Goal: Transaction & Acquisition: Purchase product/service

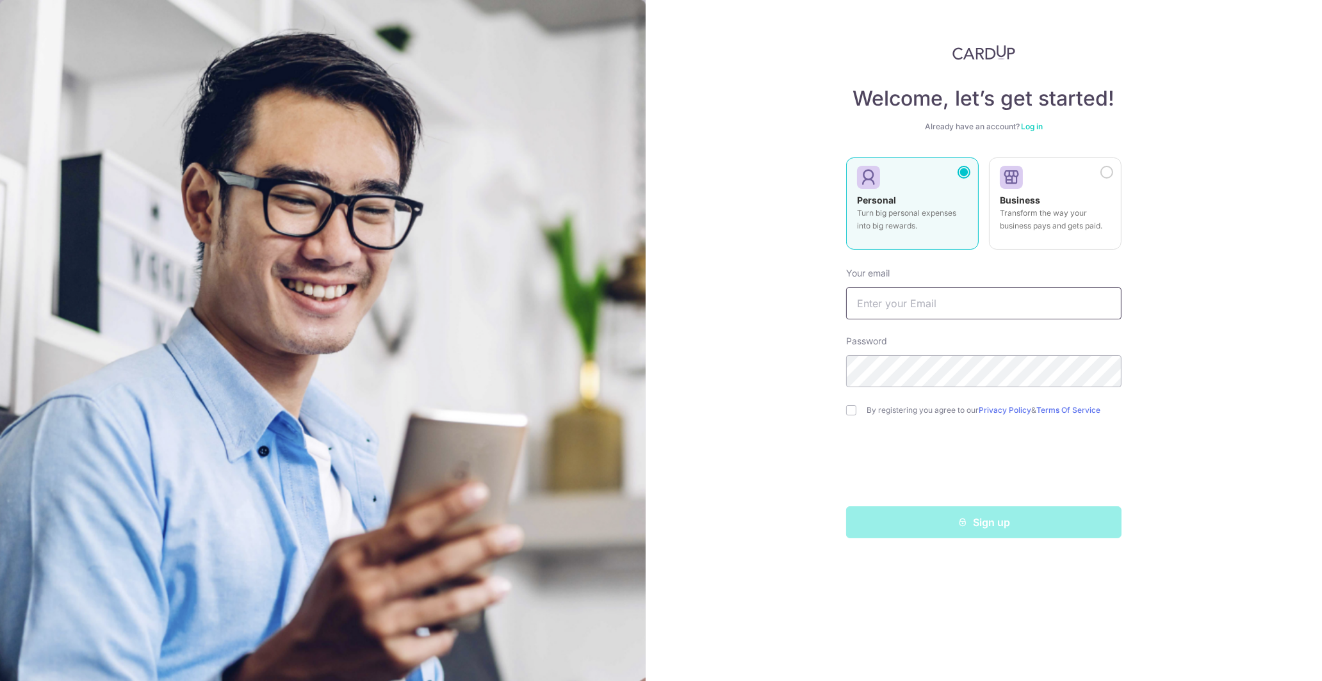
click at [963, 300] on input "text" at bounding box center [983, 304] width 275 height 32
click at [957, 307] on input "text" at bounding box center [983, 304] width 275 height 32
type input "[EMAIL_ADDRESS][DOMAIN_NAME]"
click at [856, 412] on input "checkbox" at bounding box center [851, 410] width 10 height 10
checkbox input "true"
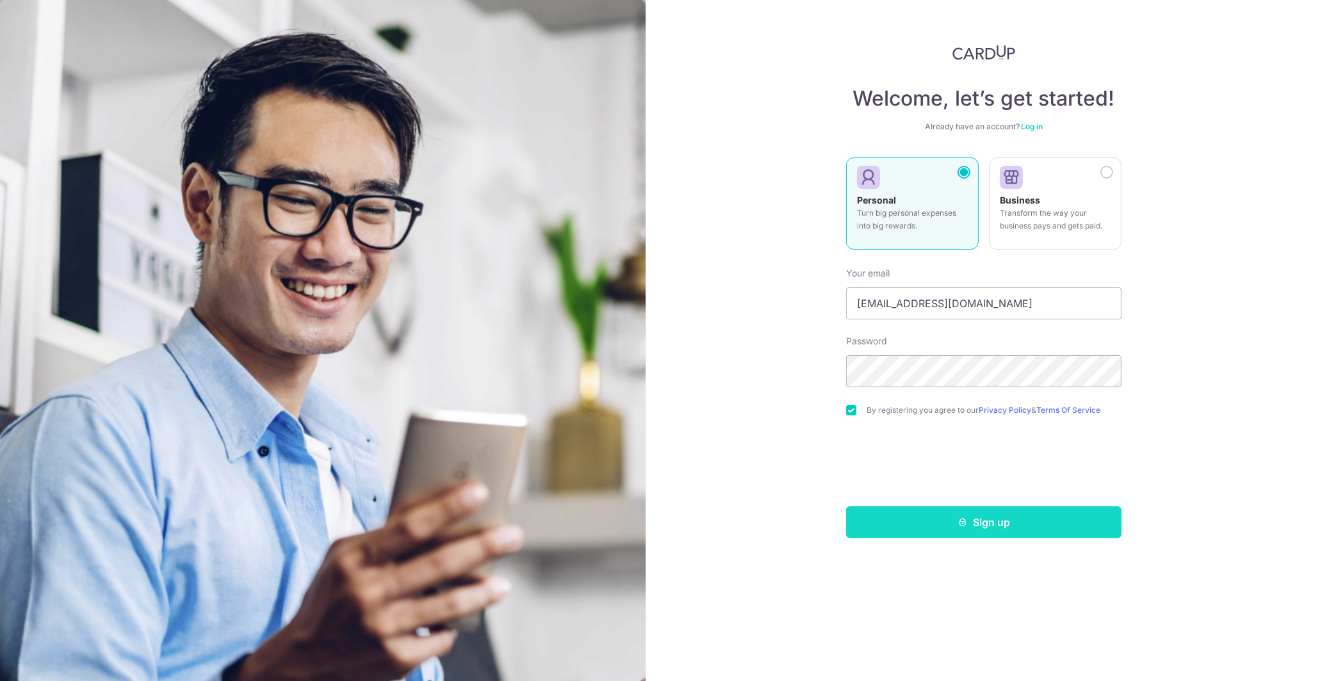
click at [969, 512] on button "Sign up" at bounding box center [983, 523] width 275 height 32
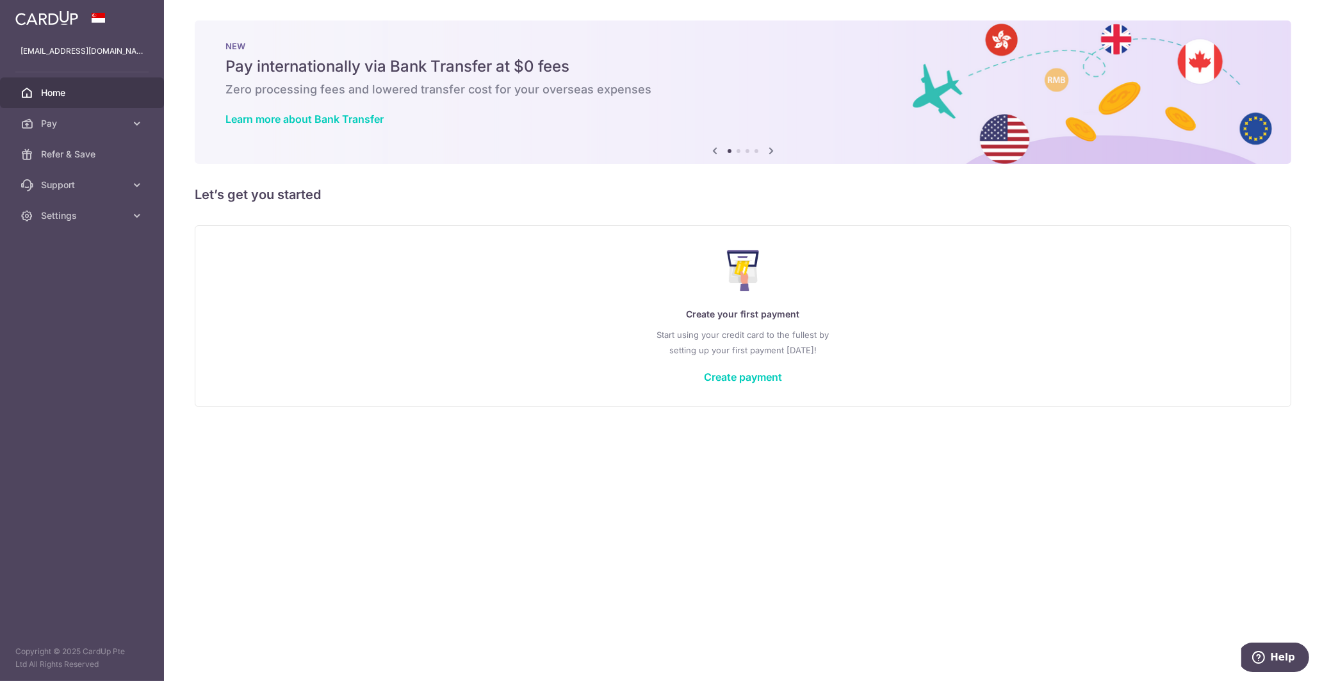
click at [774, 149] on icon at bounding box center [770, 151] width 15 height 16
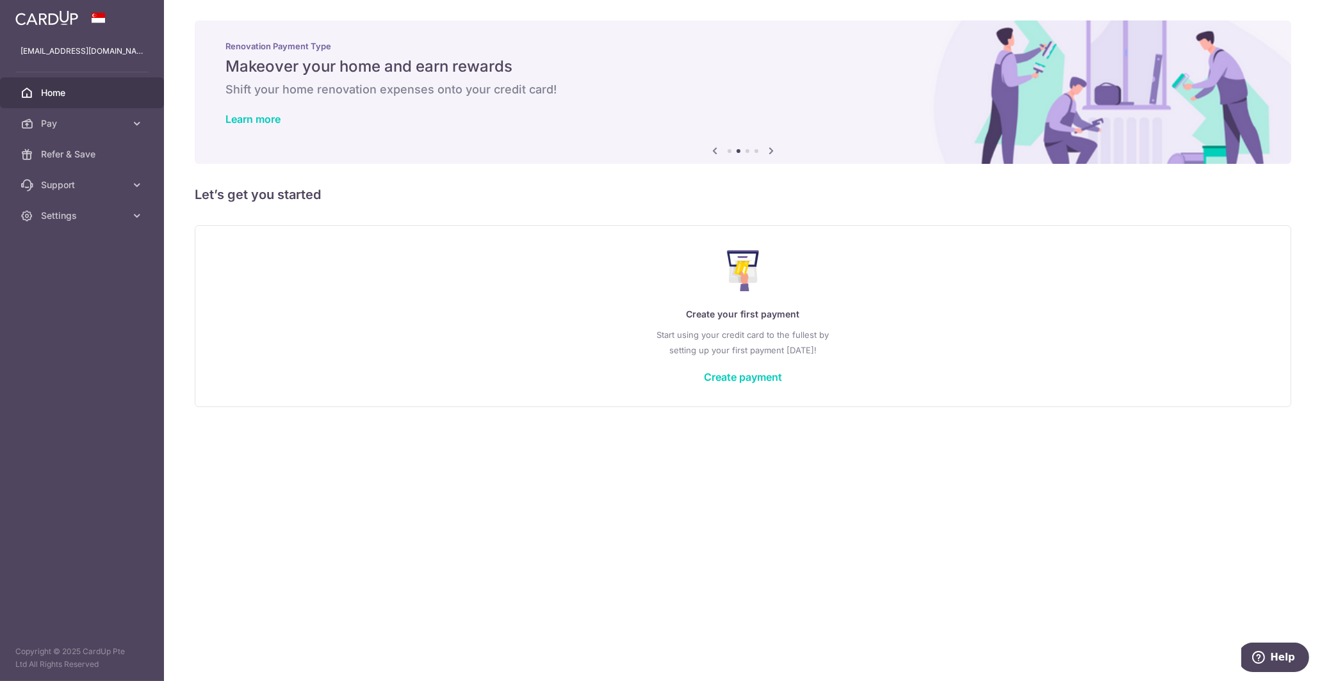
click at [774, 149] on icon at bounding box center [770, 151] width 15 height 16
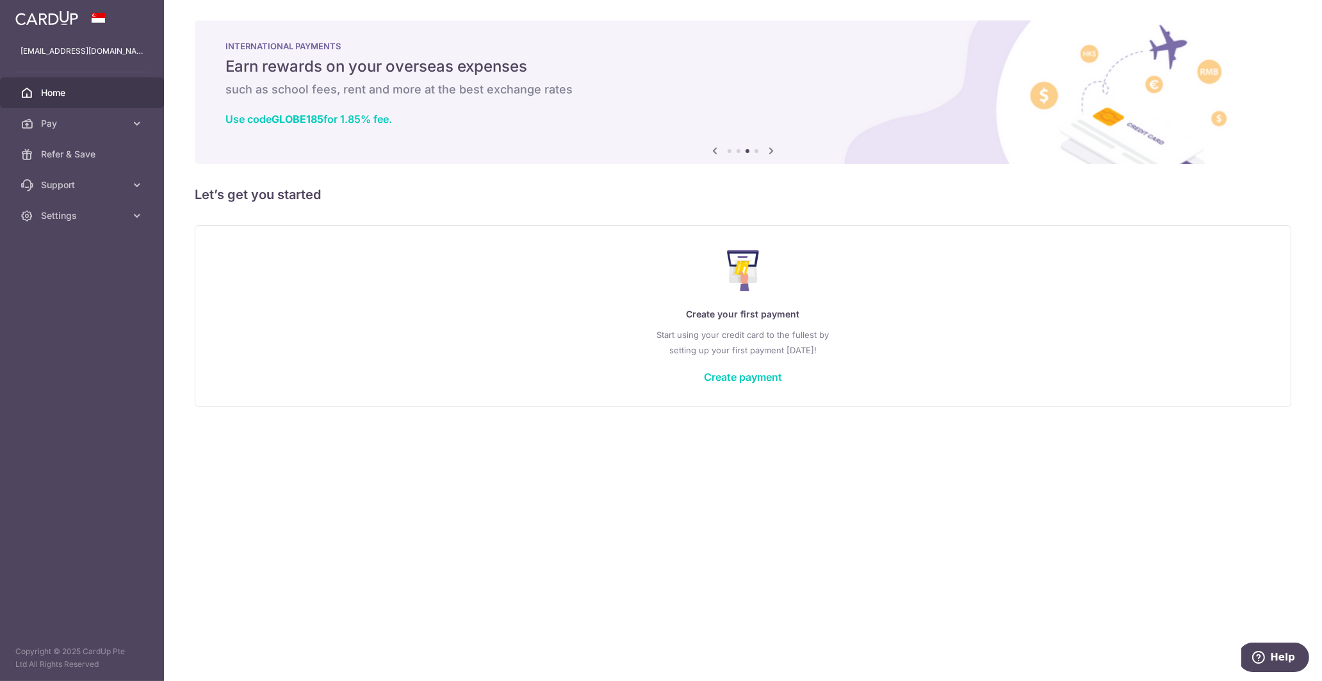
click at [774, 149] on icon at bounding box center [770, 151] width 15 height 16
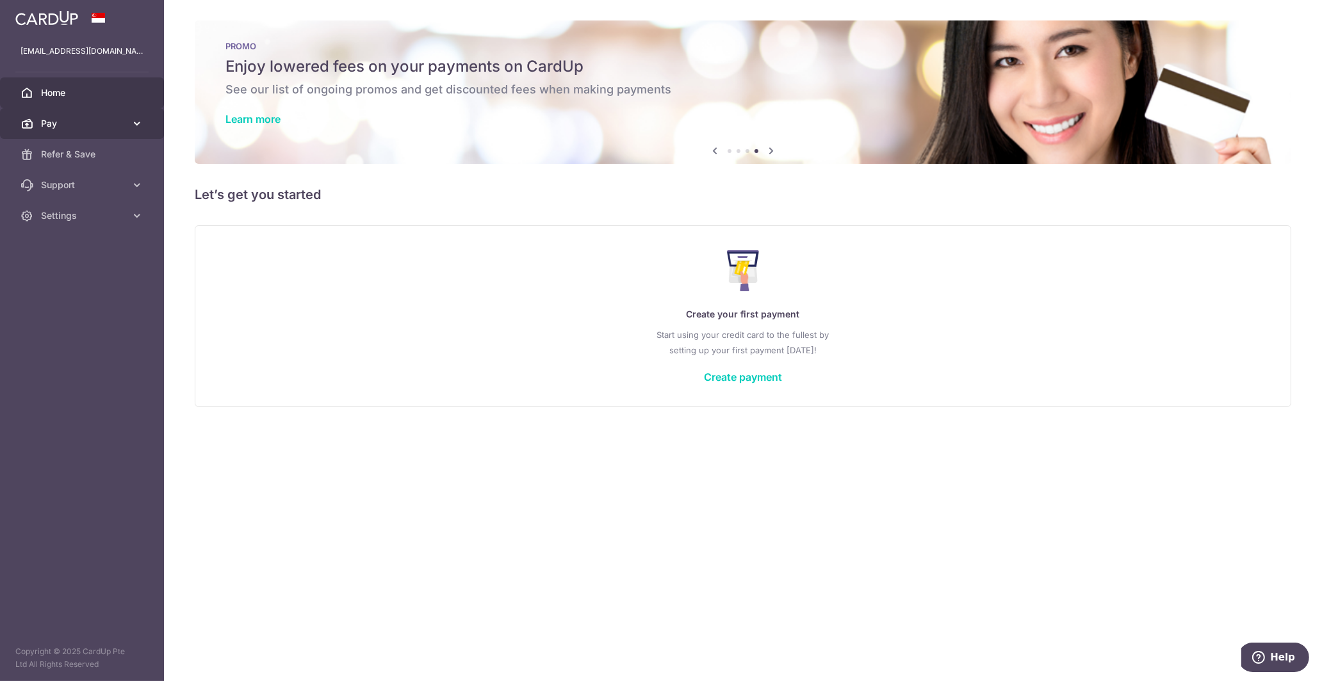
click at [115, 117] on link "Pay" at bounding box center [82, 123] width 164 height 31
click at [89, 158] on span "Payments" at bounding box center [83, 154] width 85 height 13
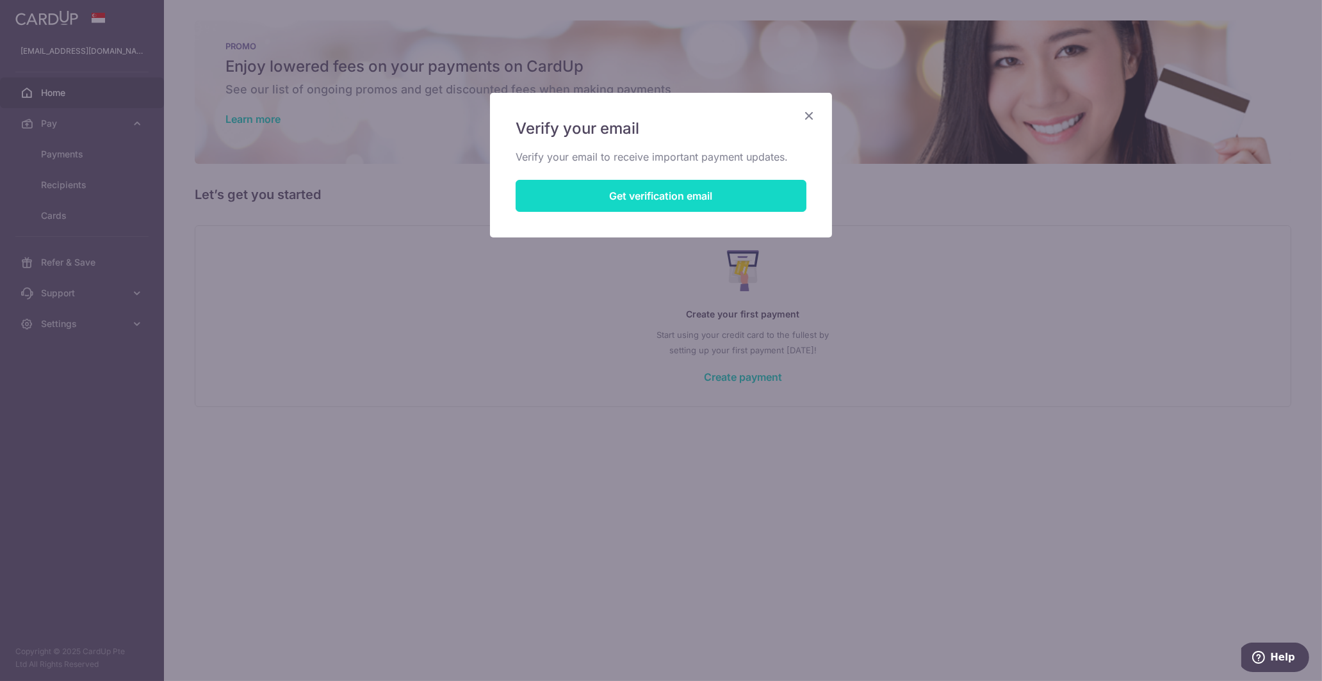
click at [631, 186] on button "Get verification email" at bounding box center [660, 196] width 291 height 32
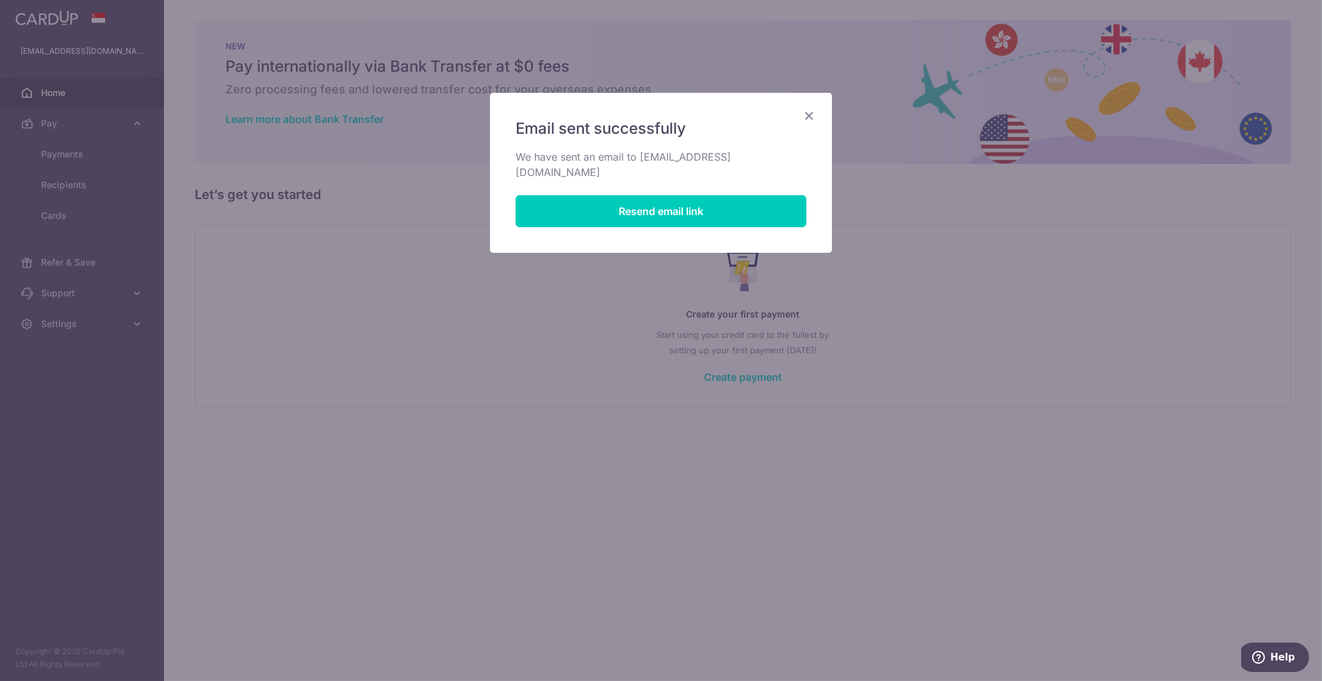
click at [807, 113] on icon "Close" at bounding box center [808, 116] width 15 height 16
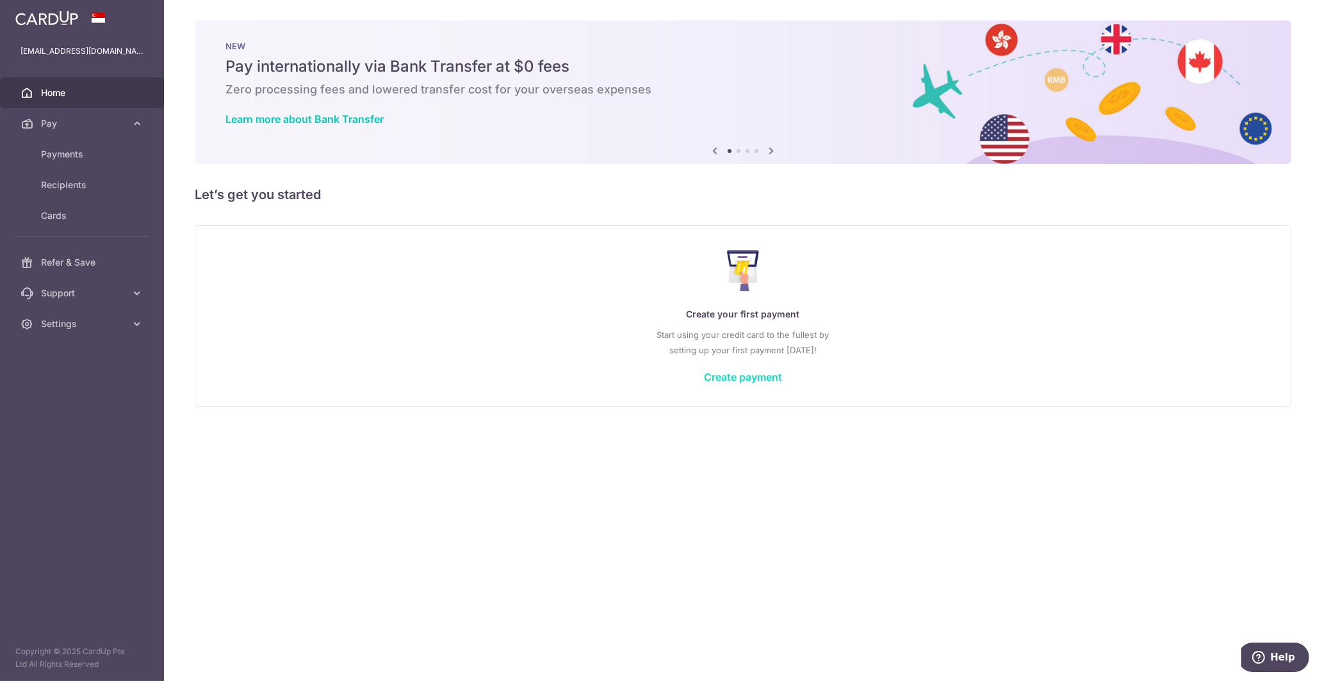
click at [754, 377] on link "Create payment" at bounding box center [743, 377] width 78 height 13
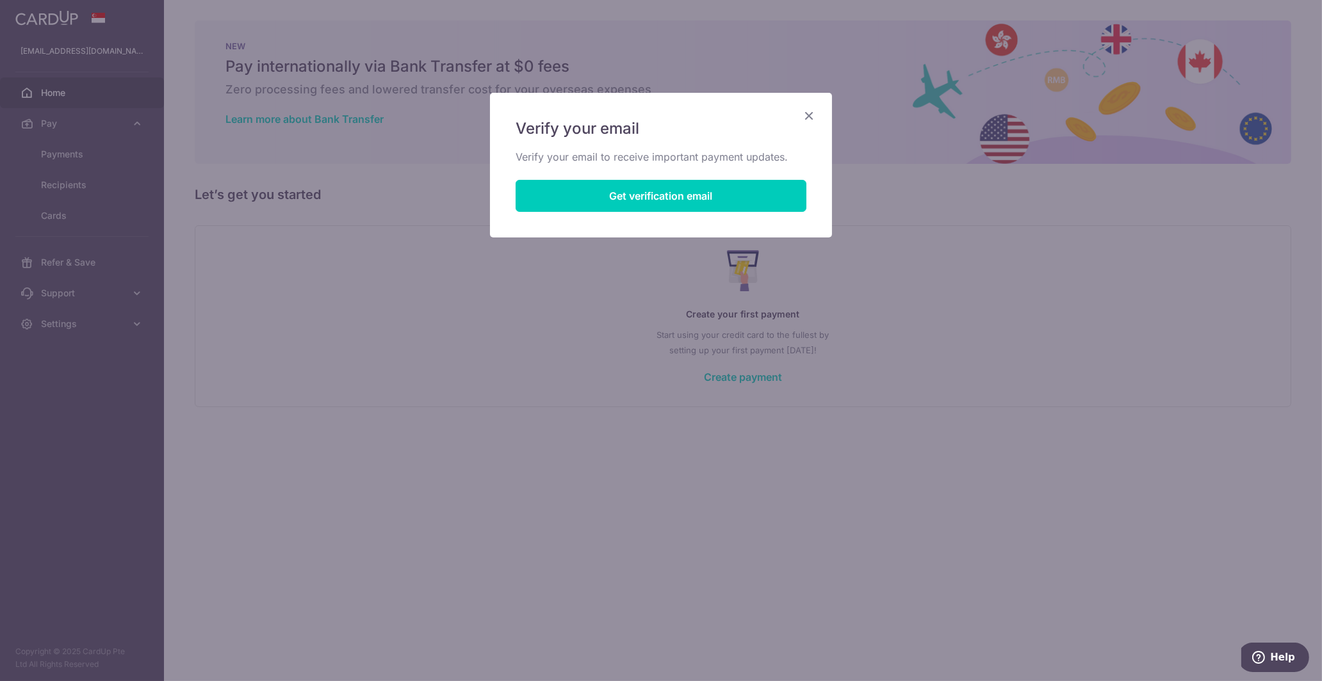
click at [820, 114] on div "Verify your email Verify your email to receive important payment updates. Get v…" at bounding box center [661, 165] width 342 height 145
click at [812, 118] on icon "Close" at bounding box center [808, 116] width 15 height 16
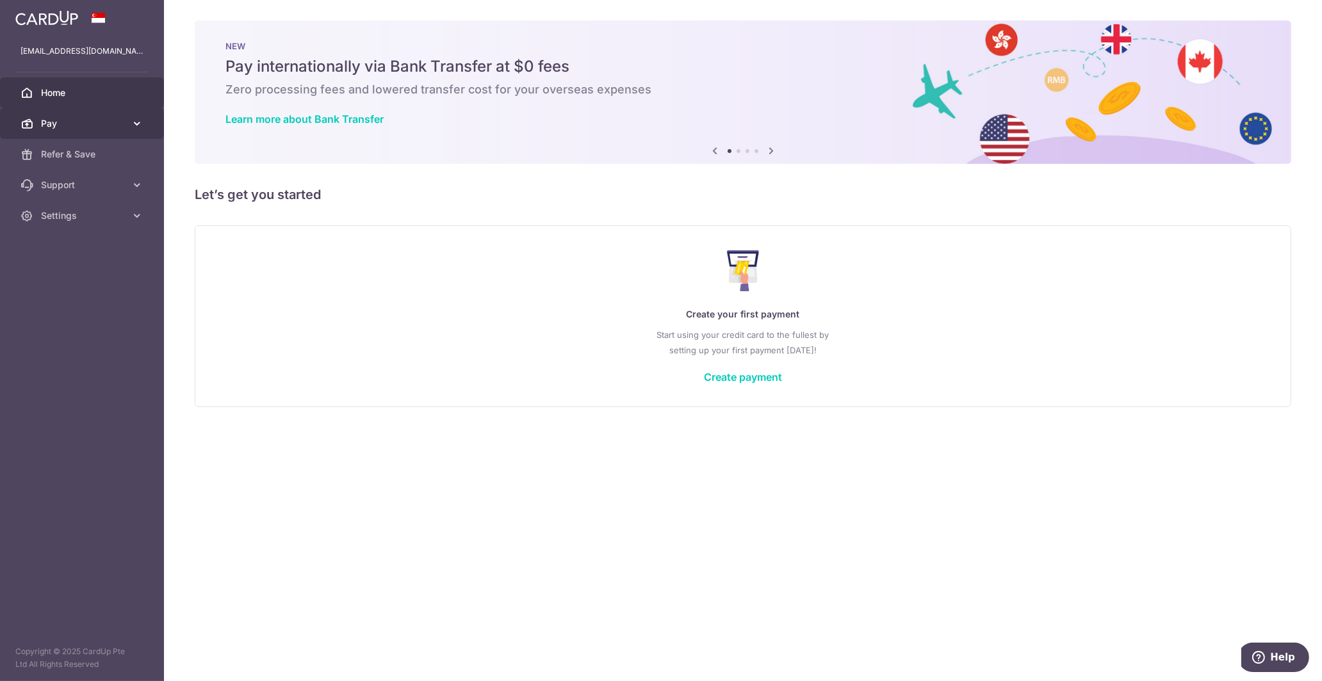
click at [93, 131] on link "Pay" at bounding box center [82, 123] width 164 height 31
click at [86, 163] on link "Payments" at bounding box center [82, 154] width 164 height 31
click at [747, 377] on link "Create payment" at bounding box center [743, 377] width 78 height 13
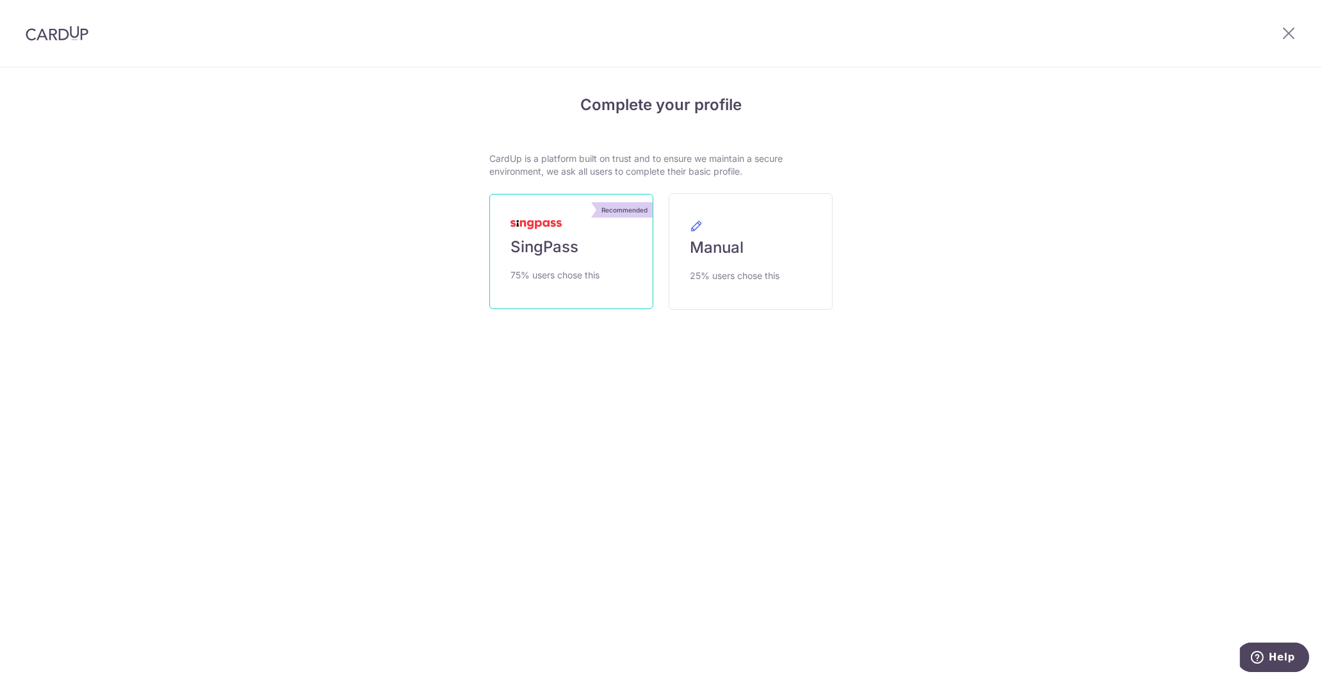
click at [556, 225] on img at bounding box center [535, 224] width 51 height 9
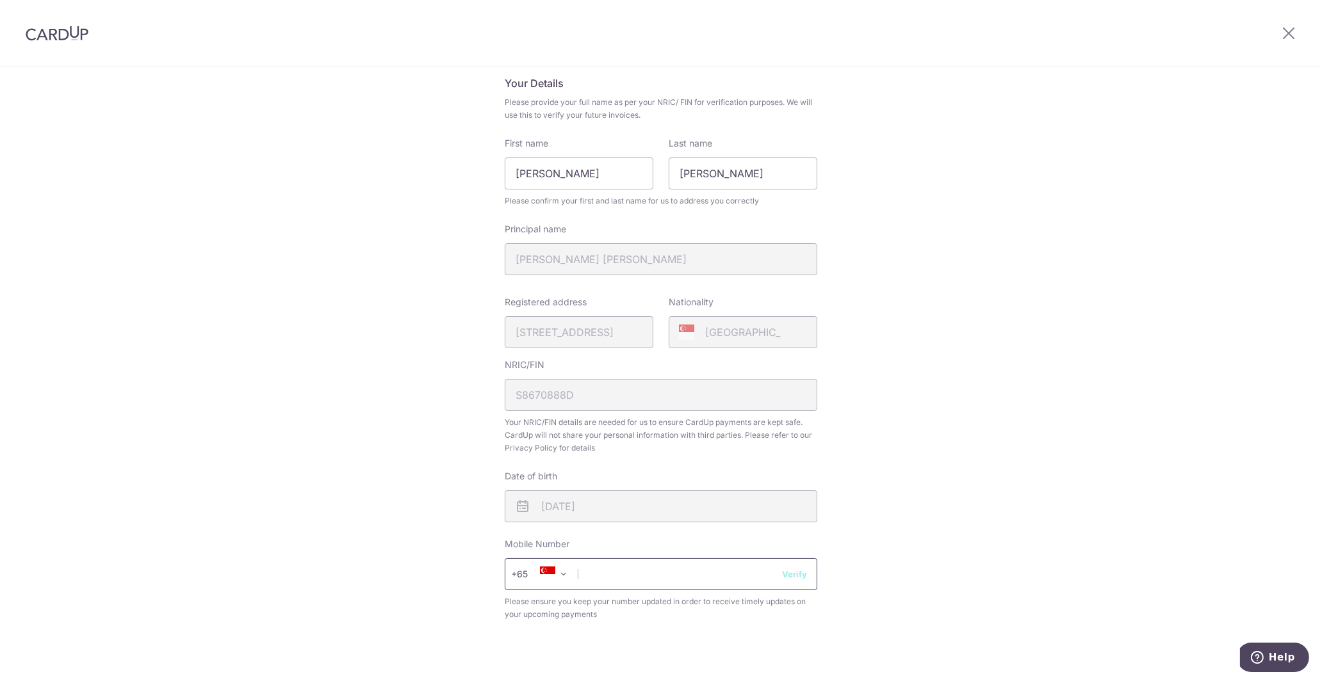
scroll to position [131, 0]
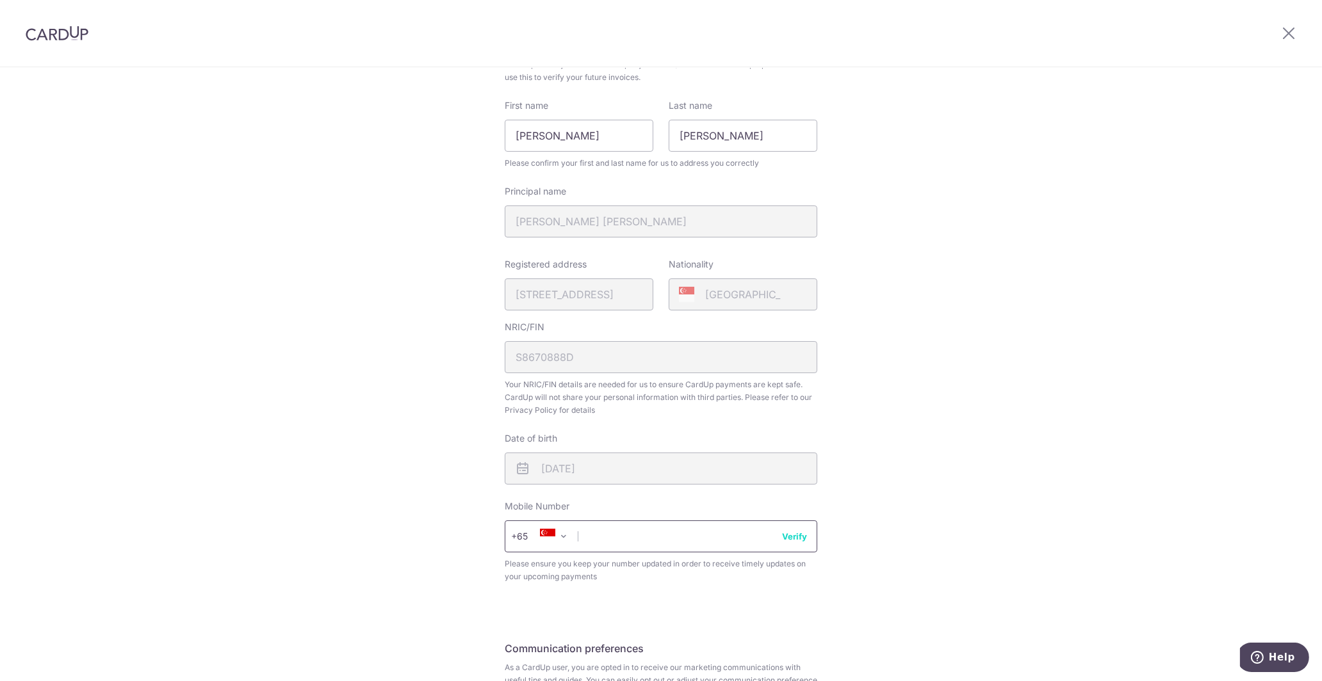
click at [686, 538] on input "text" at bounding box center [661, 537] width 312 height 32
type input "98156781"
click at [792, 533] on button "Verify" at bounding box center [794, 536] width 25 height 13
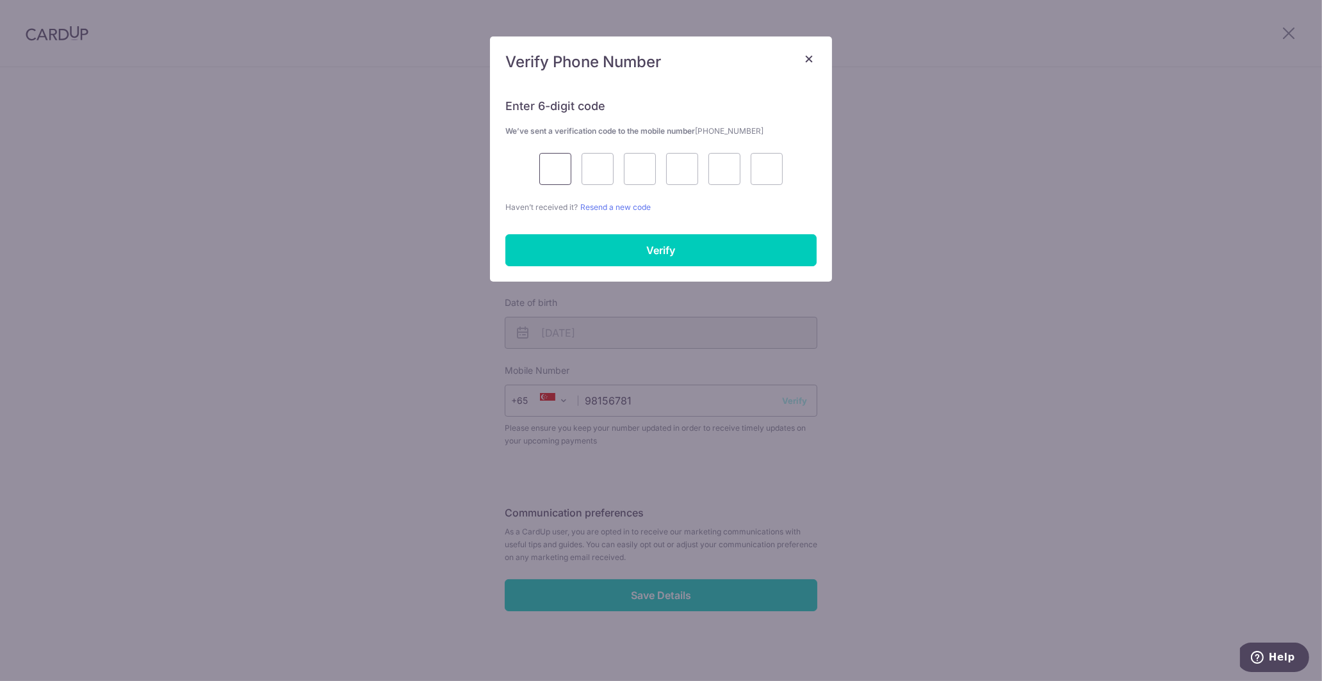
click at [550, 179] on input "text" at bounding box center [555, 169] width 32 height 32
type input "1"
type input "9"
type input "5"
type input "4"
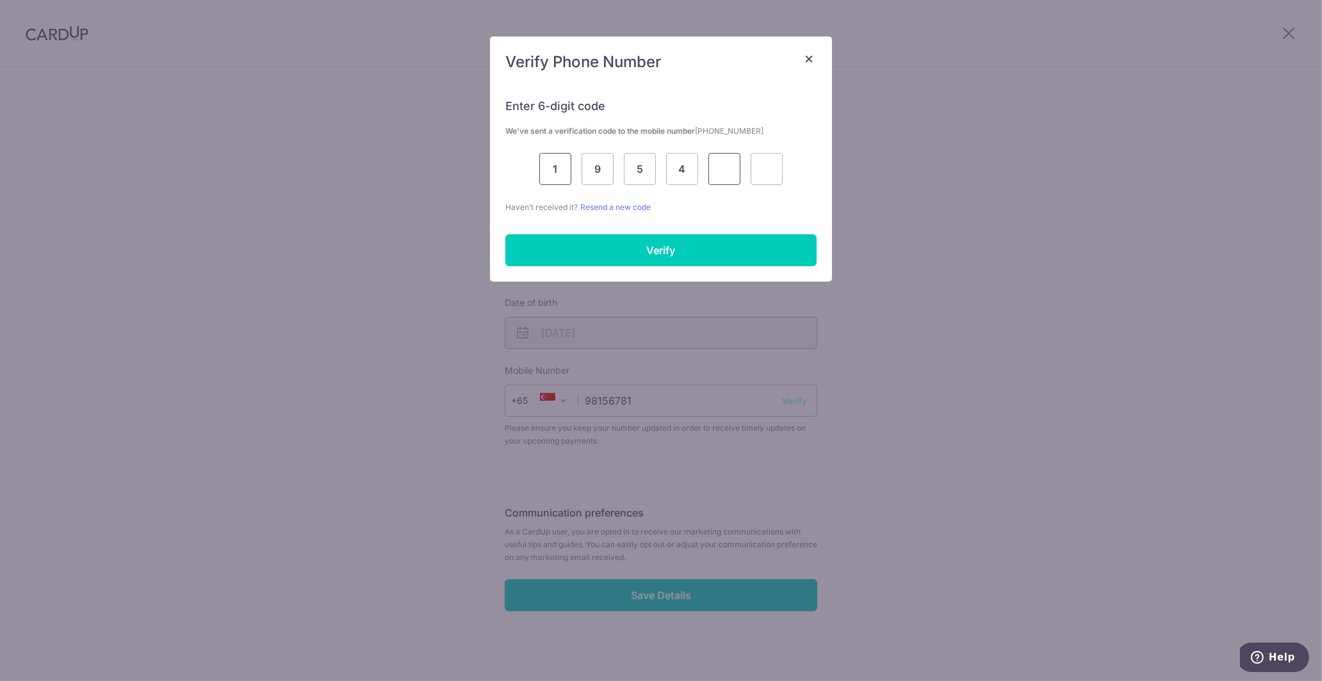
type input "0"
type input "2"
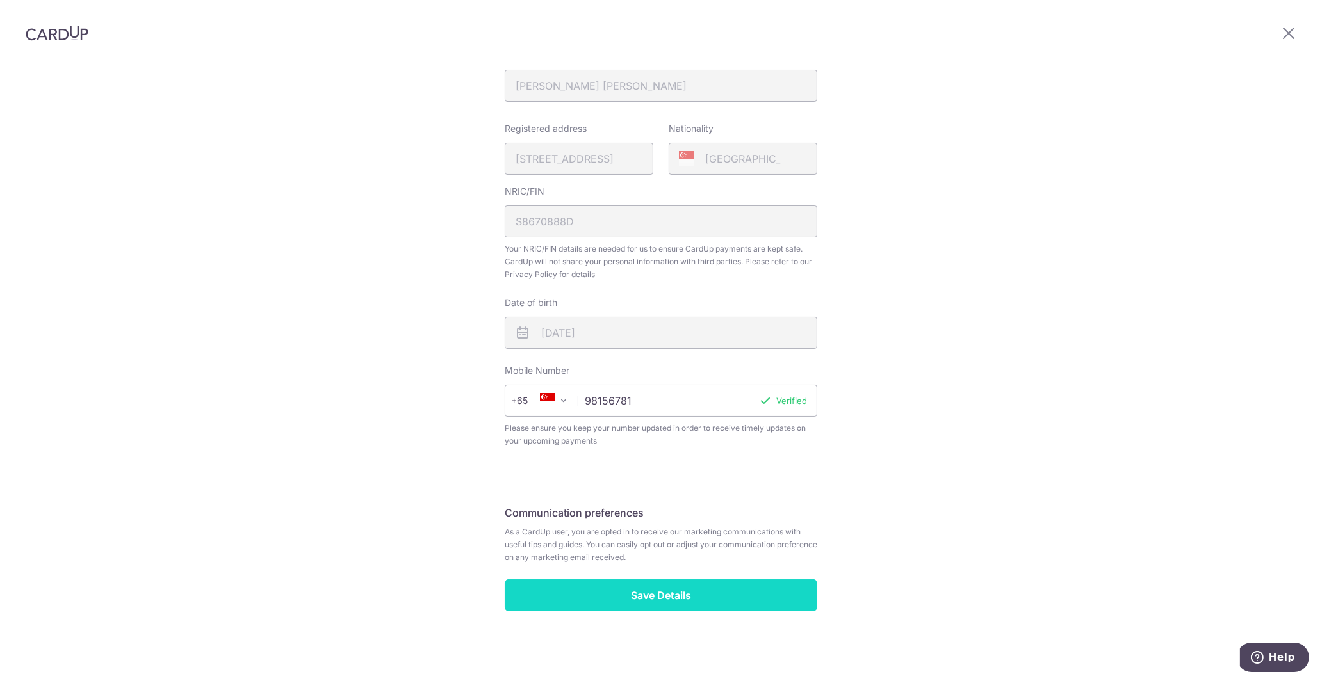
click at [704, 590] on input "Save Details" at bounding box center [661, 596] width 312 height 32
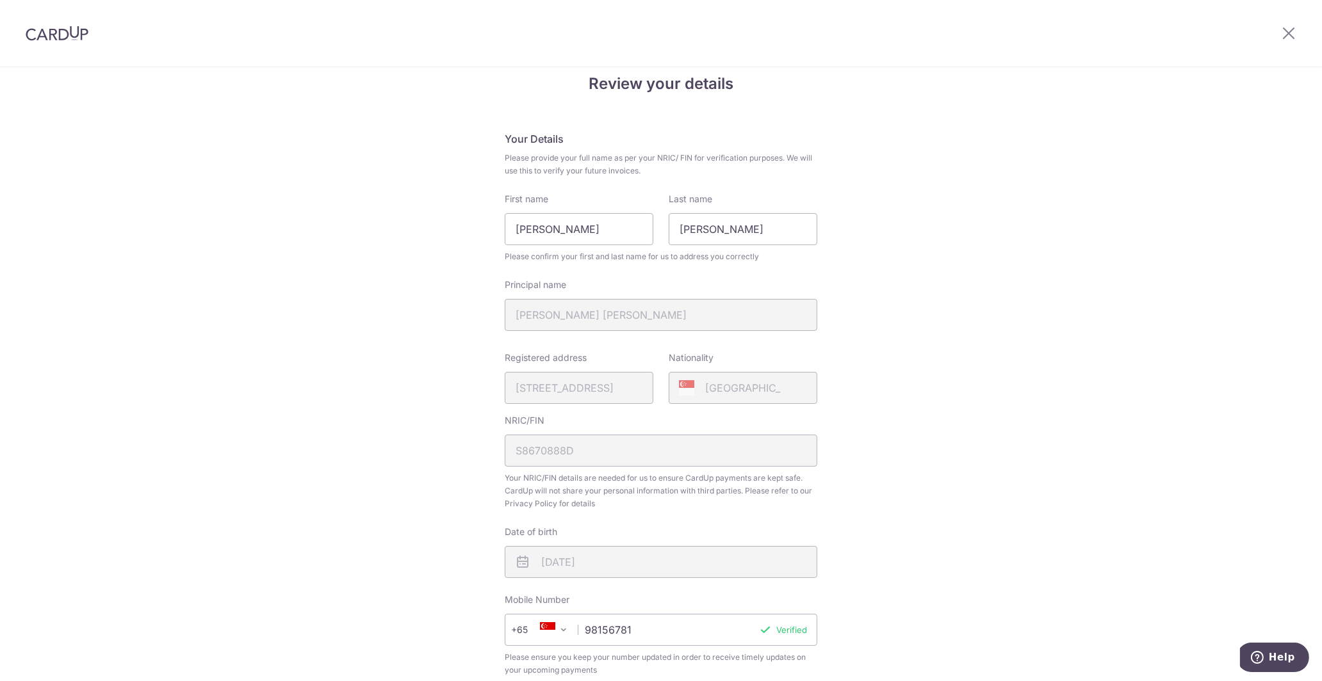
scroll to position [4, 0]
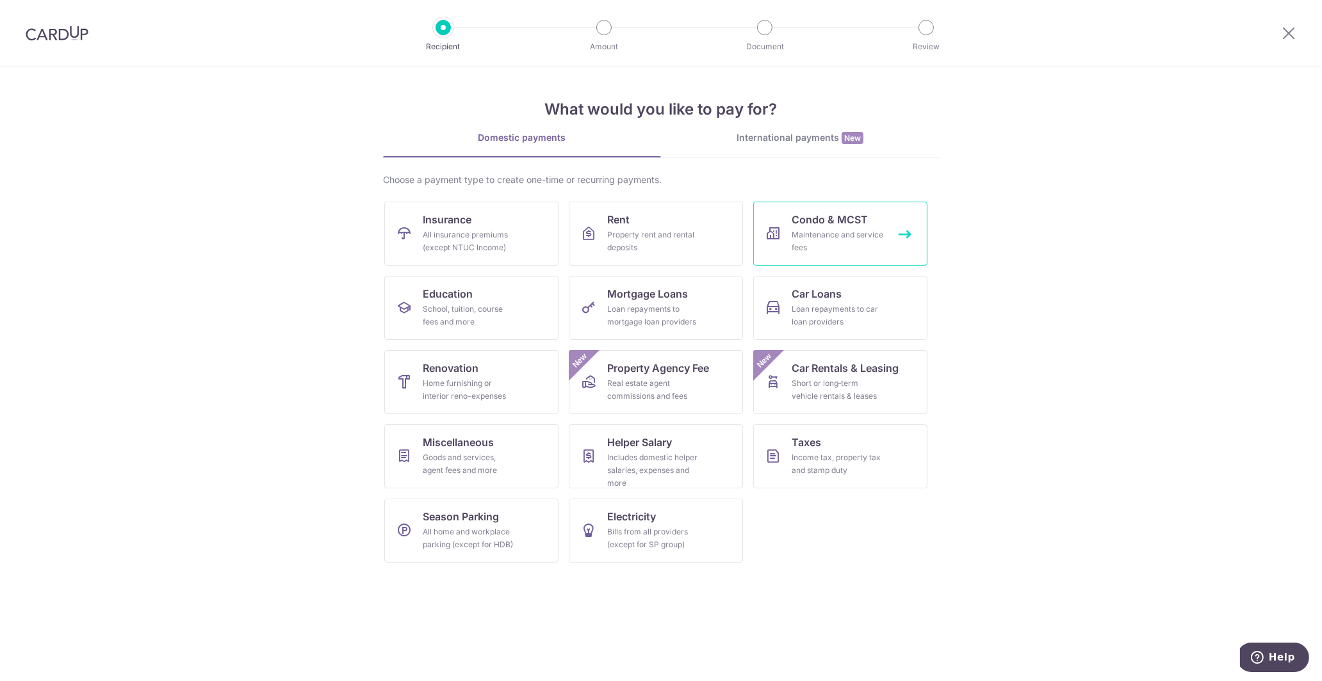
click at [877, 229] on div "Maintenance and service fees" at bounding box center [837, 242] width 92 height 26
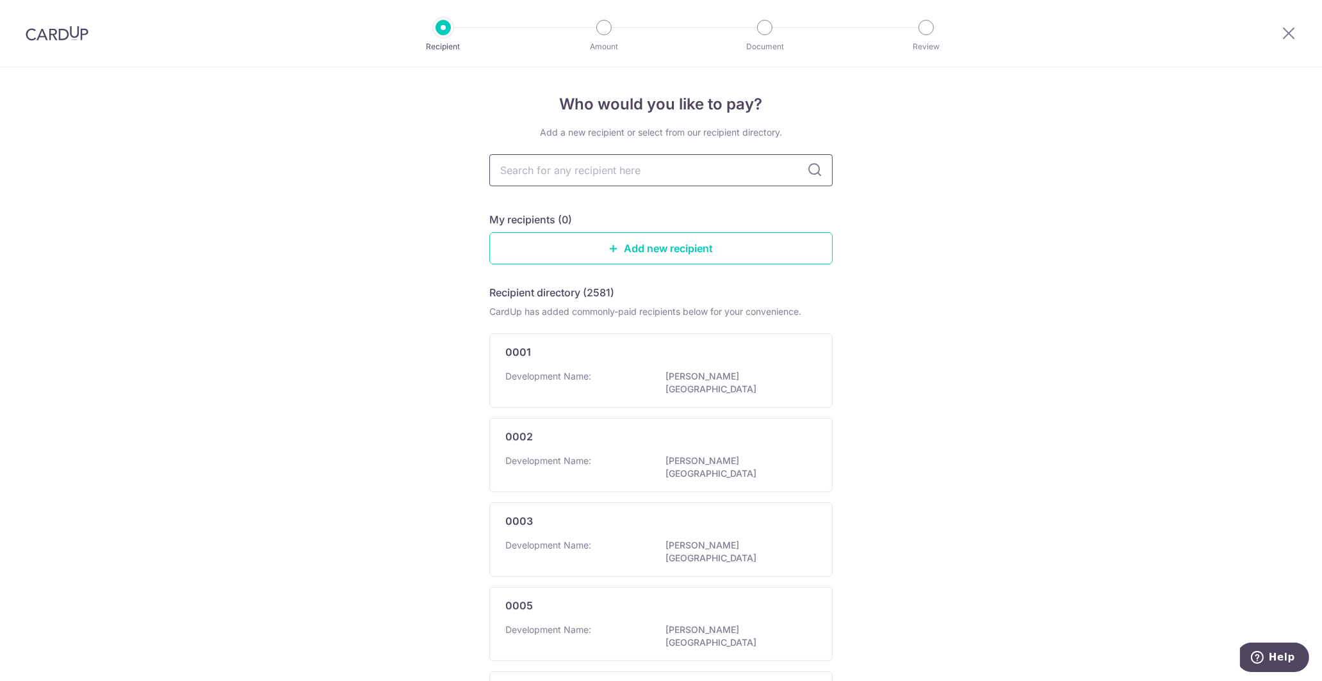
click at [693, 179] on input "text" at bounding box center [660, 170] width 343 height 32
type input "MSCT"
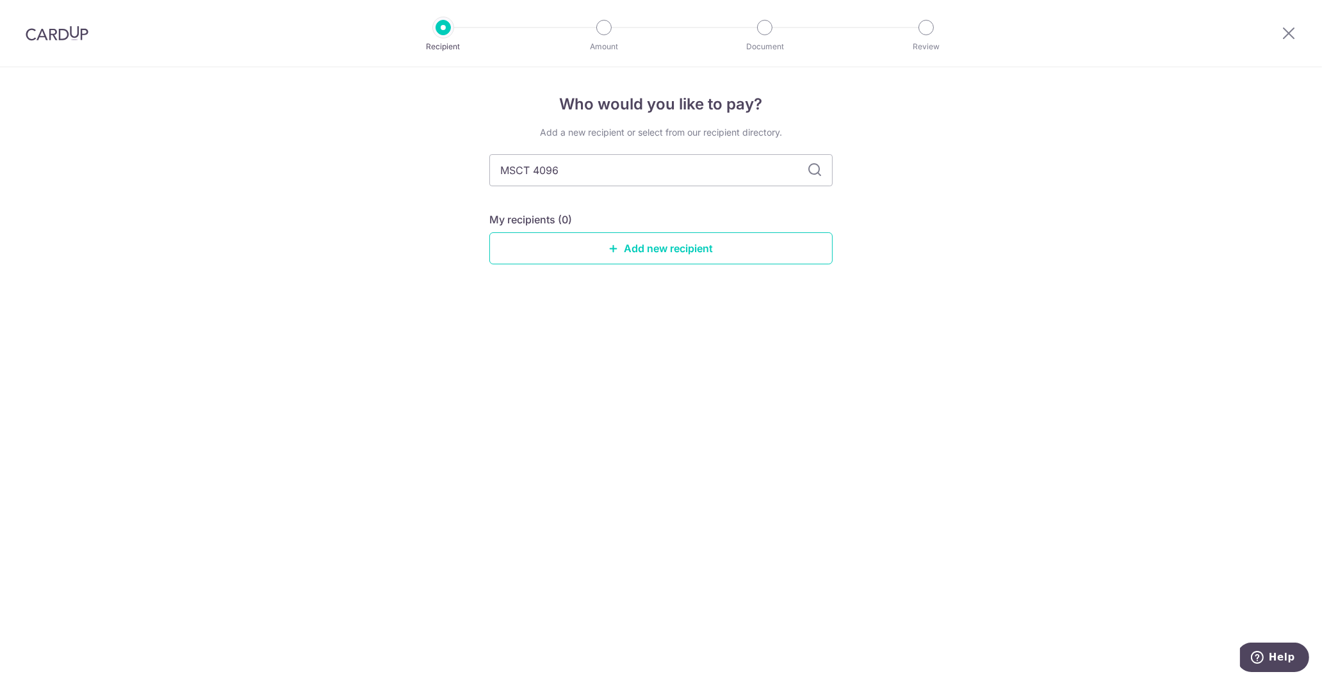
type input "MSCT 409"
type input "MSCT 40965"
type input "MSCT 4095"
click at [807, 177] on input "MSCT 4095" at bounding box center [660, 170] width 343 height 32
click at [814, 170] on icon at bounding box center [814, 170] width 15 height 15
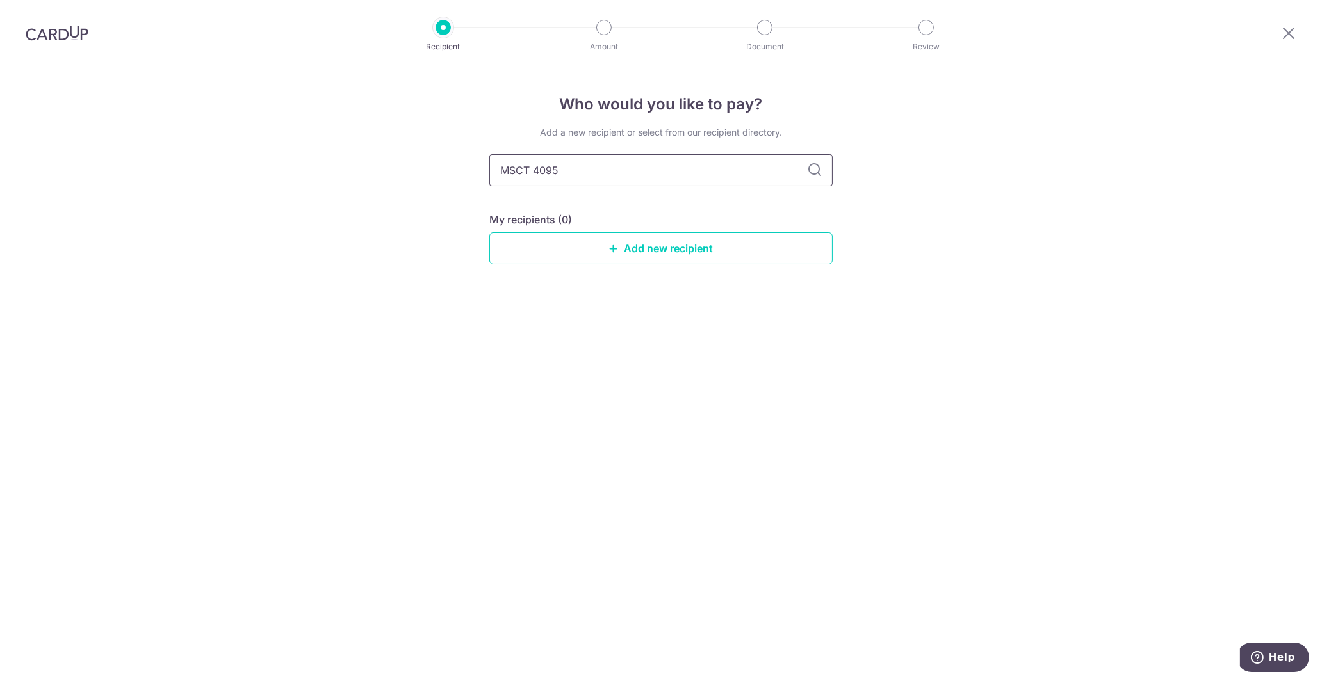
click at [688, 157] on input "MSCT 4095" at bounding box center [660, 170] width 343 height 32
drag, startPoint x: 713, startPoint y: 177, endPoint x: 322, endPoint y: 157, distance: 391.8
drag, startPoint x: 590, startPoint y: 161, endPoint x: 450, endPoint y: 170, distance: 140.6
click at [489, 170] on input "MSCT 4095" at bounding box center [660, 170] width 343 height 32
click at [642, 260] on link "Add new recipient" at bounding box center [660, 248] width 343 height 32
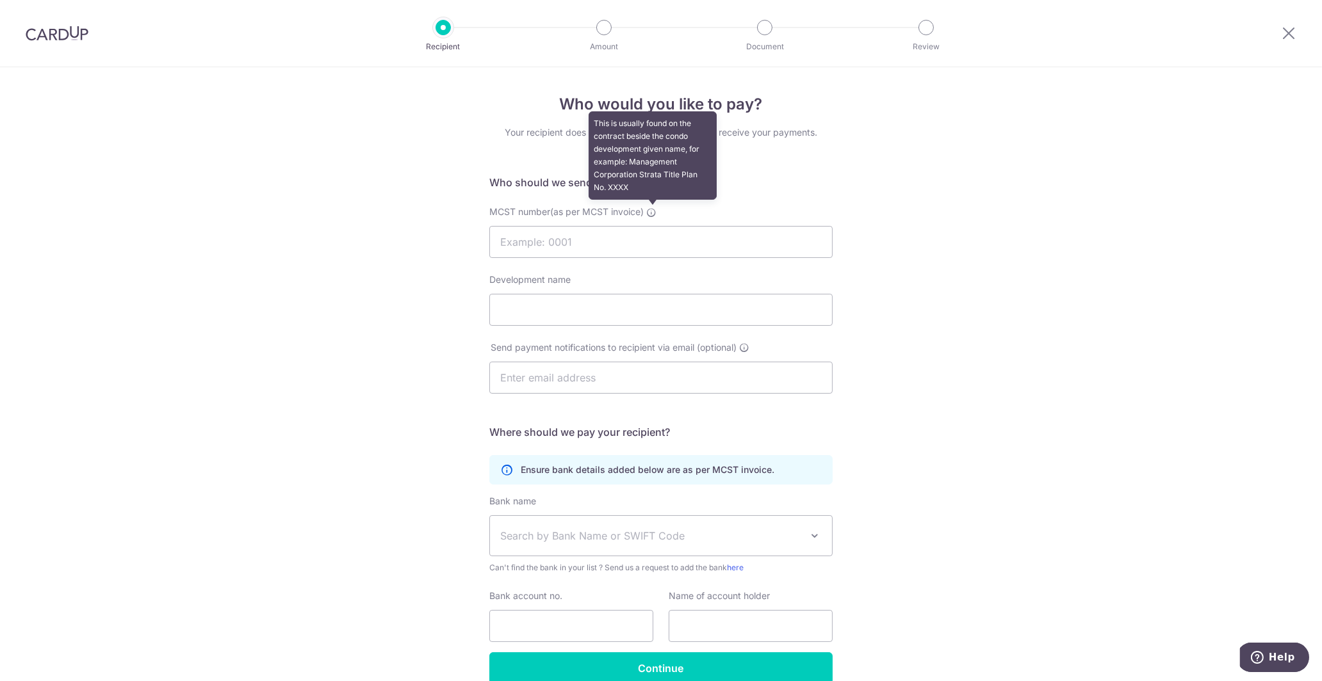
click at [654, 213] on icon at bounding box center [651, 212] width 10 height 10
click at [654, 226] on input "MCST number(as per MCST invoice) This is usually found on the contract beside t…" at bounding box center [660, 242] width 343 height 32
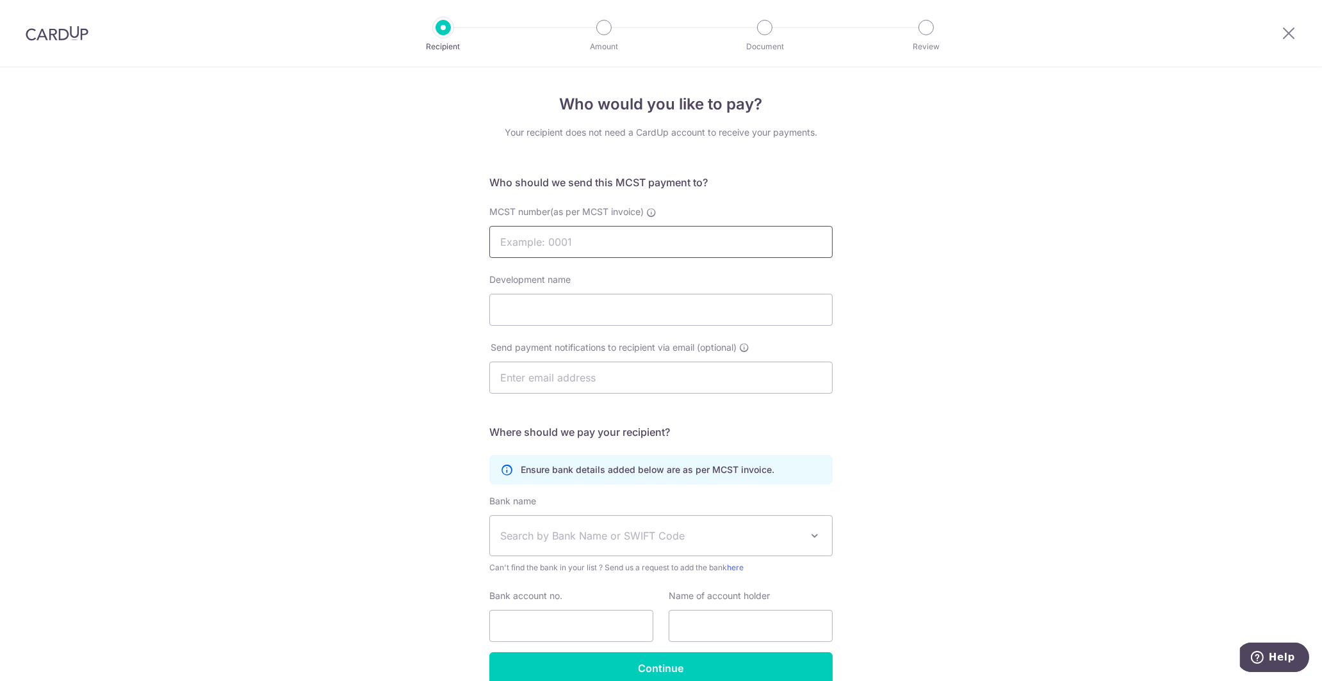
click at [621, 239] on input "MCST number(as per MCST invoice)" at bounding box center [660, 242] width 343 height 32
type input "4905"
click at [581, 311] on input "Development name" at bounding box center [660, 310] width 343 height 32
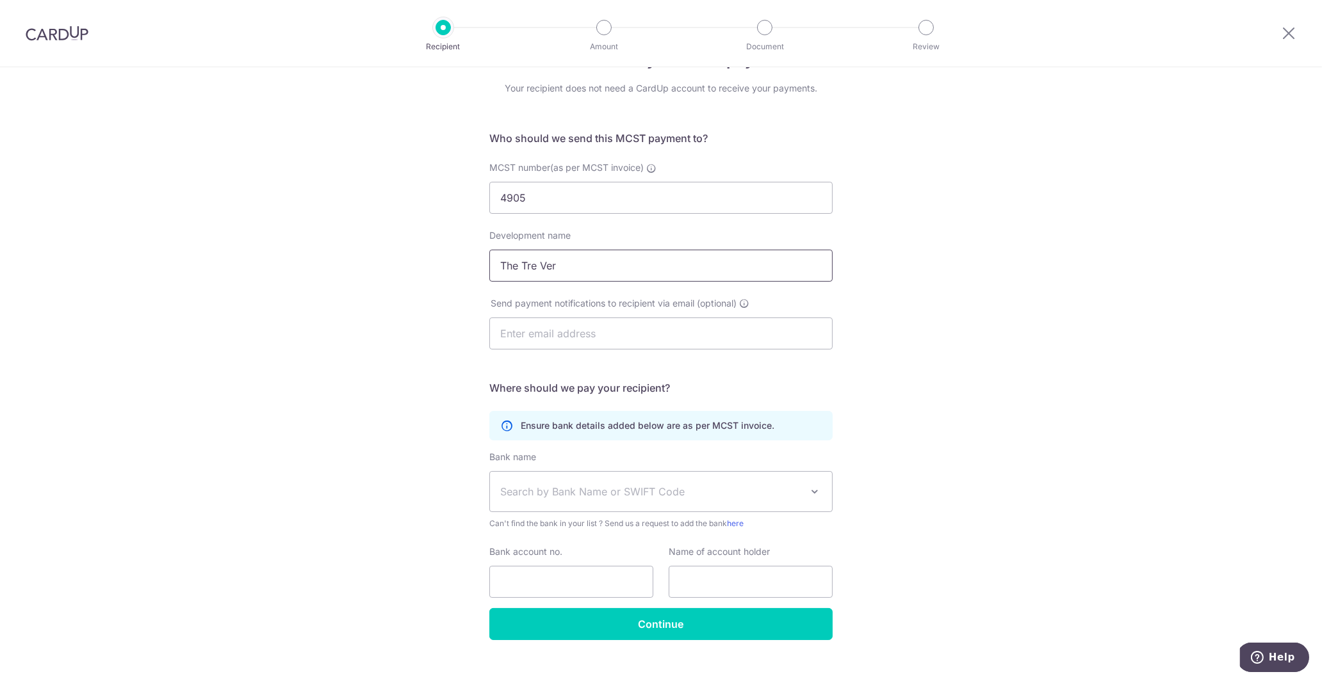
scroll to position [62, 0]
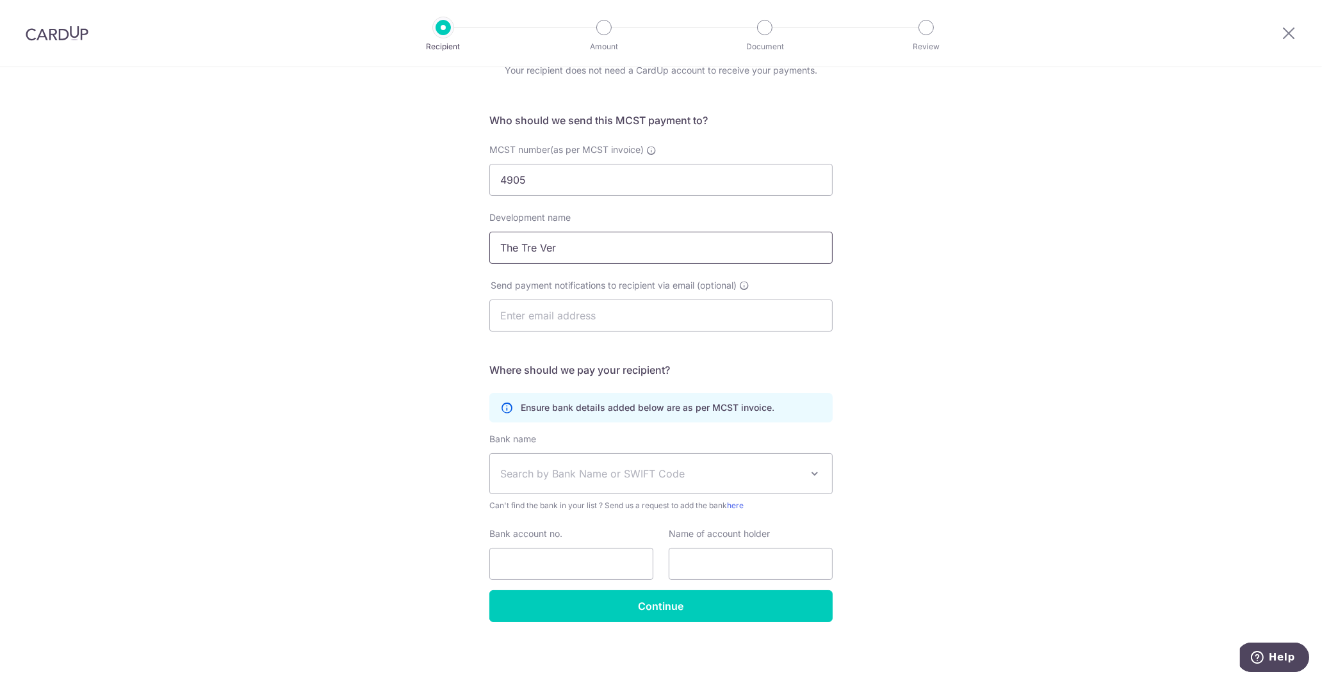
type input "The Tre Ver"
click at [816, 466] on span at bounding box center [814, 473] width 15 height 15
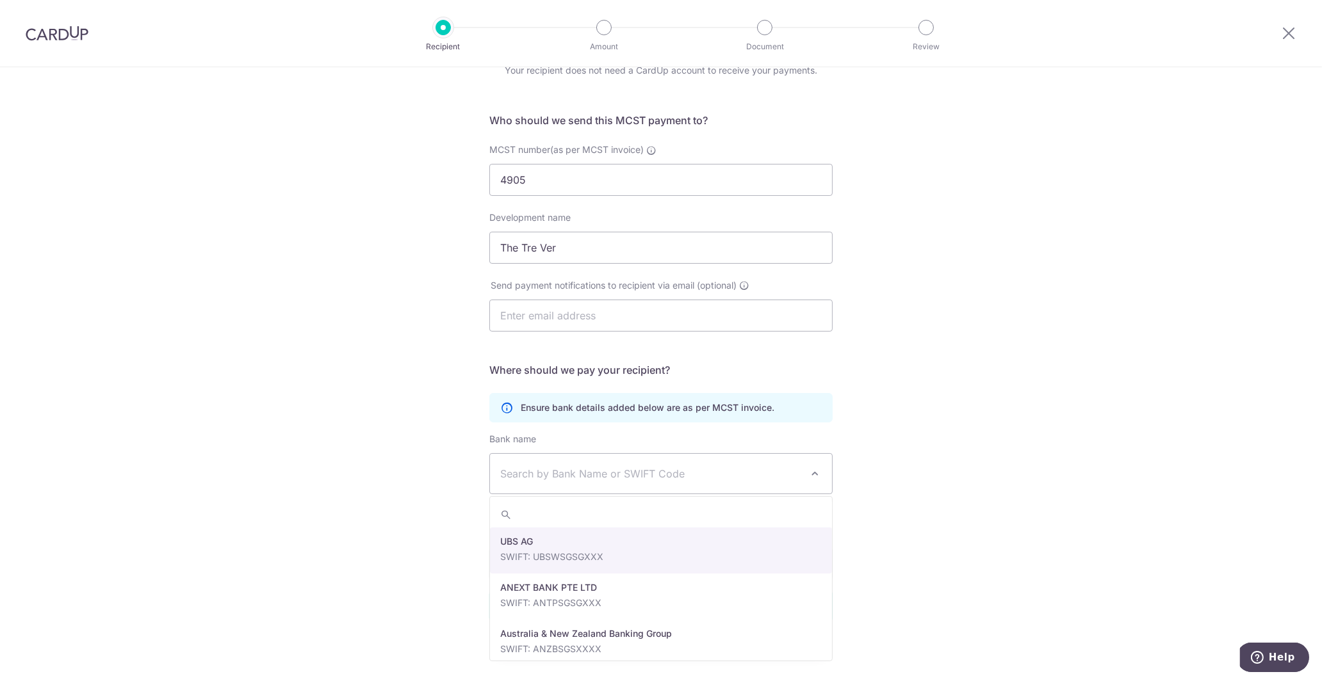
click at [974, 385] on div "Who would you like to pay? Your recipient does not need a CardUp account to rec…" at bounding box center [661, 343] width 1322 height 677
click at [684, 469] on span "Search by Bank Name or SWIFT Code" at bounding box center [650, 473] width 301 height 15
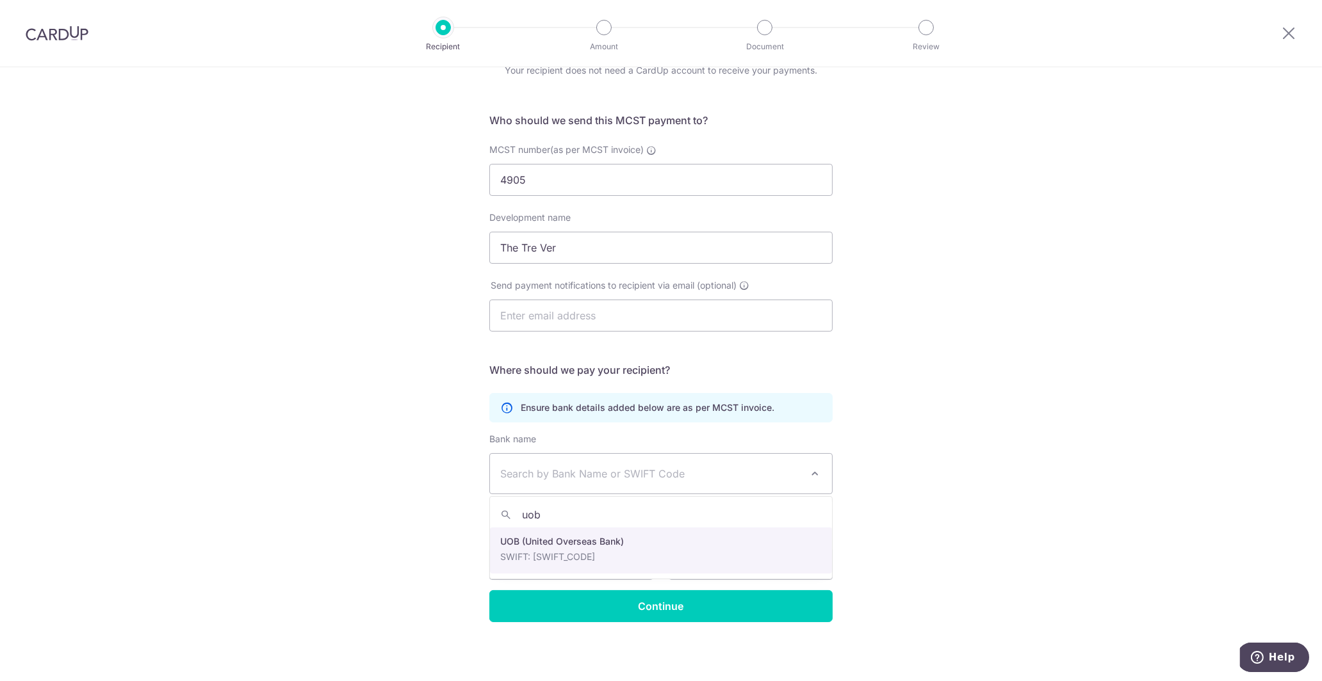
type input "uob"
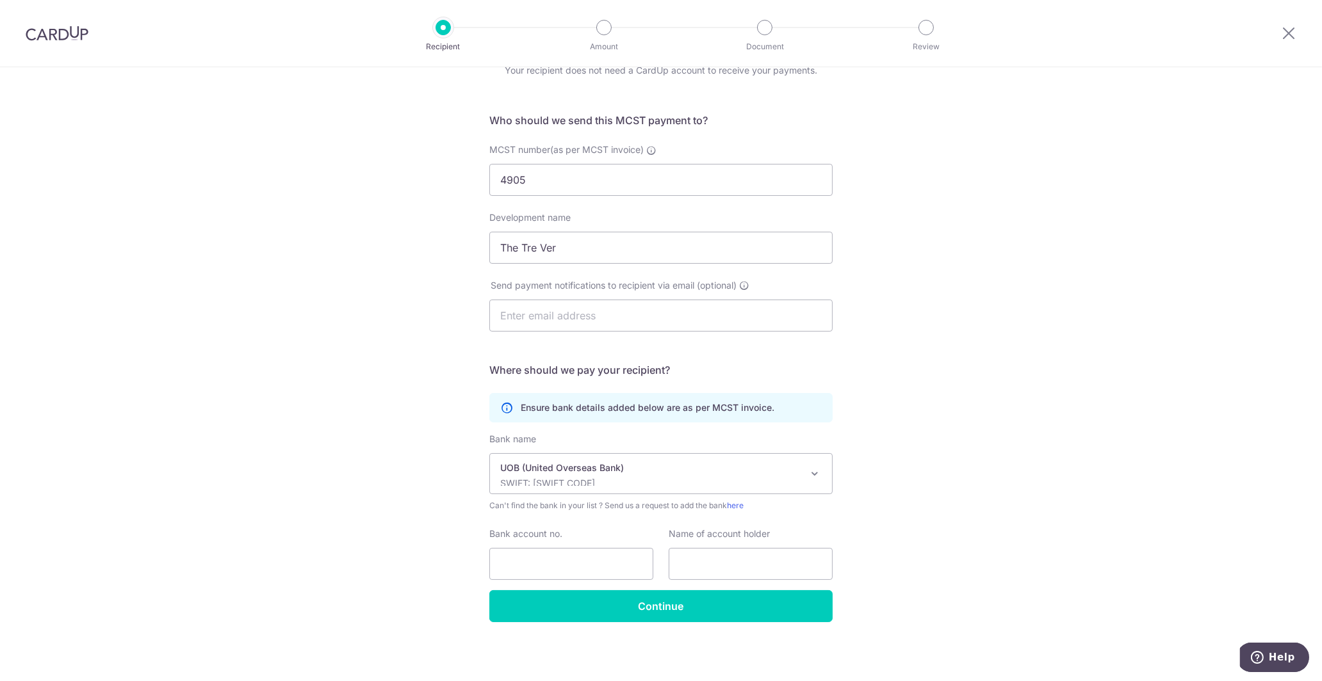
select select "18"
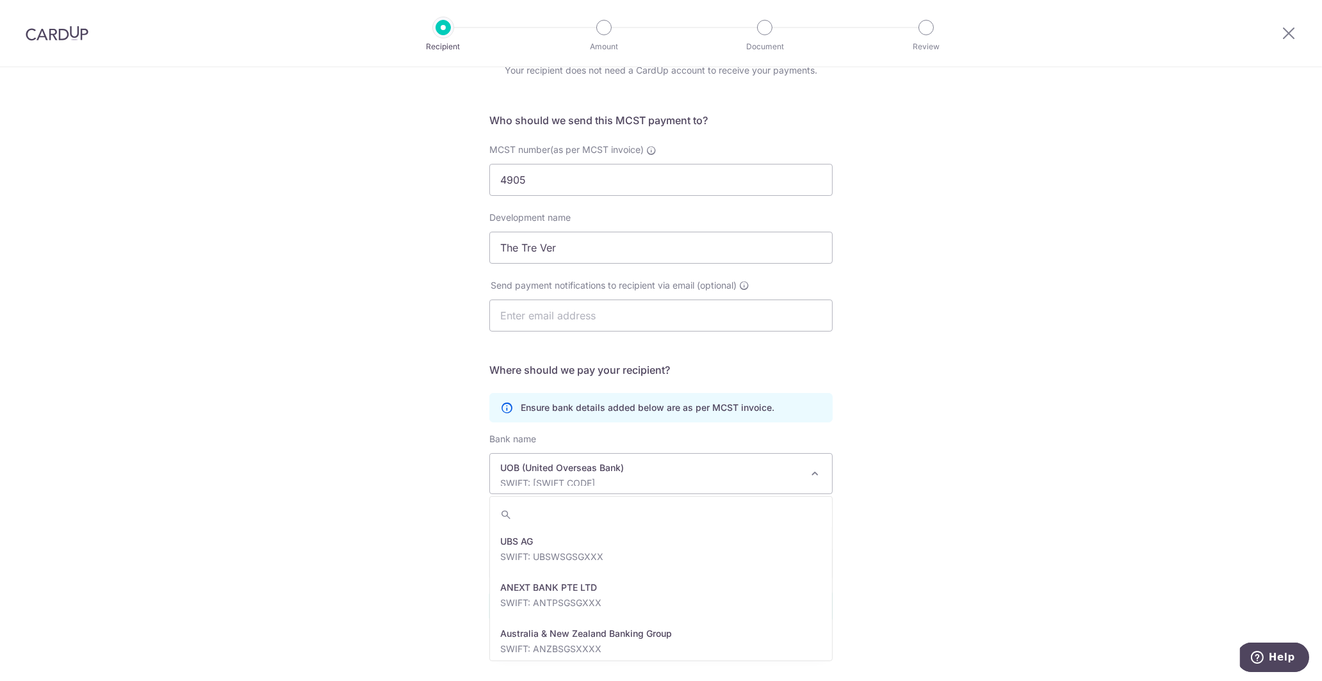
click at [589, 489] on span "UOB (United Overseas Bank) SWIFT: UOVBSGSGXXX" at bounding box center [661, 474] width 342 height 40
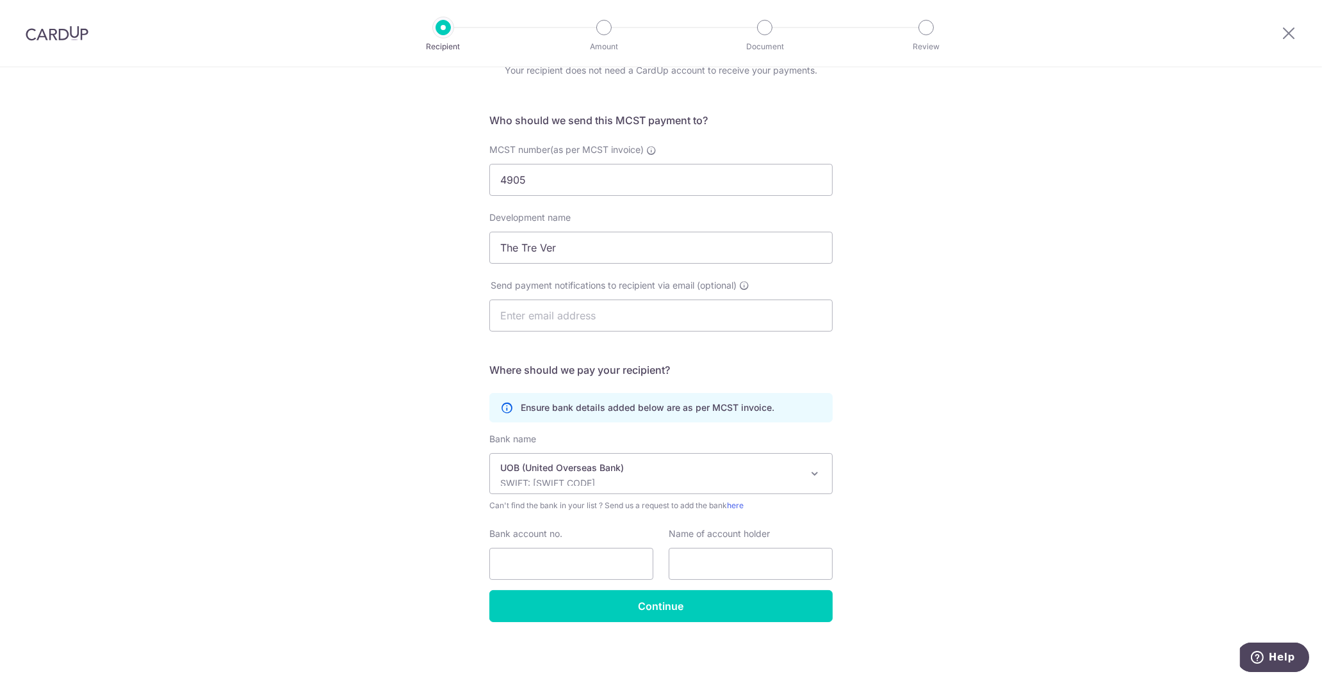
click at [1035, 467] on div "Who would you like to pay? Your recipient does not need a CardUp account to rec…" at bounding box center [661, 343] width 1322 height 677
click at [597, 562] on input "Bank account no." at bounding box center [571, 564] width 164 height 32
paste input "770-310-487-1"
type input "770-310-487-1"
click at [729, 560] on input "text" at bounding box center [751, 564] width 164 height 32
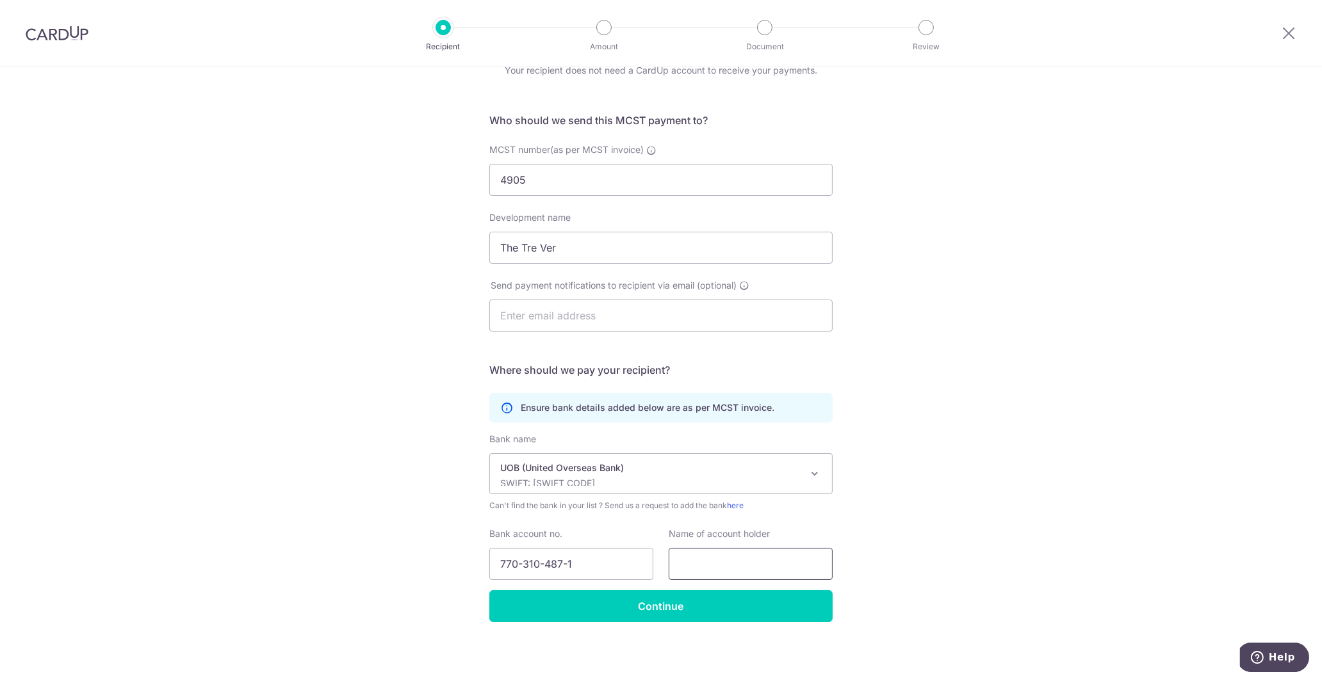
paste input "C/O 1 PROPERTY ASSET MANAGEMENT PTE LTD"
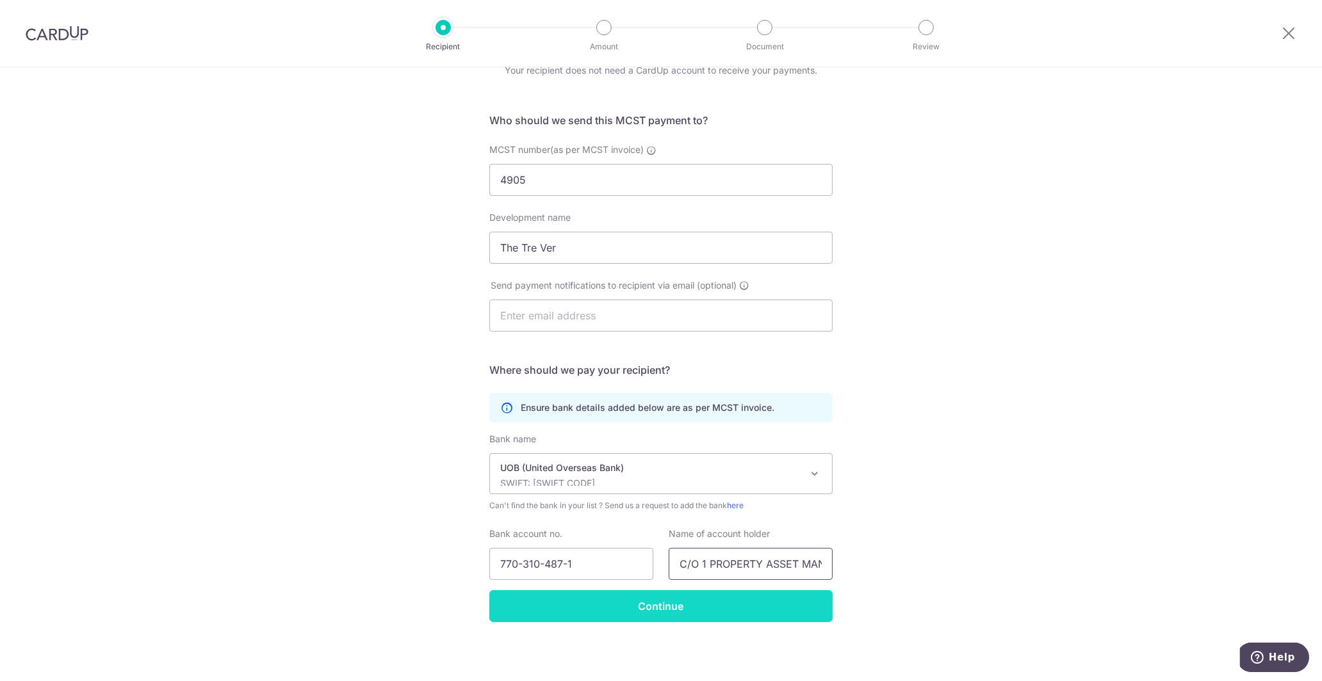
scroll to position [0, 97]
type input "C/O 1 PROPERTY ASSET MANAGEMENT PTE LTD"
click at [742, 606] on input "Continue" at bounding box center [660, 606] width 343 height 32
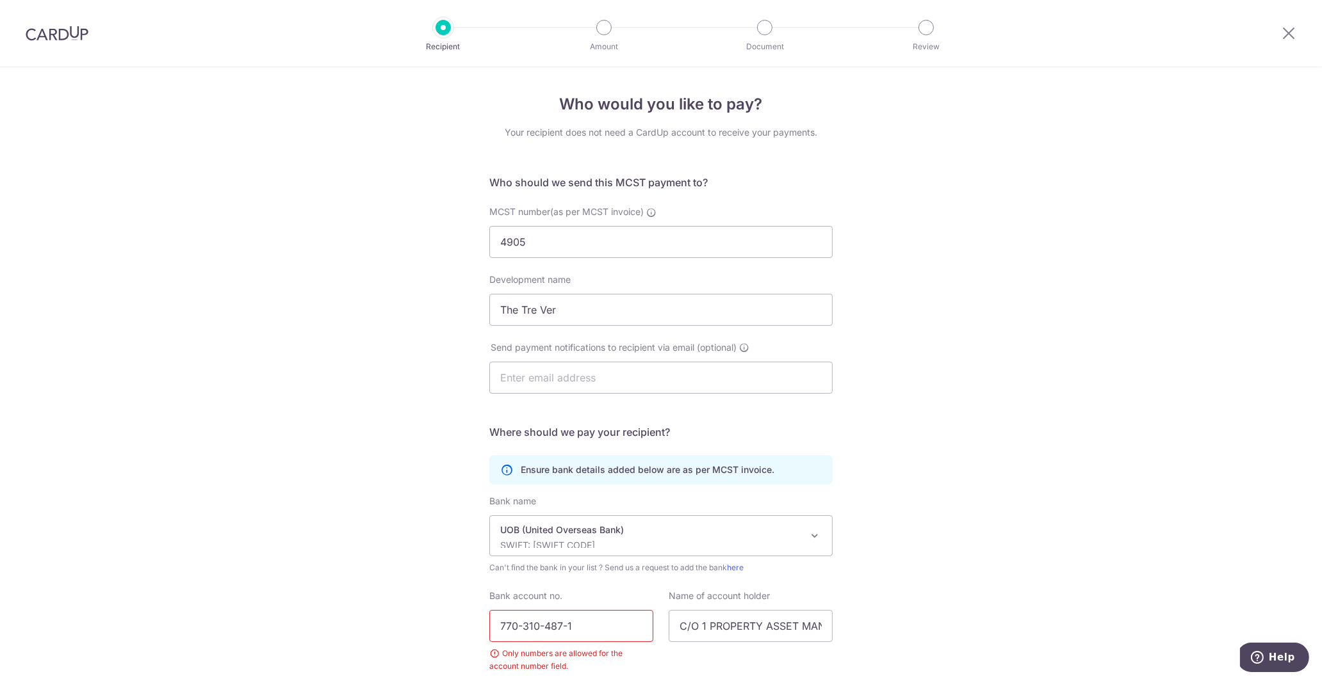
scroll to position [93, 0]
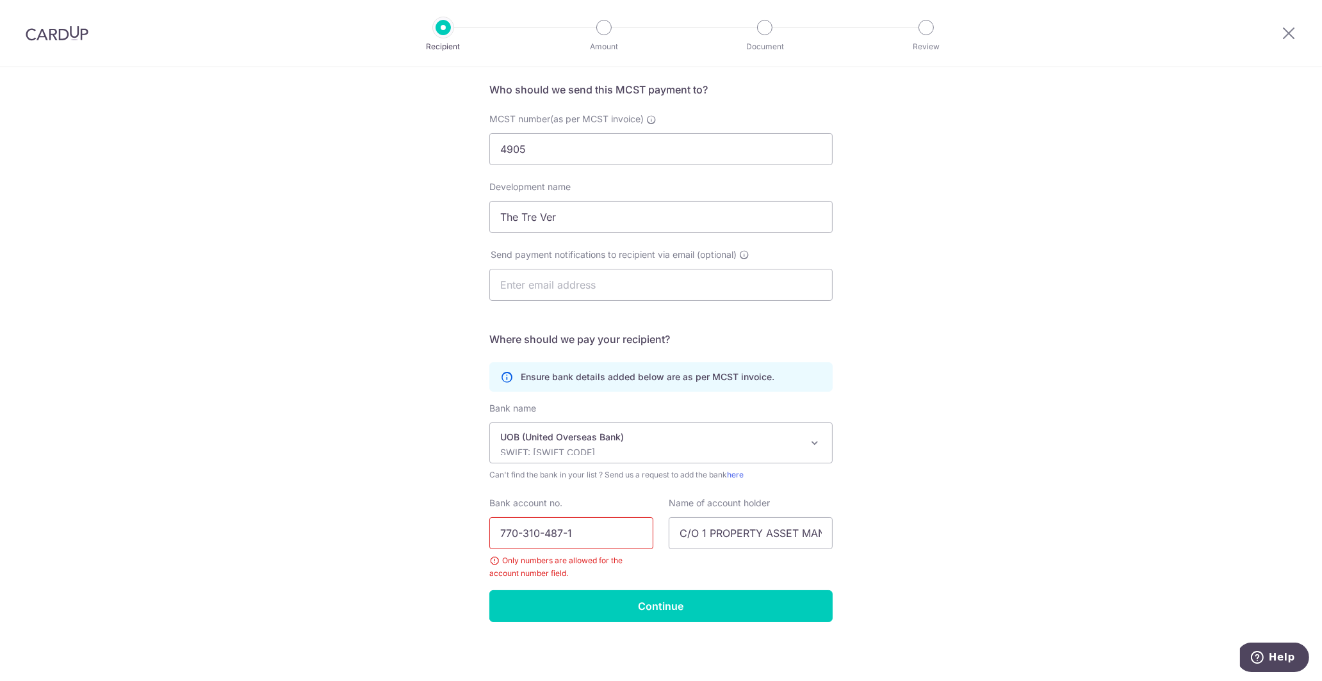
click at [523, 534] on input "770-310-487-1" at bounding box center [571, 533] width 164 height 32
click at [537, 537] on input "770310-487-1" at bounding box center [571, 533] width 164 height 32
click at [540, 532] on input "770310-487-1" at bounding box center [571, 533] width 164 height 32
click at [536, 534] on input "770310-487-1" at bounding box center [571, 533] width 164 height 32
click at [553, 534] on input "770310487-1" at bounding box center [571, 533] width 164 height 32
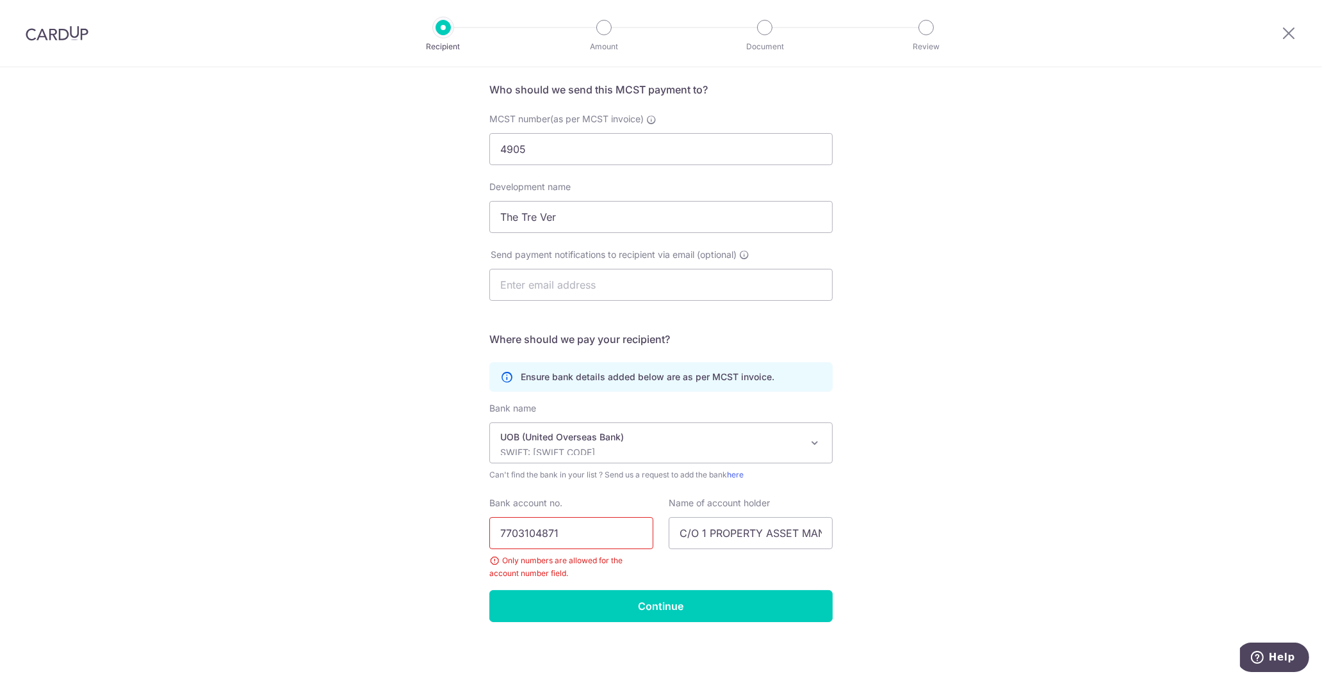
click at [603, 548] on input "7703104871" at bounding box center [571, 533] width 164 height 32
type input "7703104871"
click at [974, 588] on div "Who would you like to pay? Your recipient does not need a CardUp account to rec…" at bounding box center [661, 328] width 1322 height 708
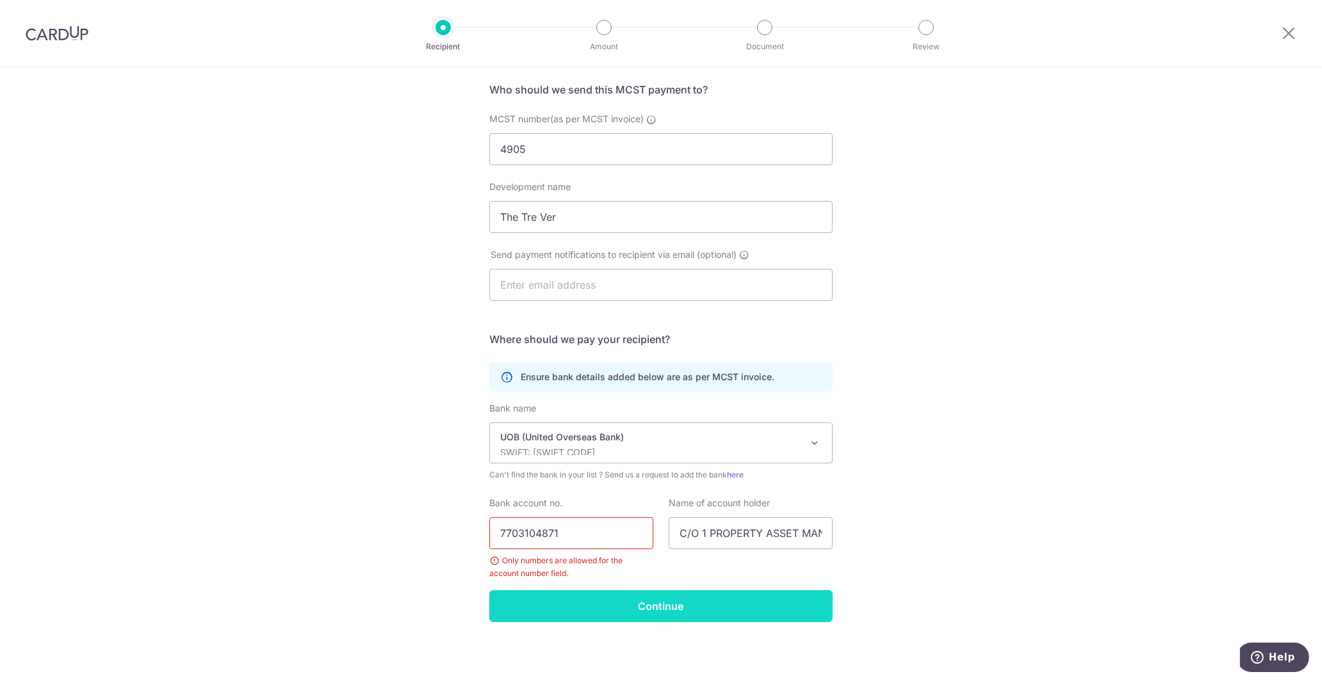
click at [660, 597] on input "Continue" at bounding box center [660, 606] width 343 height 32
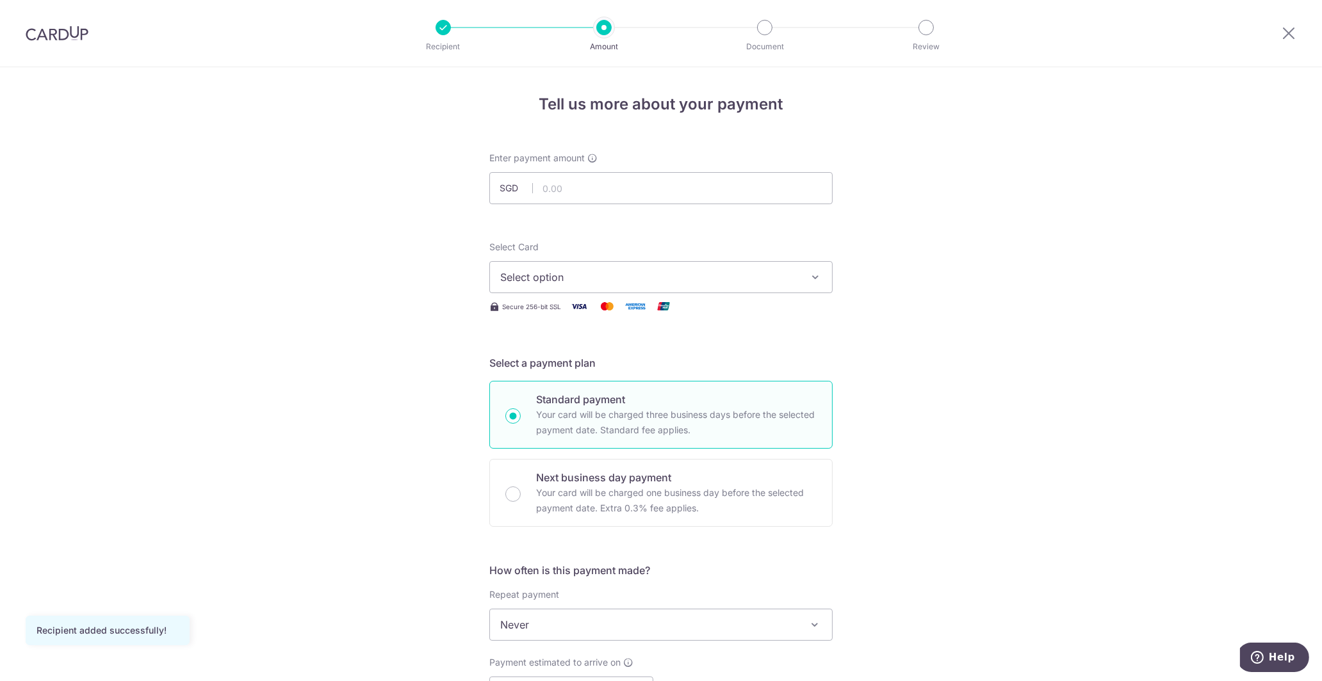
scroll to position [65, 0]
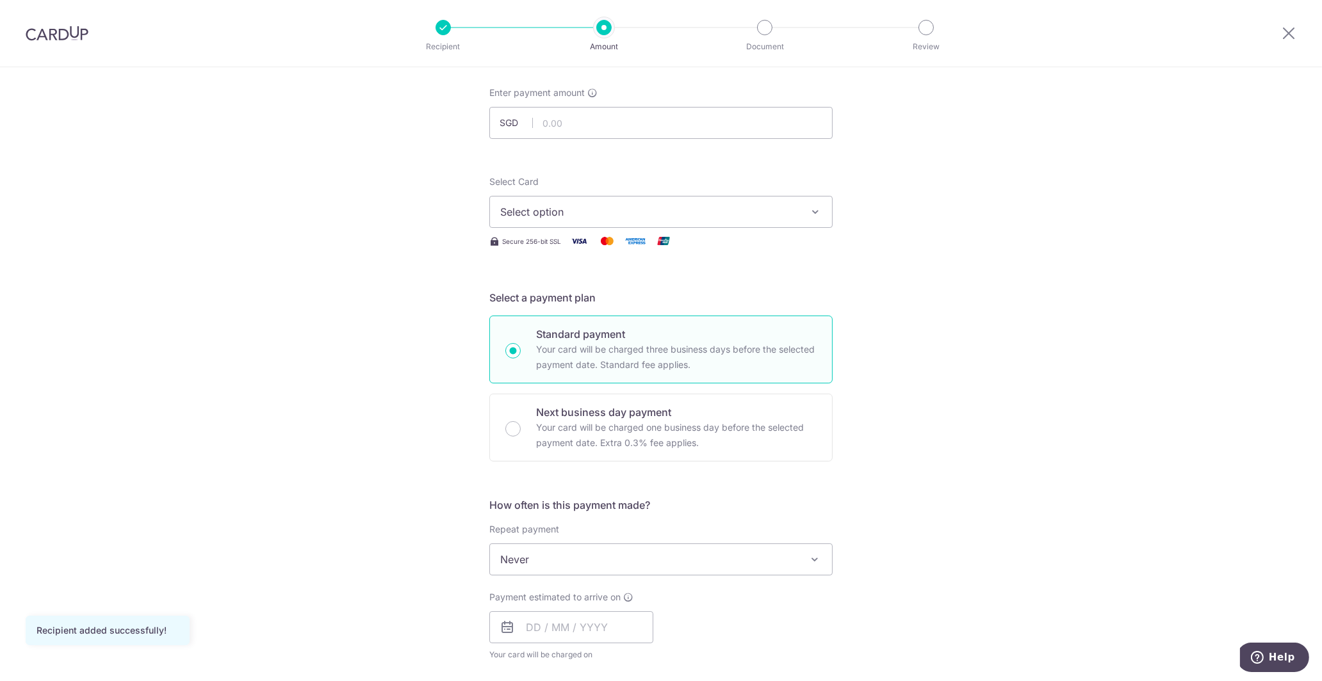
click at [816, 203] on button "Select option" at bounding box center [660, 212] width 343 height 32
click at [794, 236] on link "Add credit card" at bounding box center [661, 247] width 342 height 23
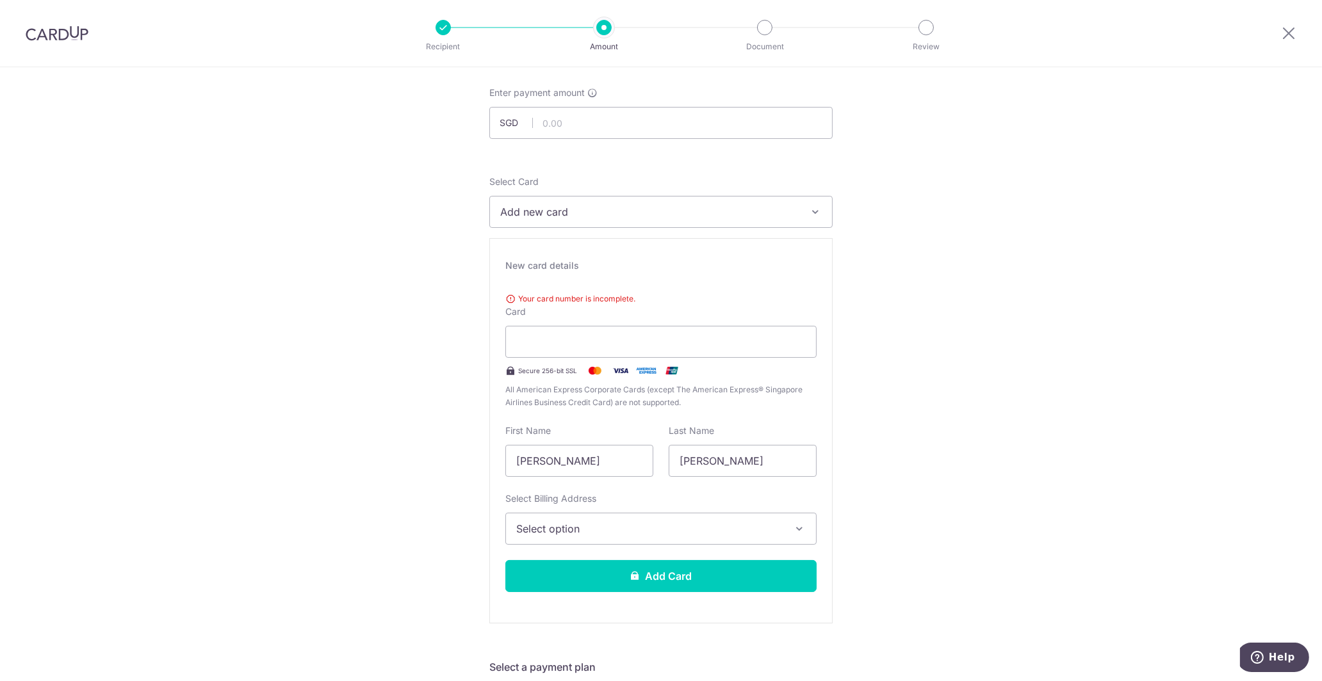
click at [714, 364] on div "Your card number is incomplete. Card Secure 256-bit SSL All American Express Co…" at bounding box center [660, 349] width 311 height 122
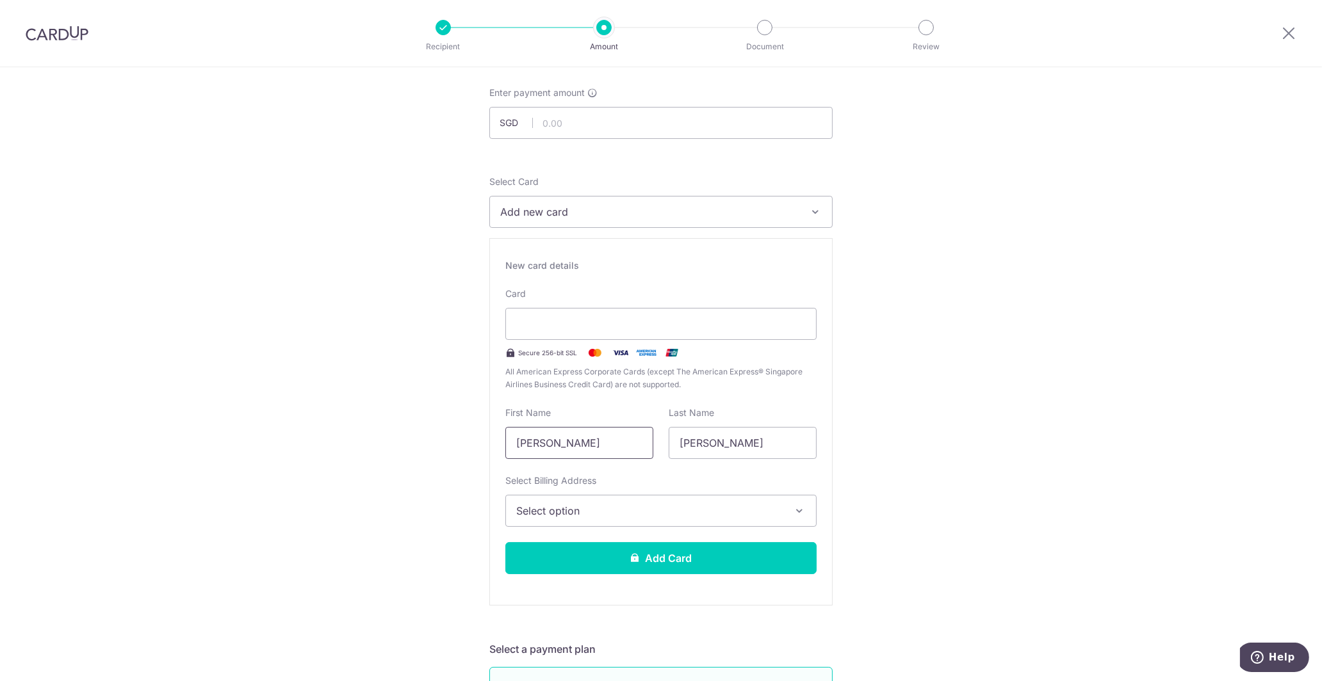
click at [582, 438] on input "Kwan Wai" at bounding box center [579, 443] width 148 height 32
click at [653, 509] on span "Select option" at bounding box center [649, 510] width 266 height 15
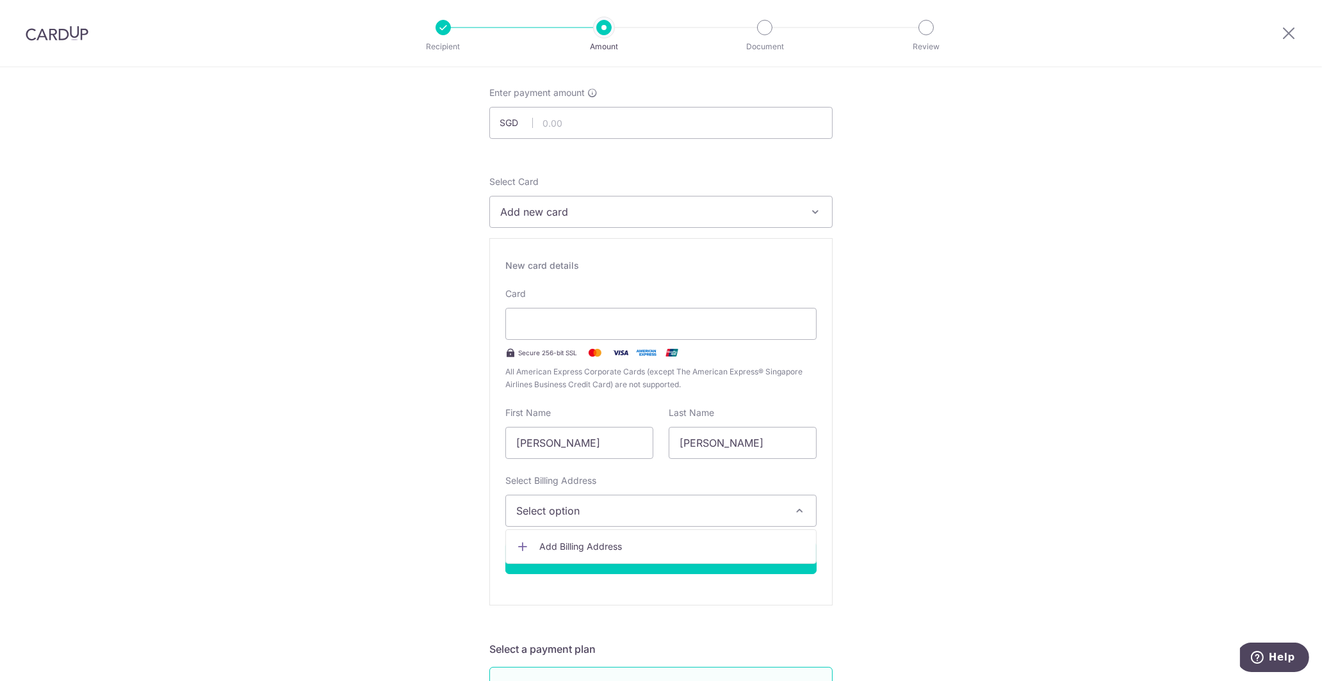
click at [713, 548] on span "Add Billing Address" at bounding box center [672, 546] width 266 height 13
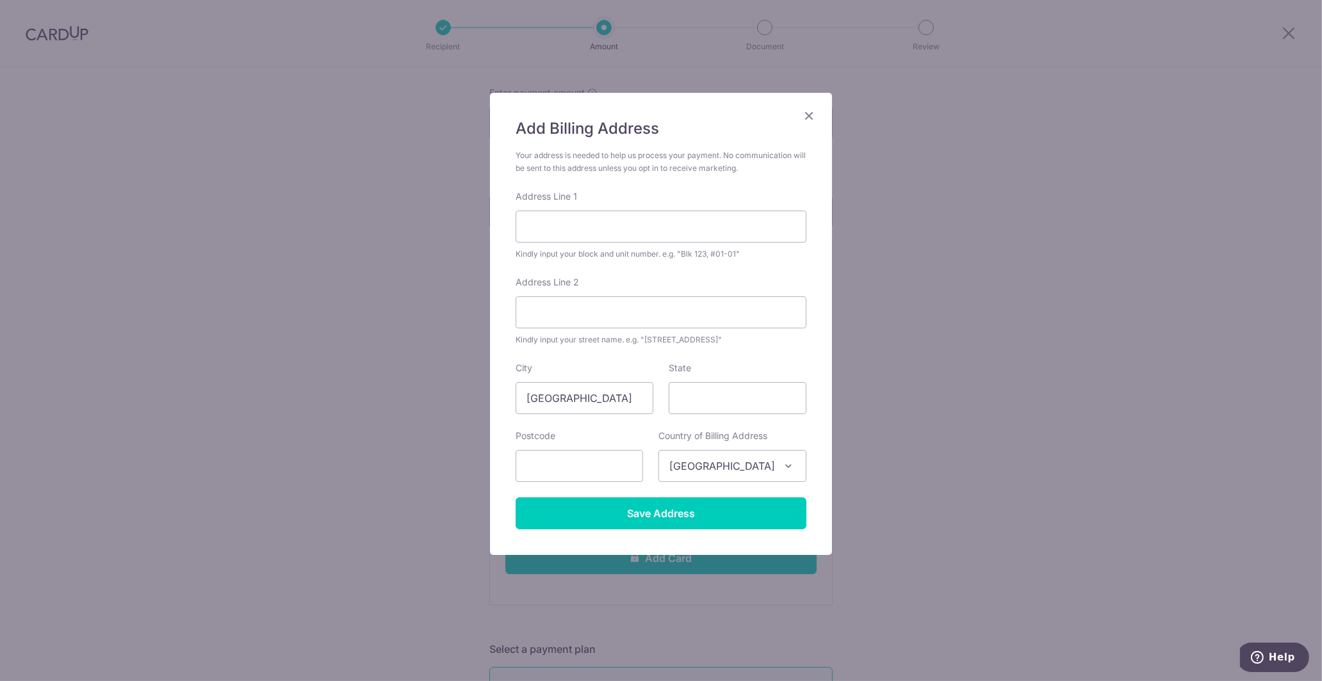
click at [807, 115] on icon "Close" at bounding box center [808, 116] width 15 height 16
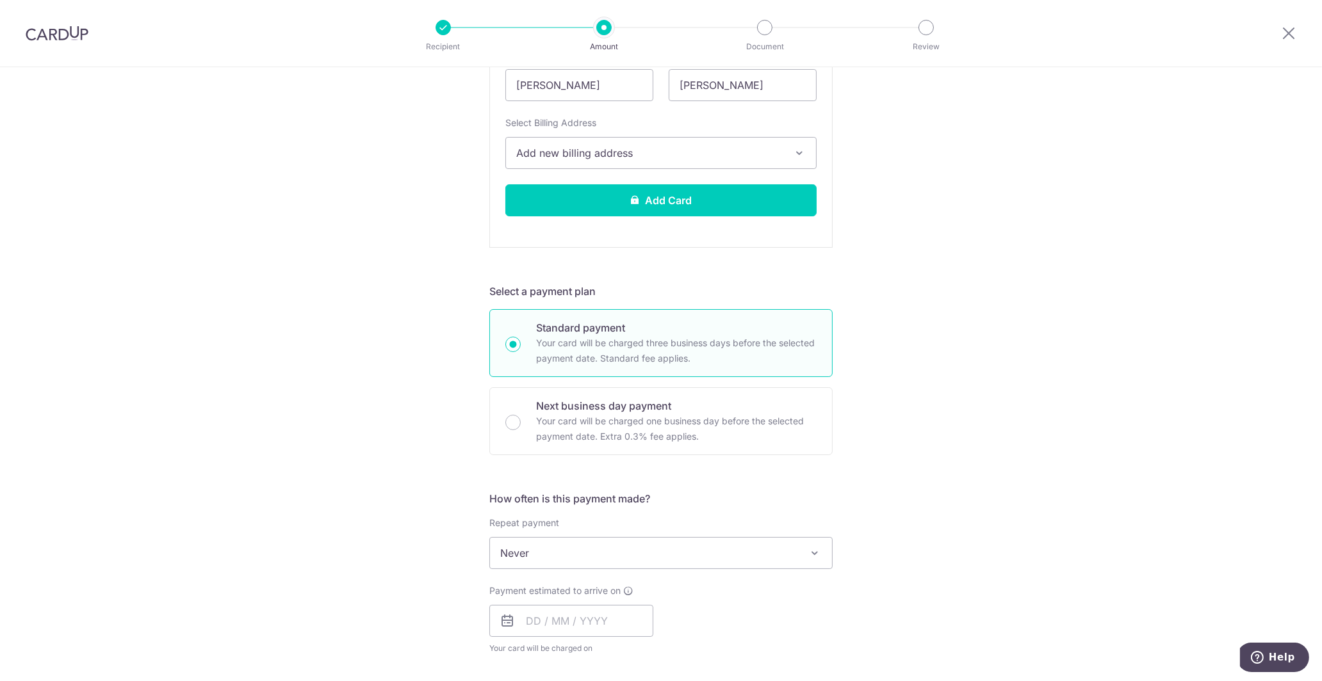
scroll to position [524, 0]
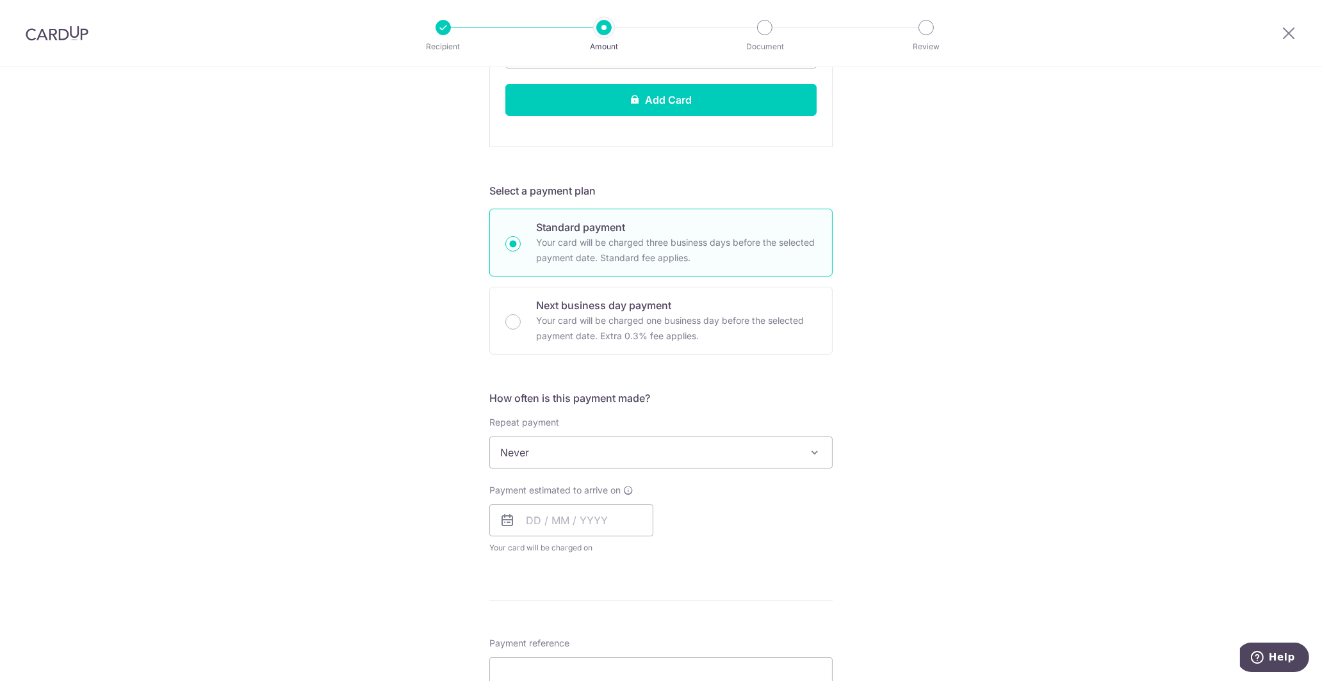
click at [786, 441] on span "Never" at bounding box center [661, 452] width 342 height 31
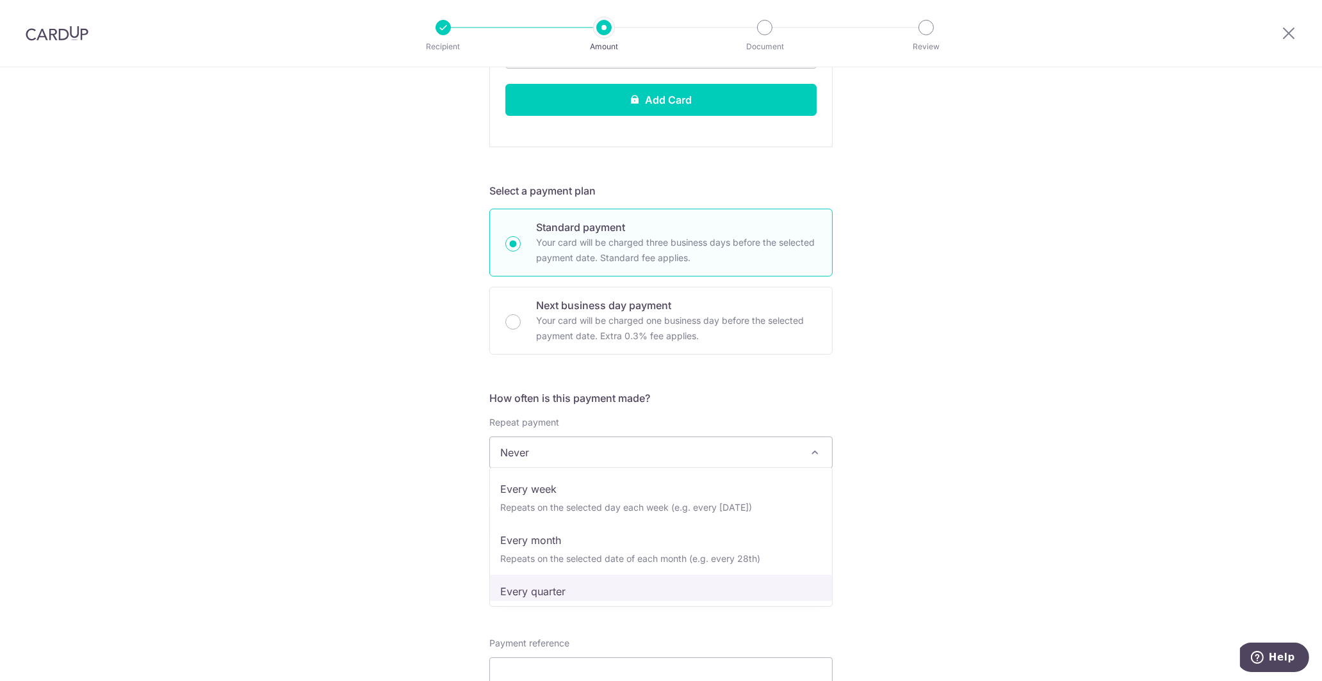
scroll to position [0, 0]
click at [534, 520] on input "text" at bounding box center [571, 521] width 164 height 32
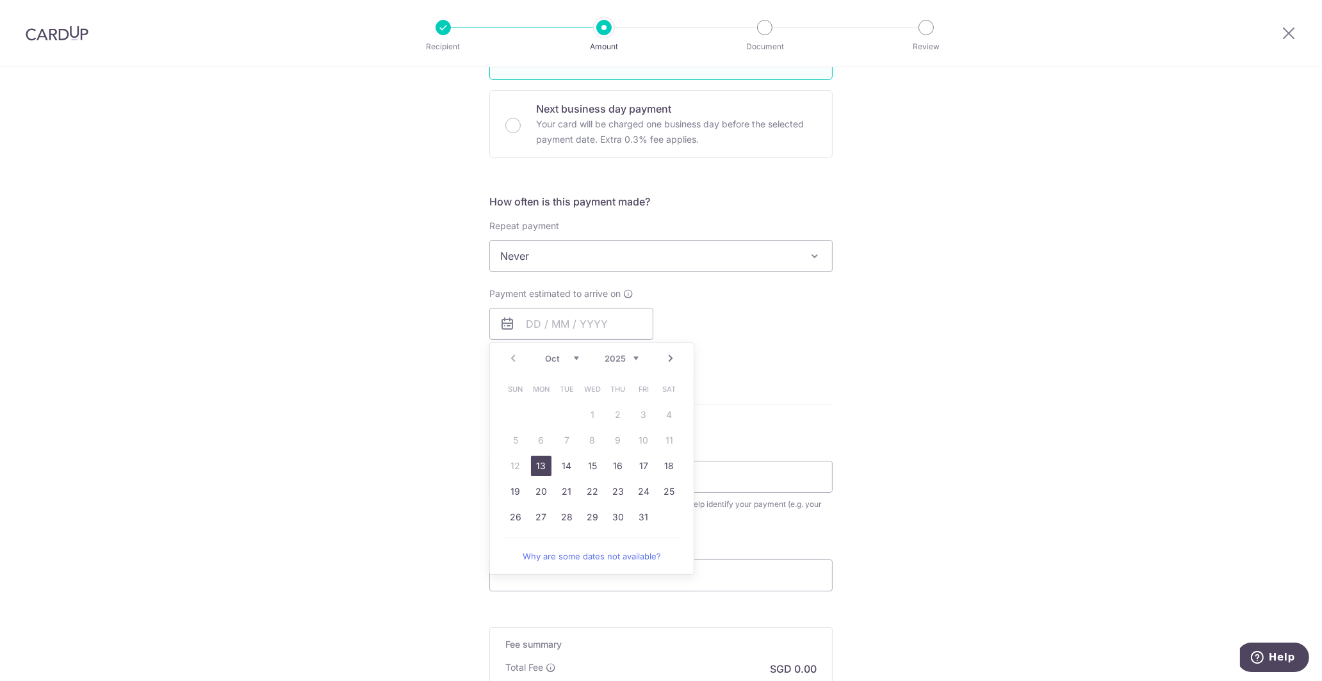
click at [865, 401] on div "Tell us more about your payment Enter payment amount SGD Recipient added succes…" at bounding box center [661, 102] width 1322 height 1510
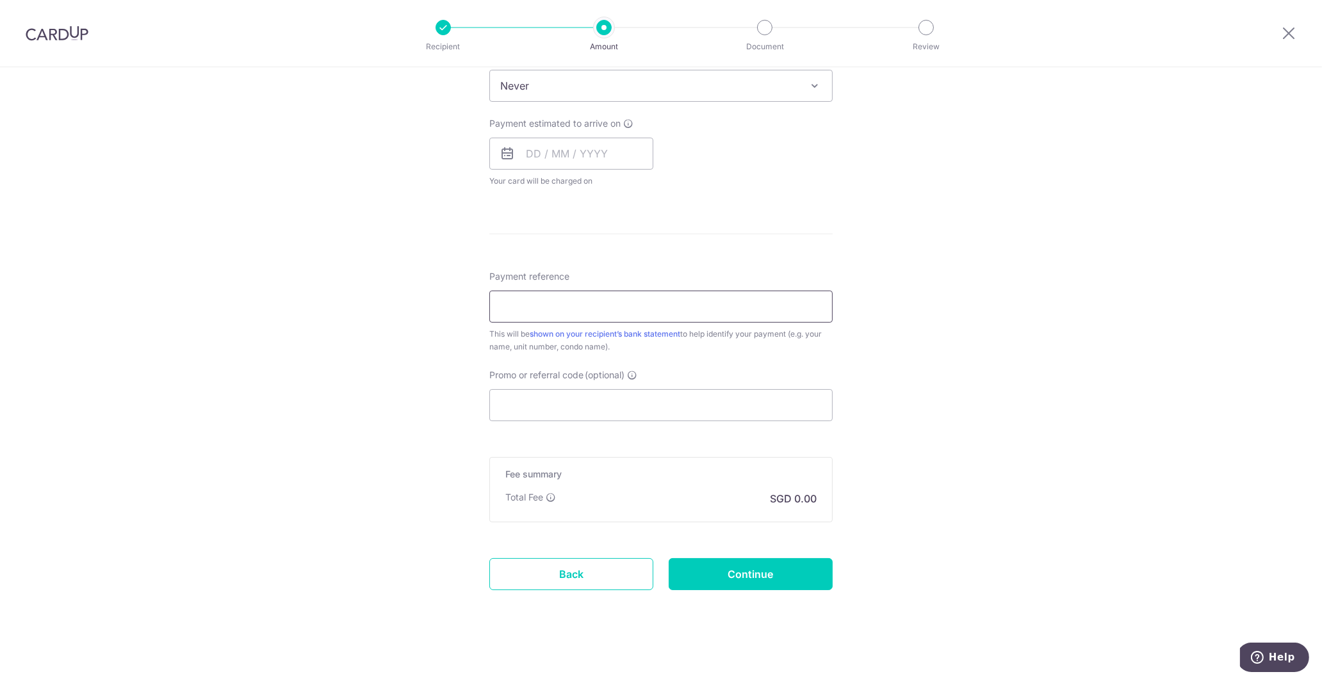
click at [692, 308] on input "Payment reference" at bounding box center [660, 307] width 343 height 32
type input "1"
type input "68-12-33"
click at [689, 398] on input "Promo or referral code (optional)" at bounding box center [660, 405] width 343 height 32
click at [792, 495] on p "SGD 0.00" at bounding box center [793, 498] width 47 height 15
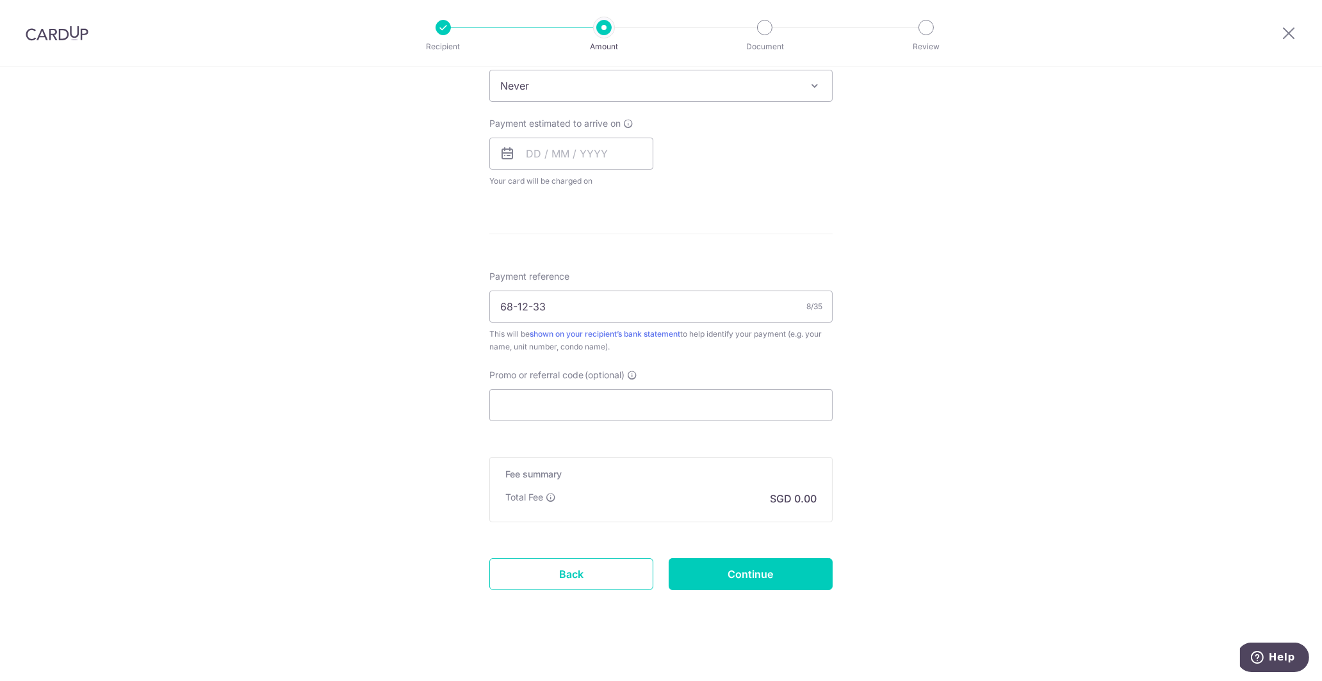
click at [805, 494] on p "SGD 0.00" at bounding box center [793, 498] width 47 height 15
click at [807, 494] on p "SGD 0.00" at bounding box center [793, 498] width 47 height 15
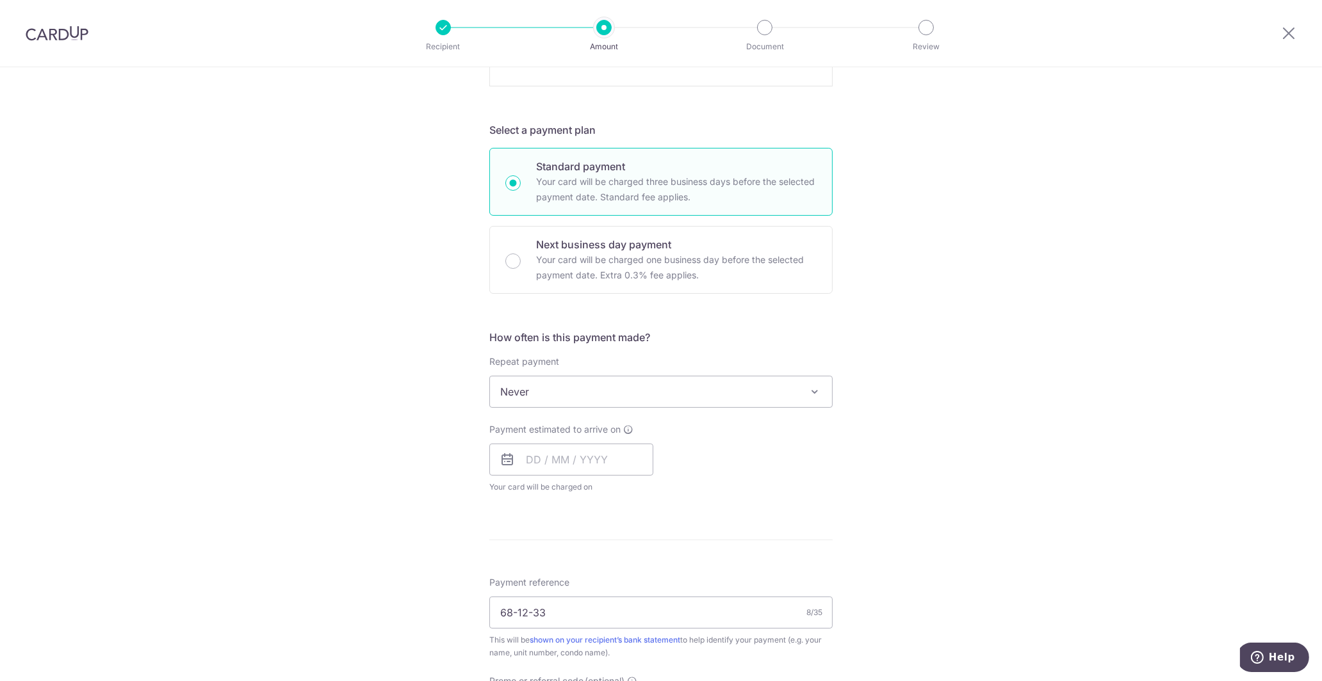
scroll to position [564, 0]
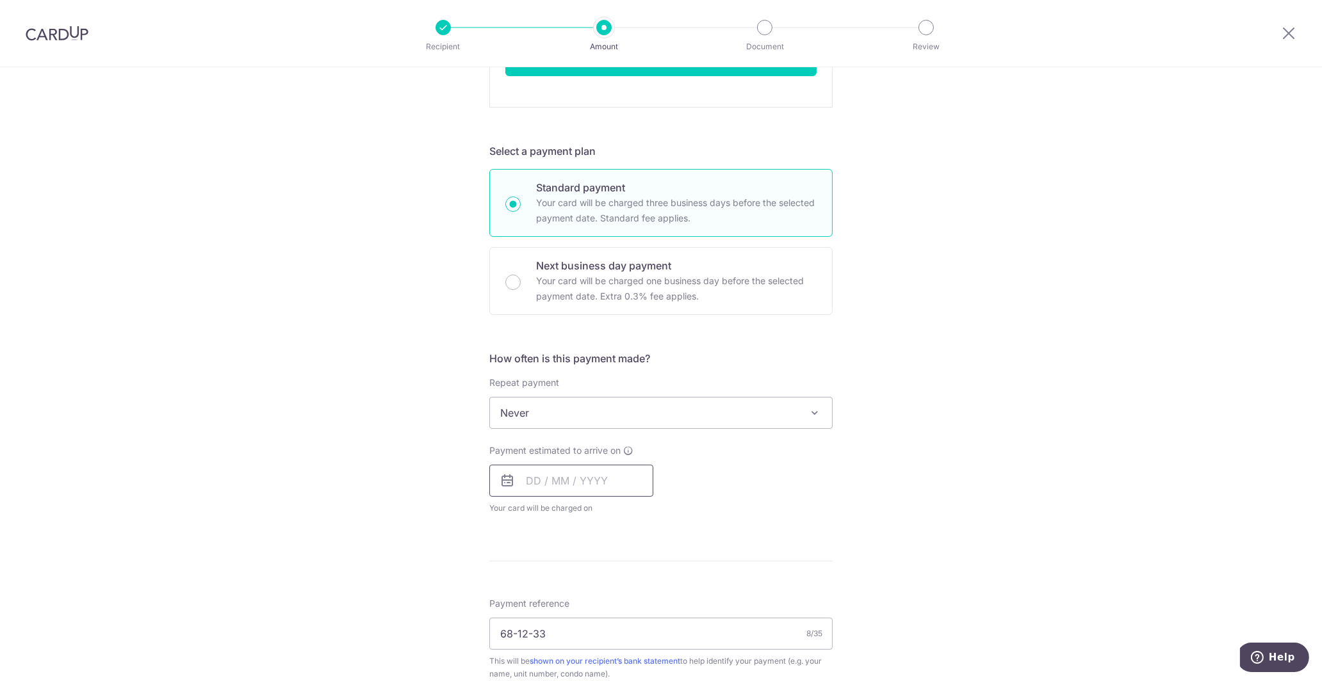
click at [531, 475] on input "text" at bounding box center [571, 481] width 164 height 32
click at [653, 631] on td "17" at bounding box center [644, 623] width 26 height 26
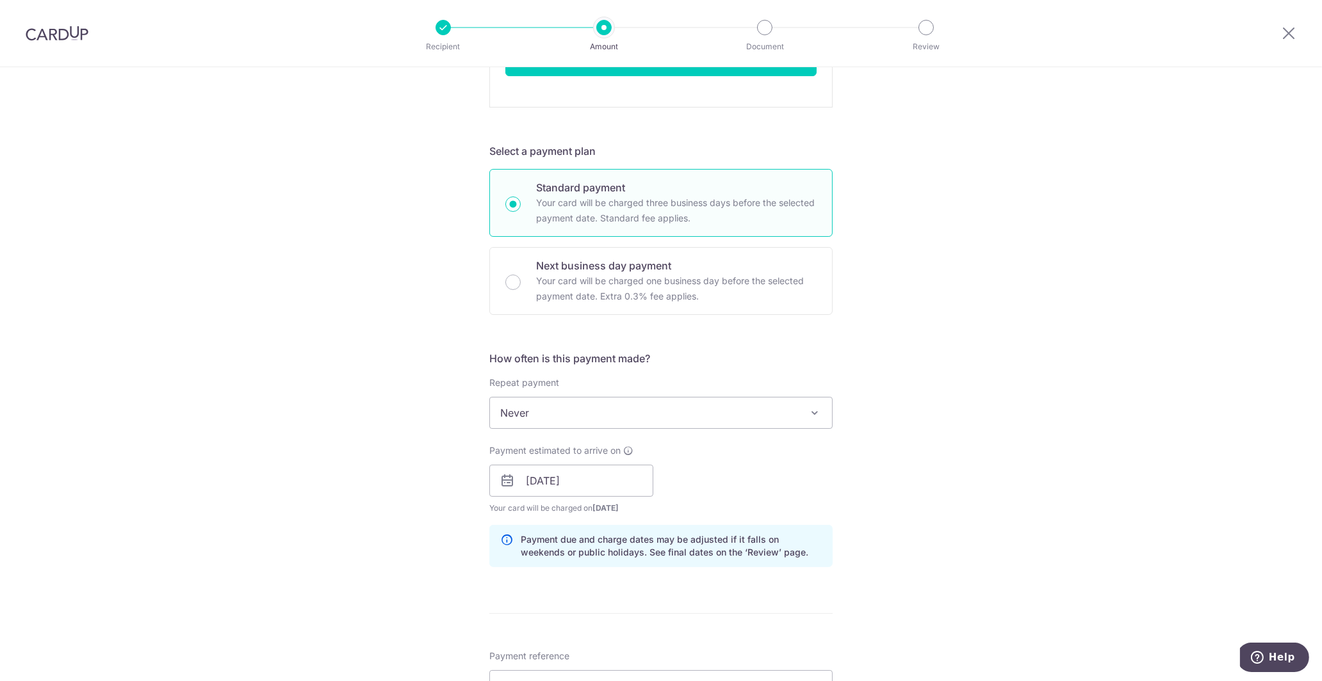
scroll to position [759, 0]
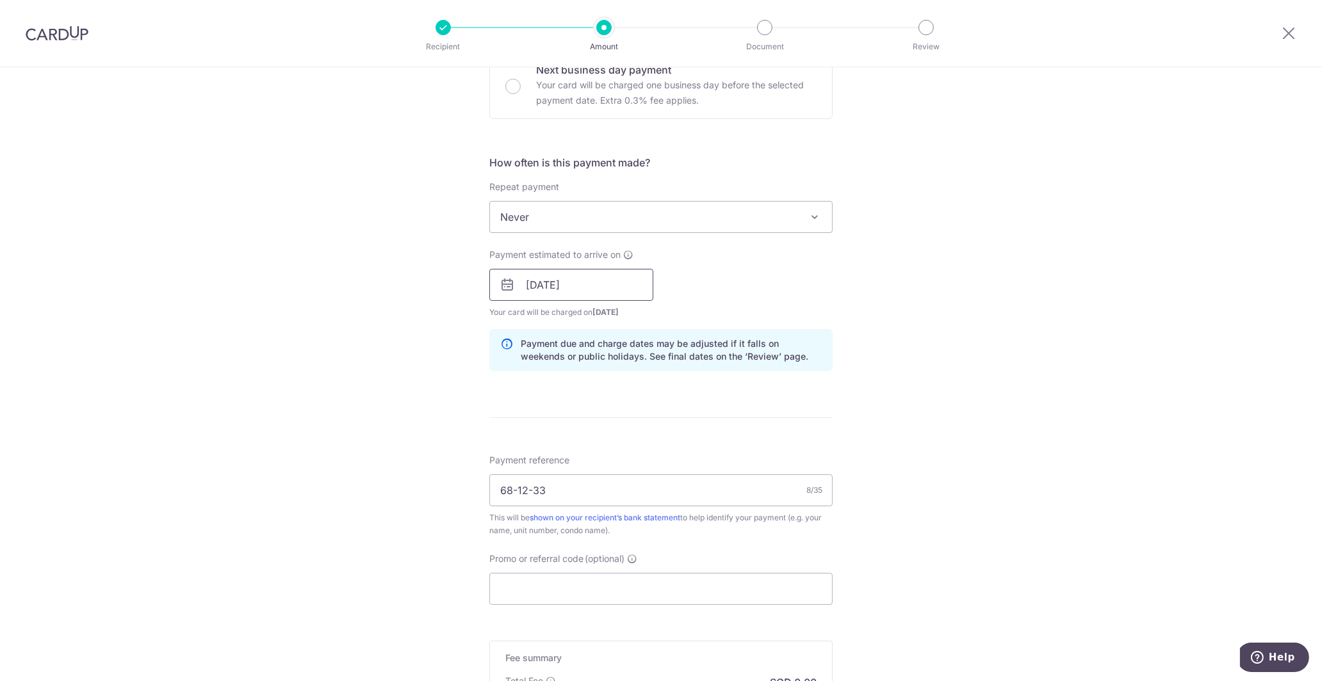
click at [592, 288] on input "17/10/2025" at bounding box center [571, 285] width 164 height 32
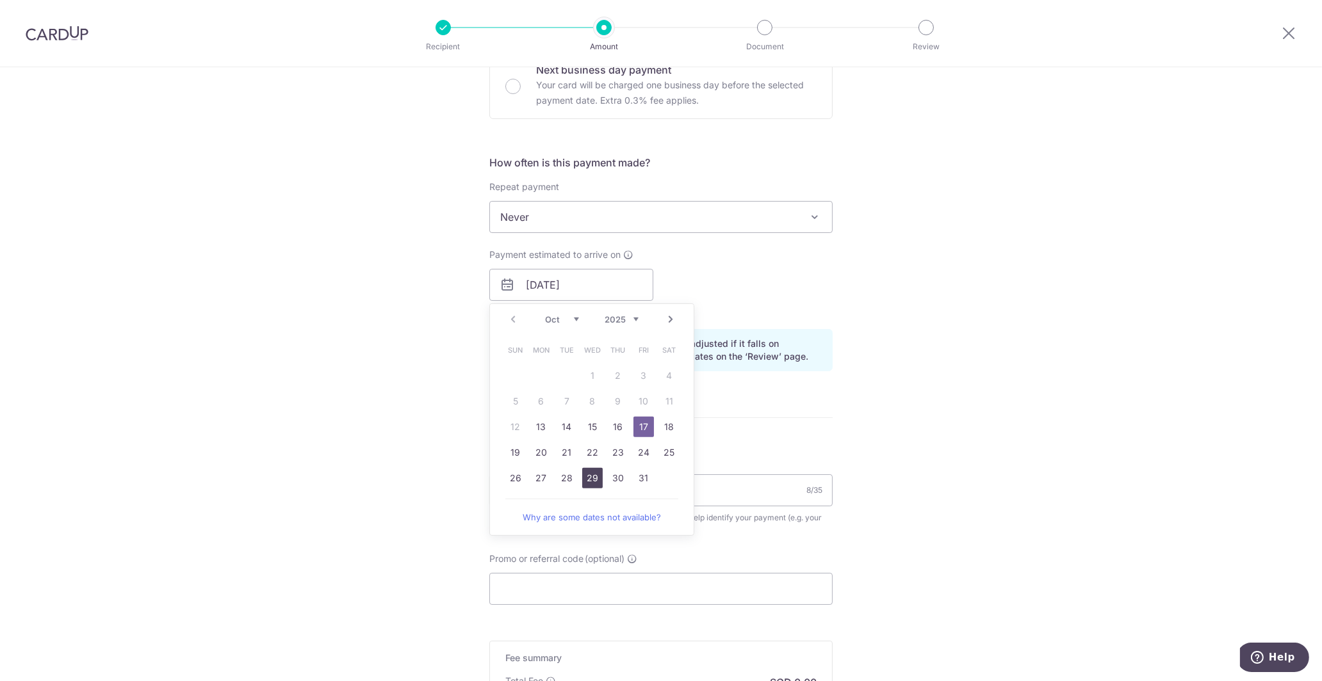
click at [587, 474] on link "29" at bounding box center [592, 478] width 20 height 20
type input "29/10/2025"
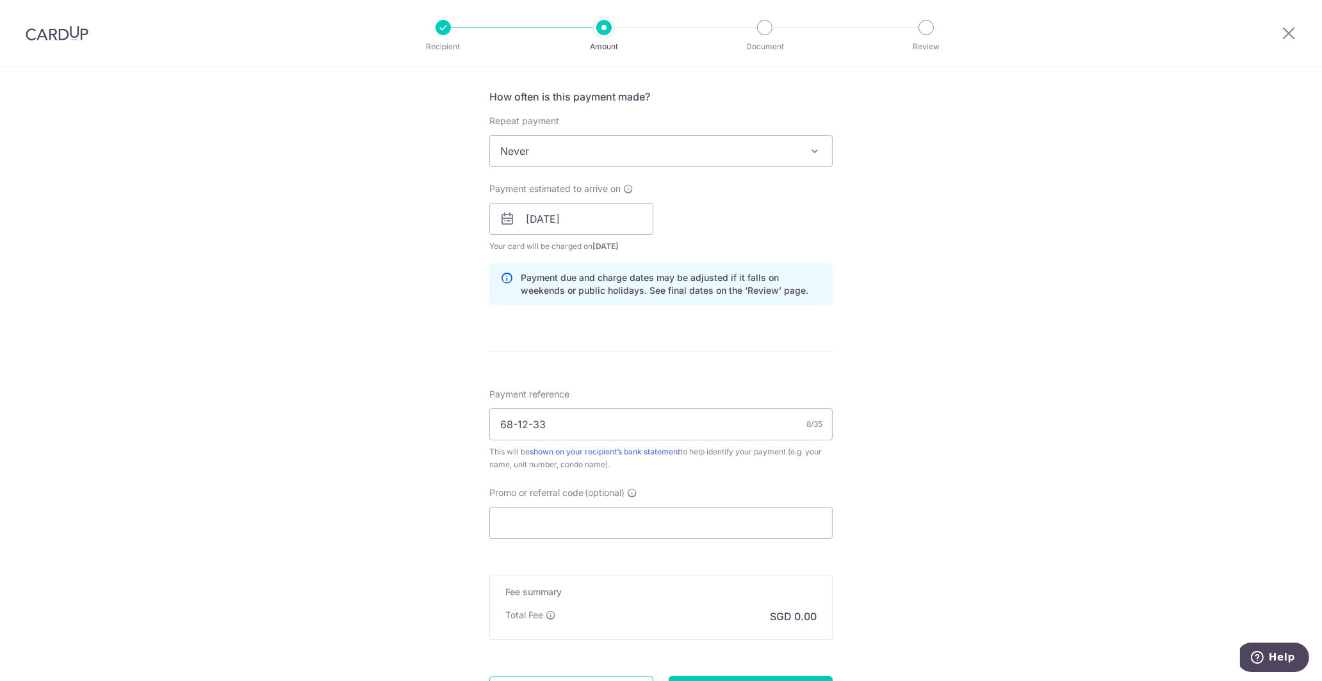
scroll to position [943, 0]
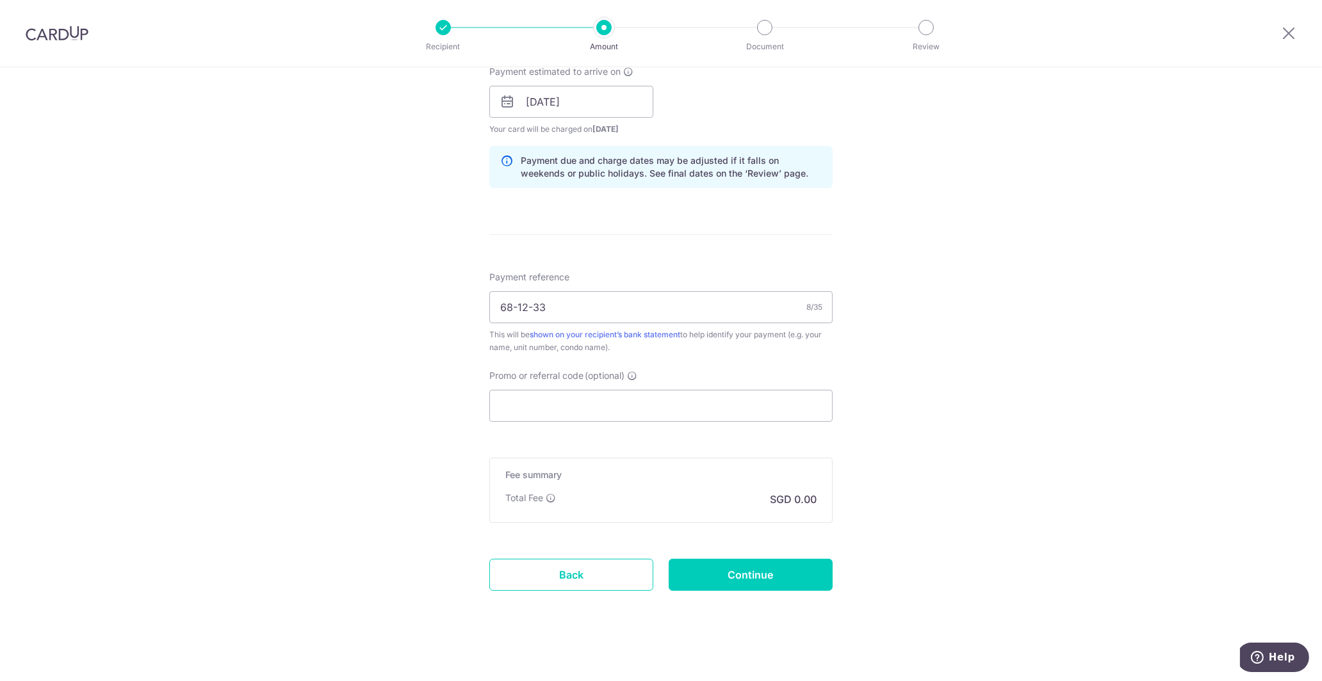
click at [797, 492] on p "SGD 0.00" at bounding box center [793, 499] width 47 height 15
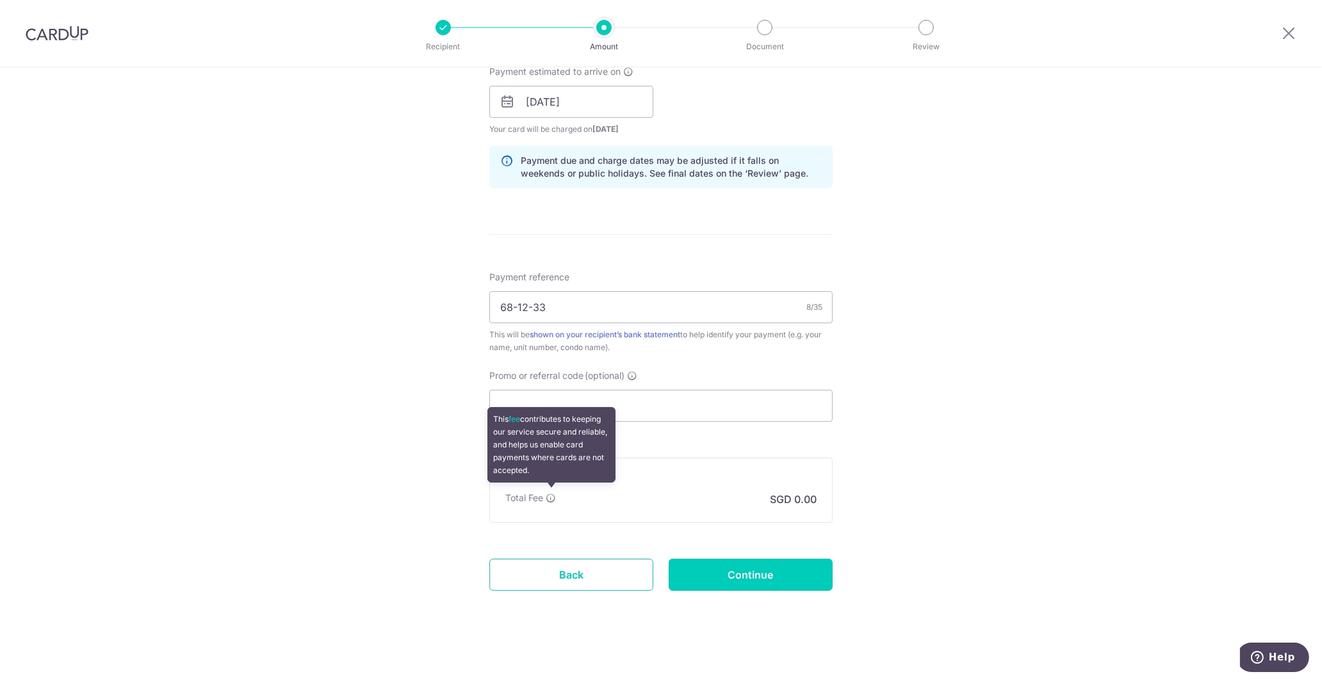
click at [553, 494] on icon at bounding box center [551, 498] width 10 height 10
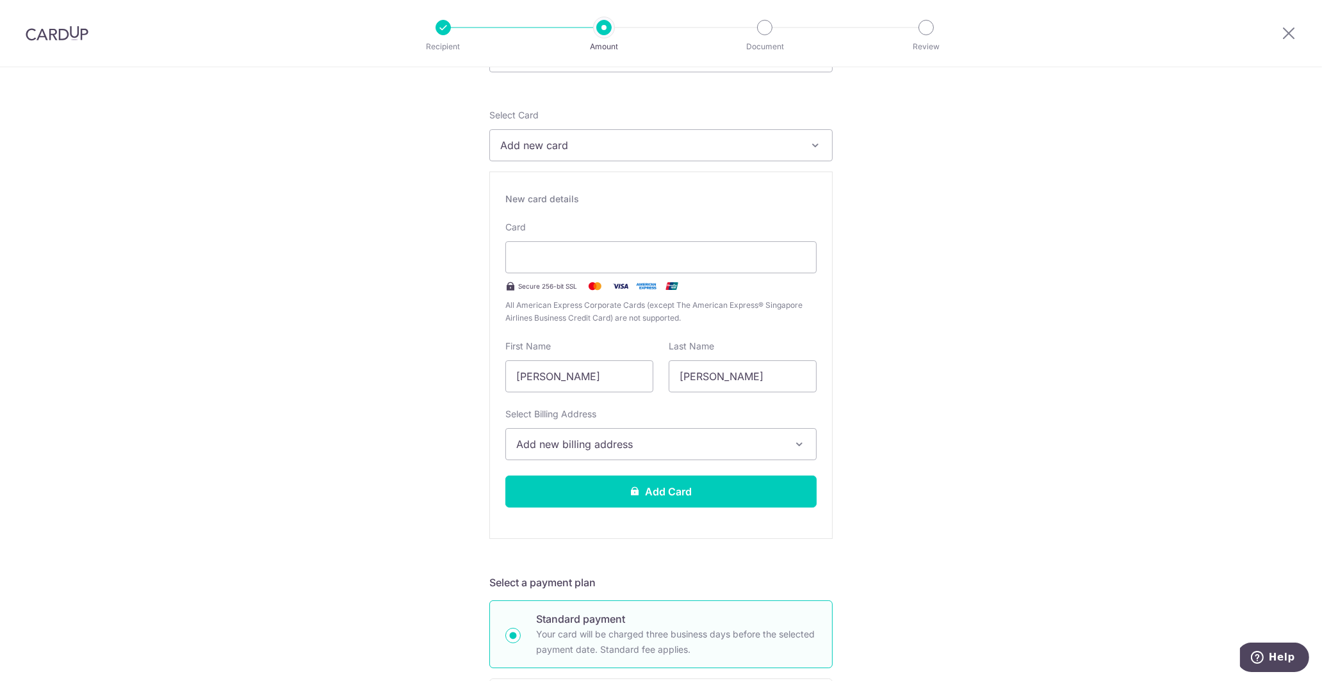
scroll to position [196, 0]
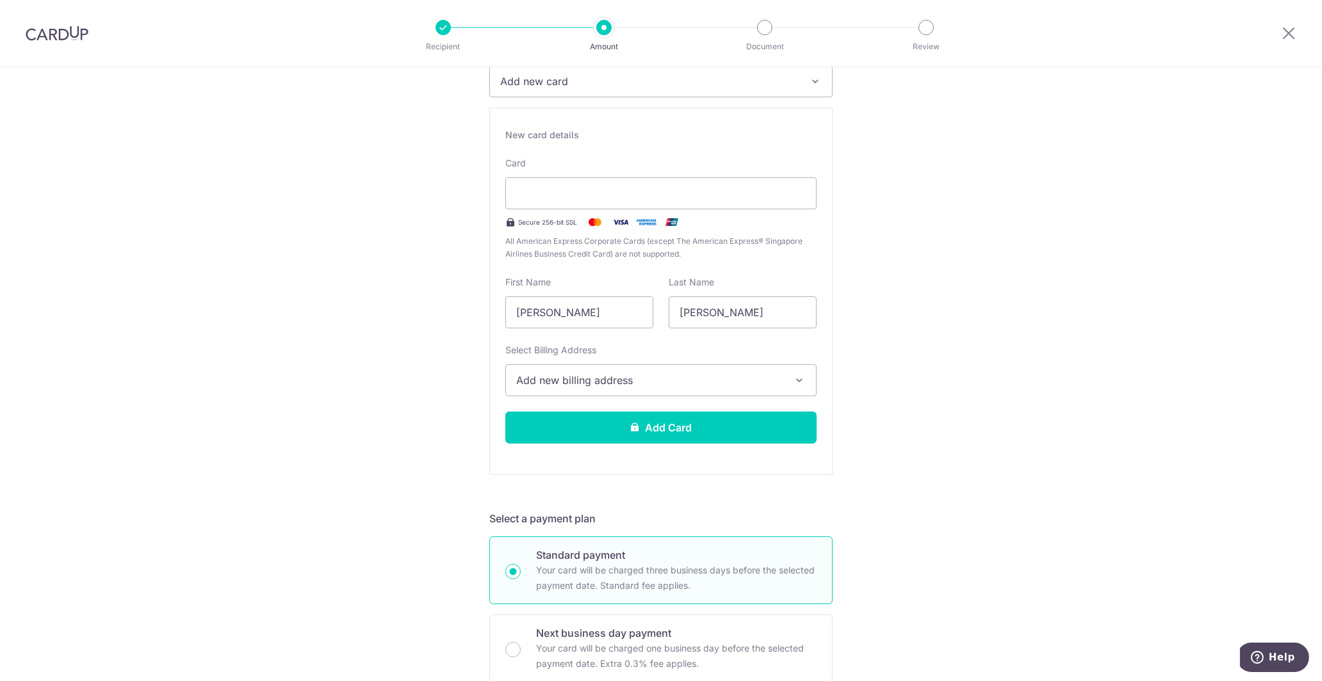
click at [790, 373] on button "Add new billing address" at bounding box center [660, 380] width 311 height 32
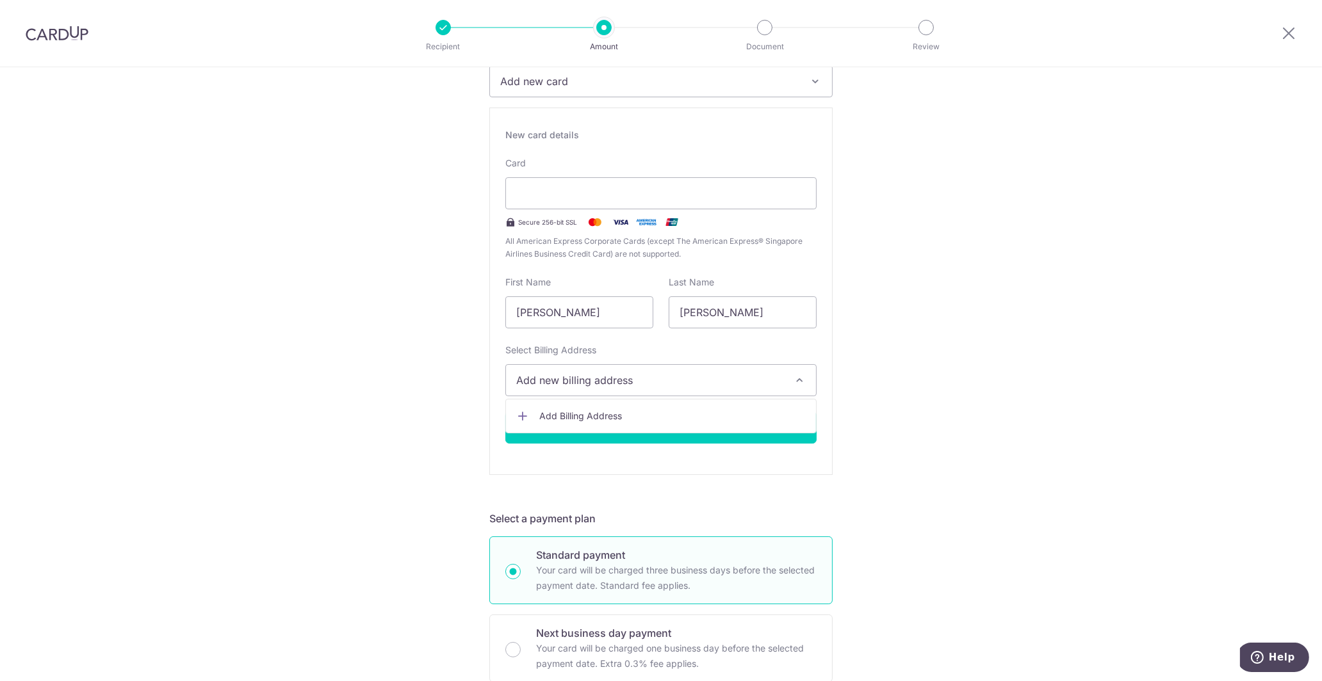
click at [649, 417] on span "Add Billing Address" at bounding box center [672, 416] width 266 height 13
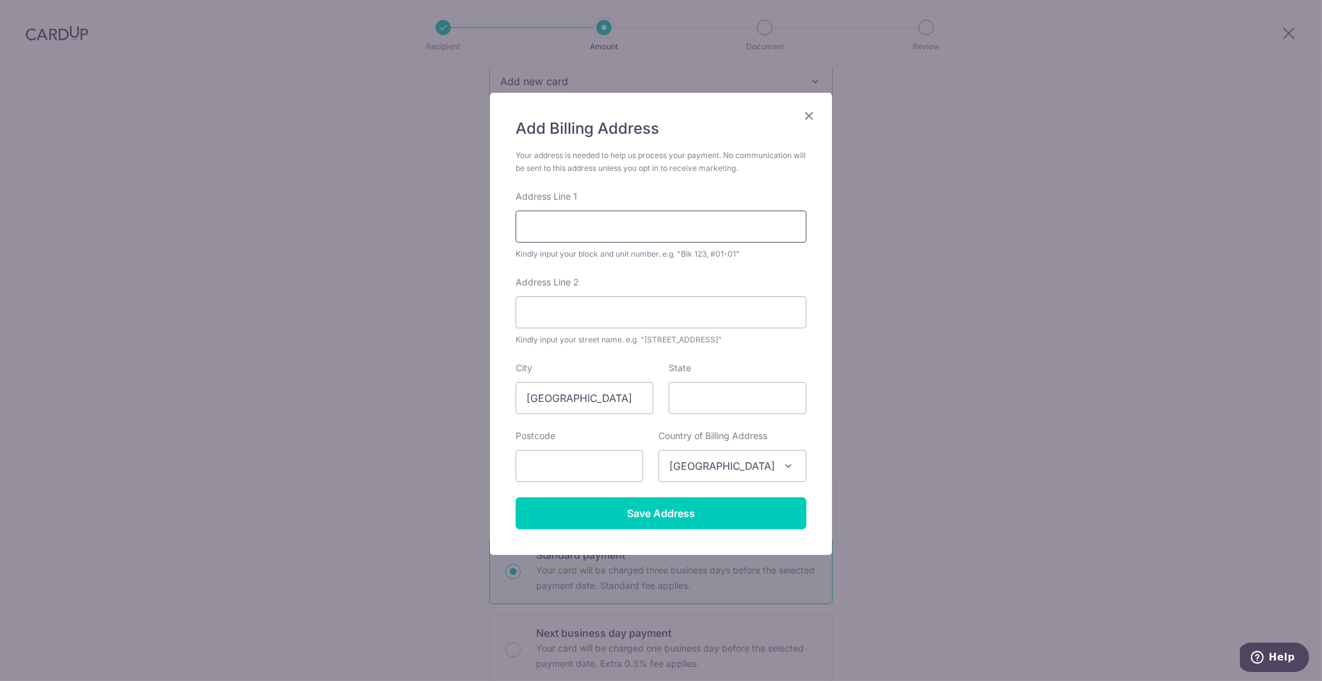
click at [617, 228] on input "Address Line 1" at bounding box center [660, 227] width 291 height 32
type input "68 Potong Pasir Ave"
type input "12-33"
click at [718, 403] on input "State" at bounding box center [738, 398] width 138 height 32
click at [610, 471] on input "text" at bounding box center [578, 466] width 127 height 32
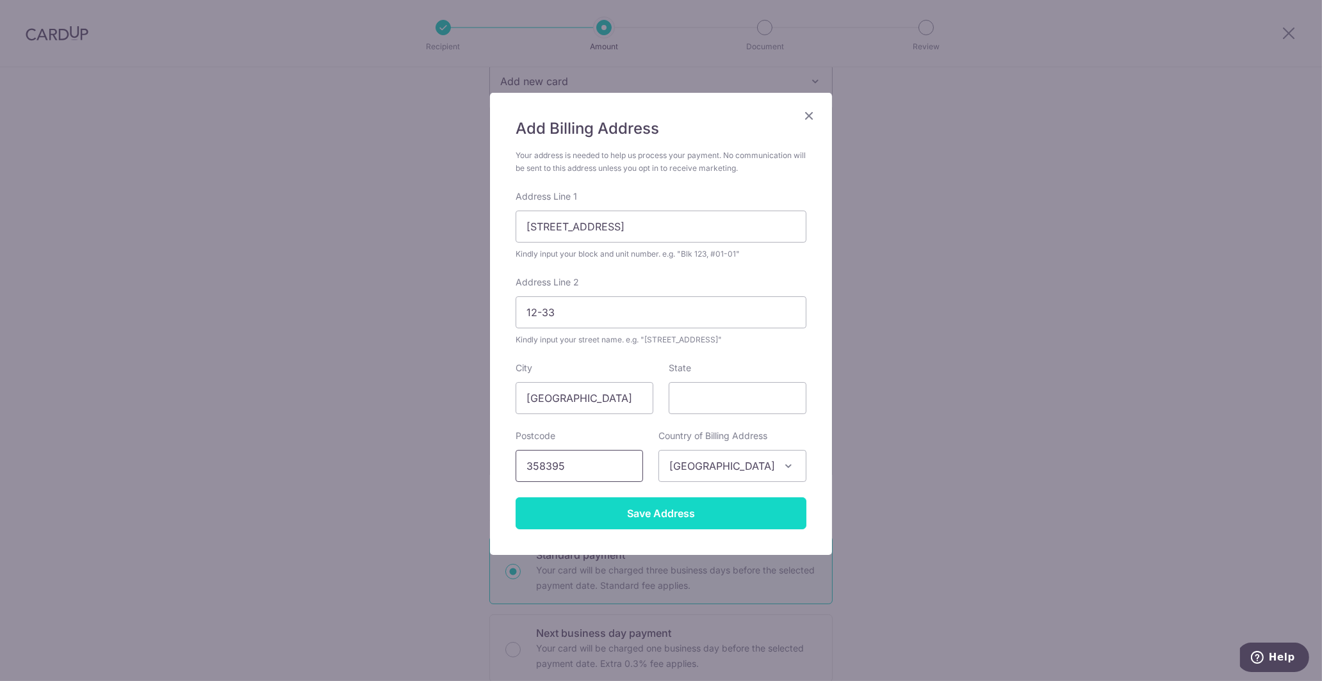
type input "358395"
click at [683, 528] on input "Save Address" at bounding box center [660, 514] width 291 height 32
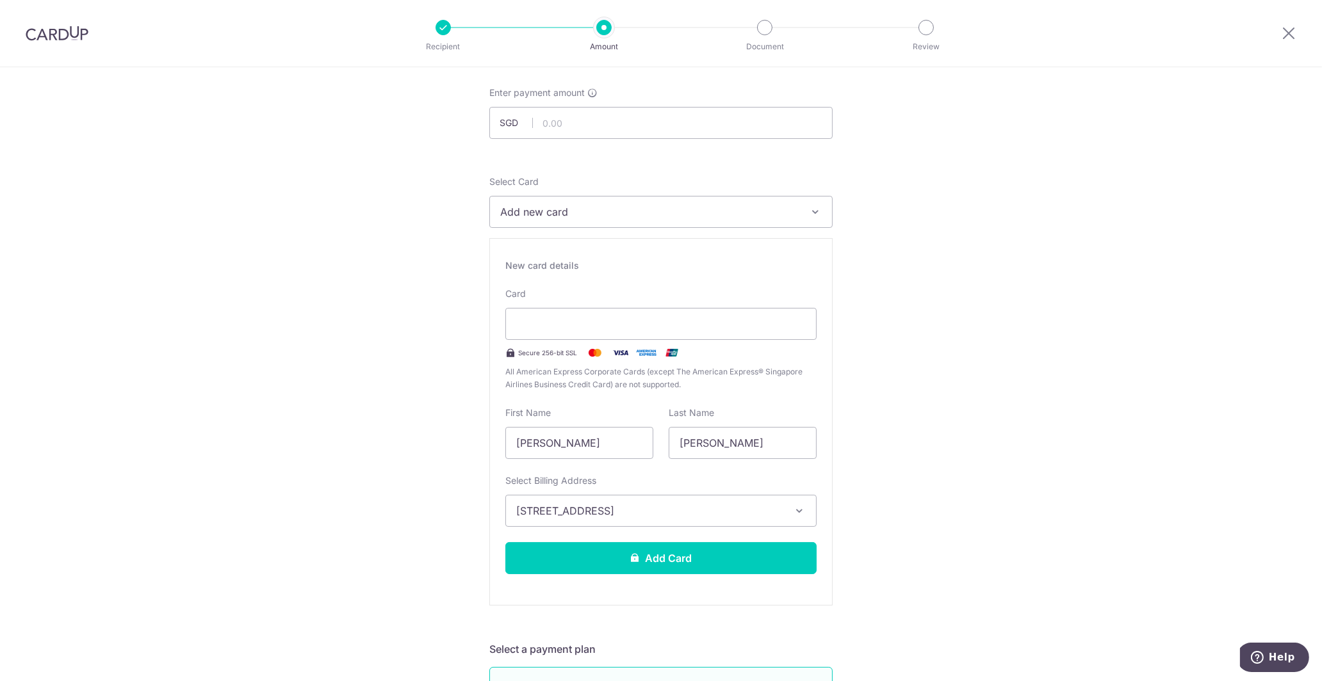
scroll to position [0, 0]
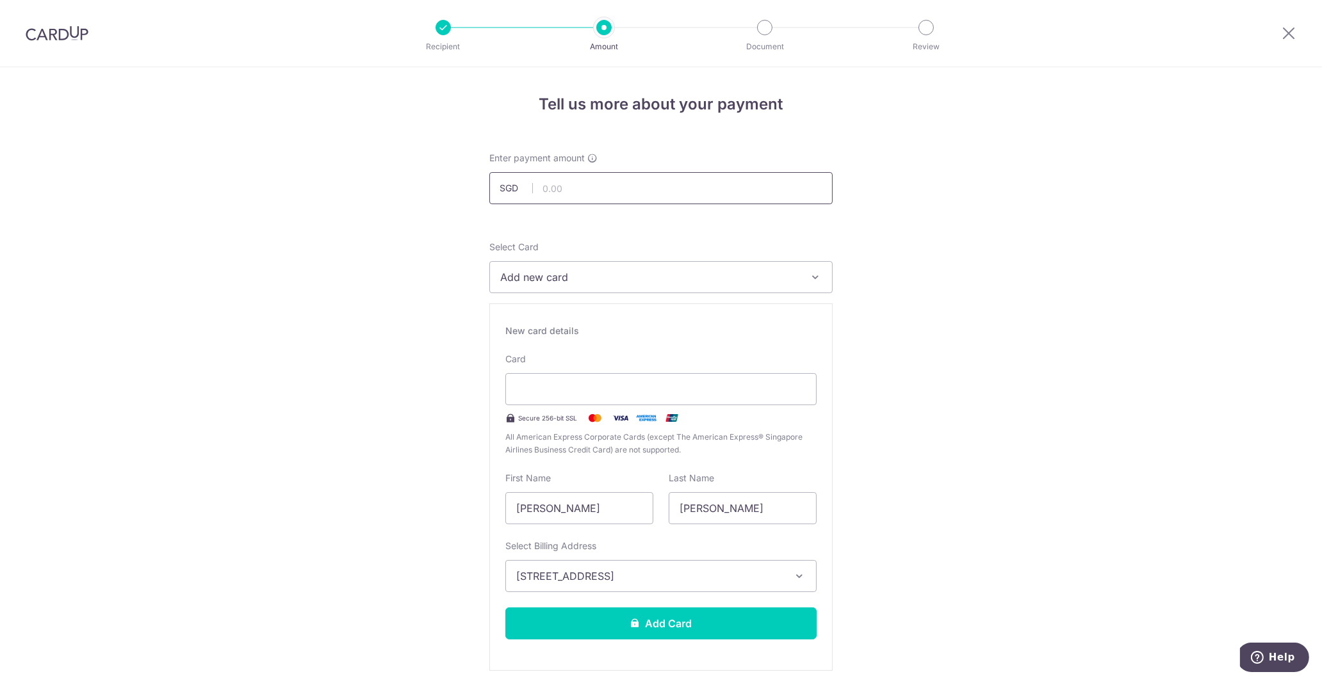
click at [669, 194] on input "text" at bounding box center [660, 188] width 343 height 32
type input "1,291.00"
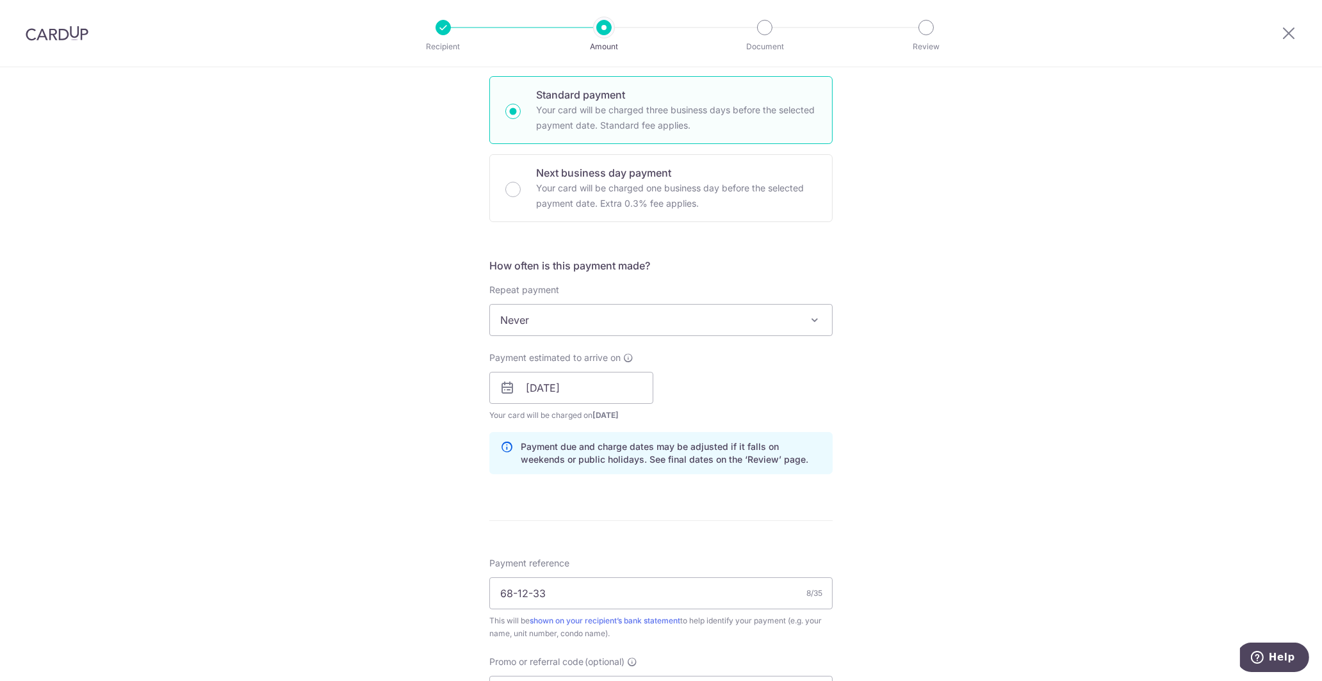
scroll to position [943, 0]
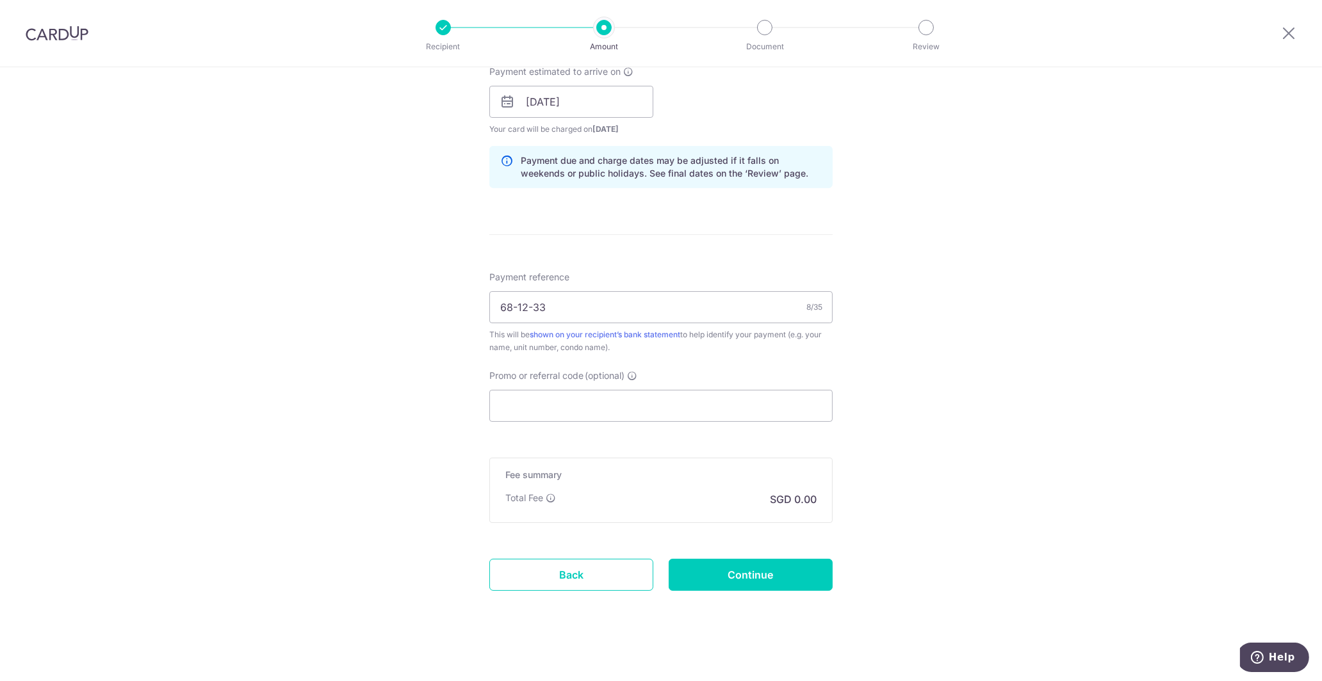
click at [799, 492] on p "SGD 0.00" at bounding box center [793, 499] width 47 height 15
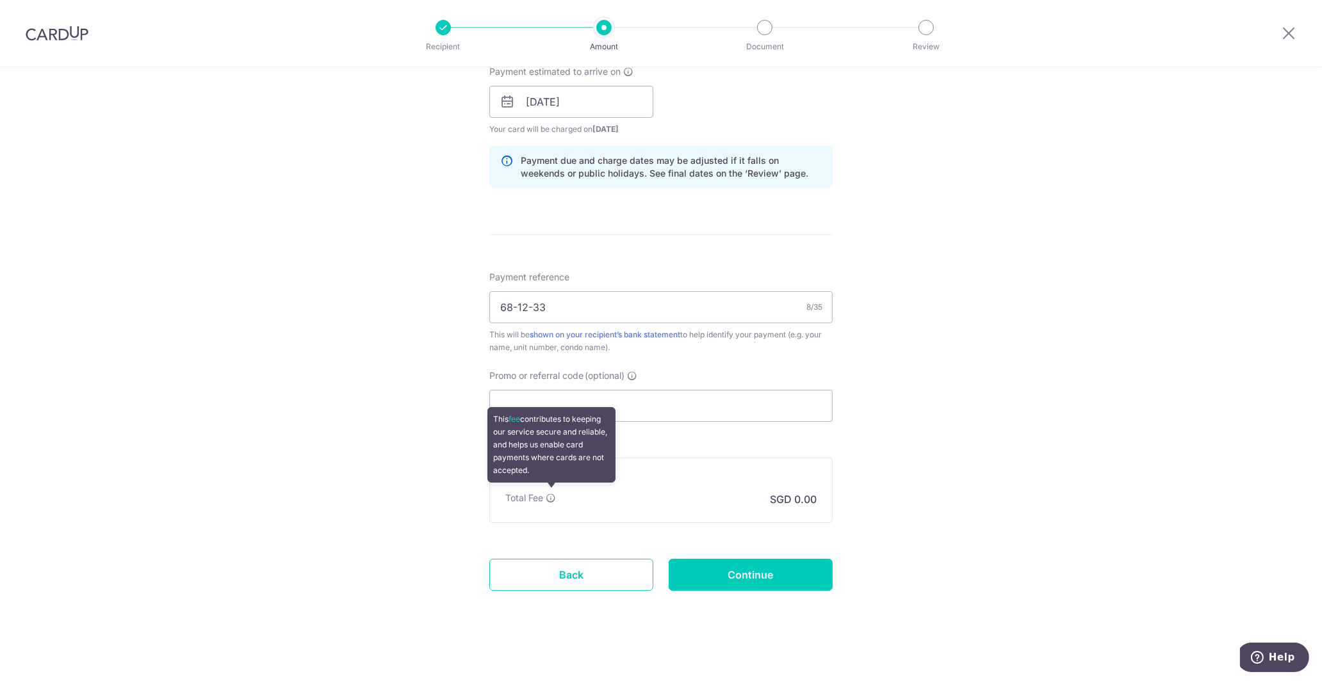
click at [552, 494] on icon at bounding box center [551, 498] width 10 height 10
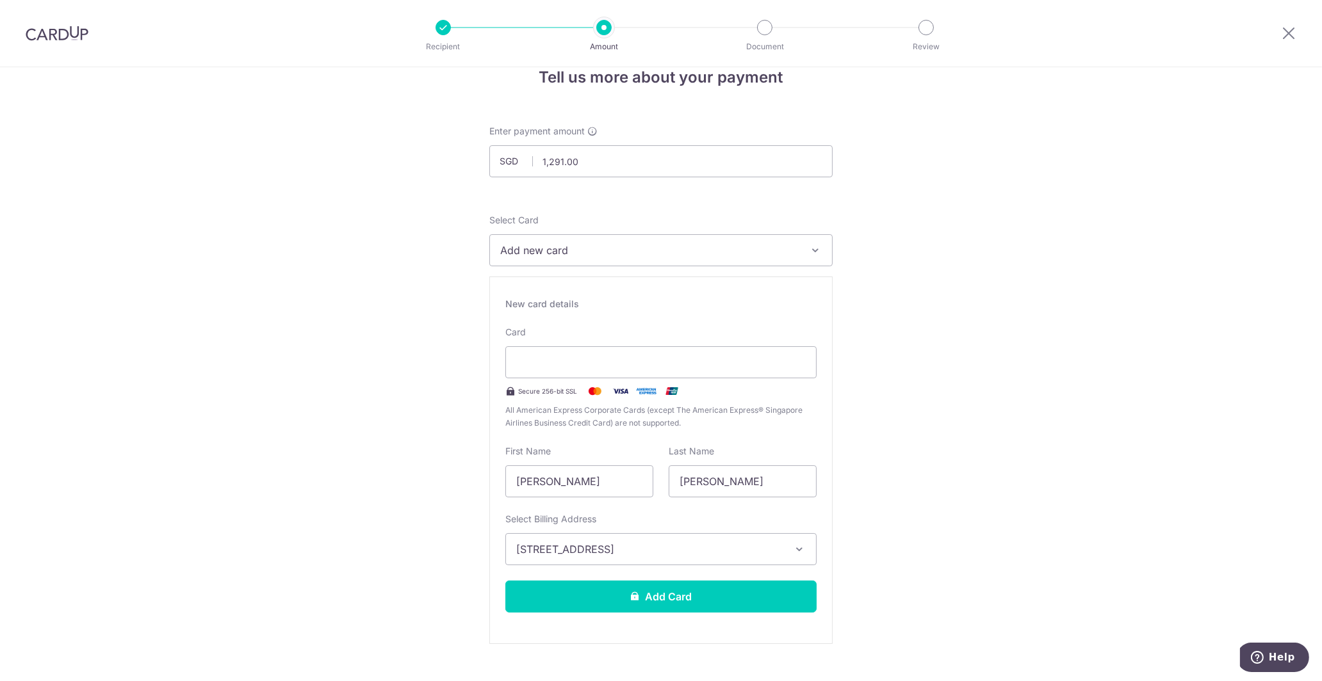
scroll to position [0, 0]
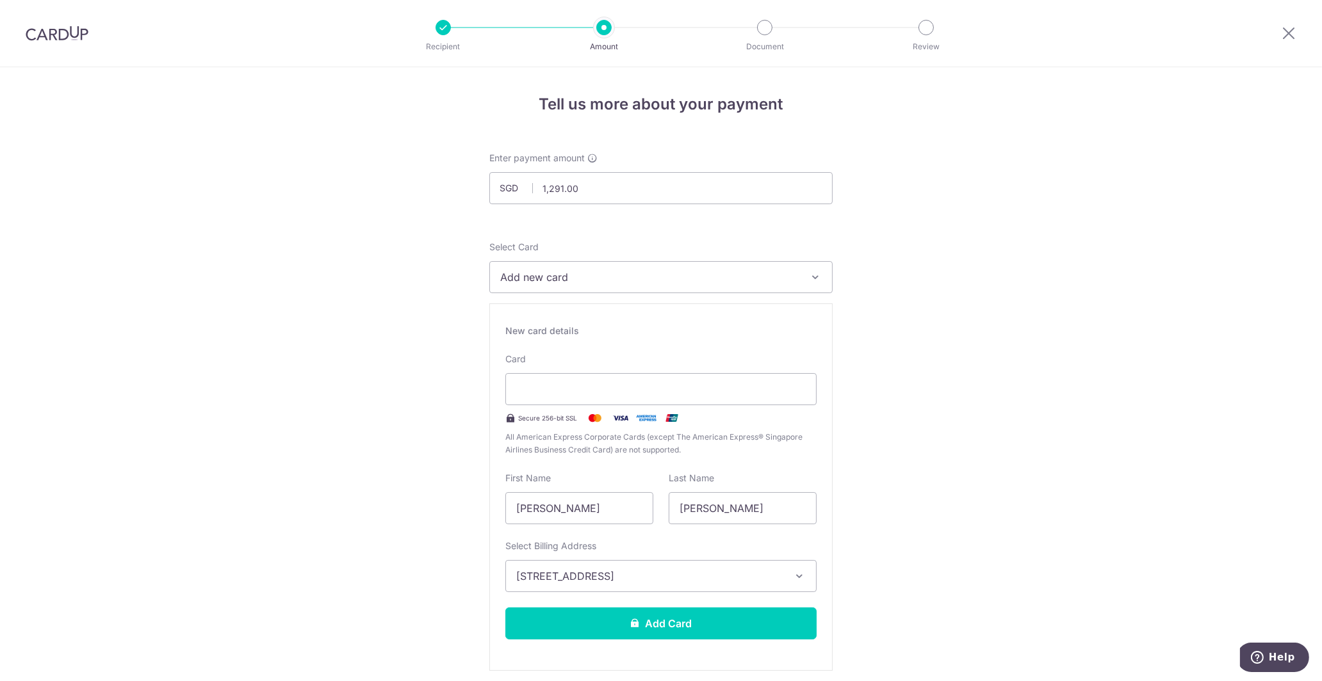
click at [759, 292] on div "Recipient added successfully! Select Card Add new card Add credit card Secure 2…" at bounding box center [660, 456] width 343 height 430
click at [749, 284] on span "Add new card" at bounding box center [649, 277] width 298 height 15
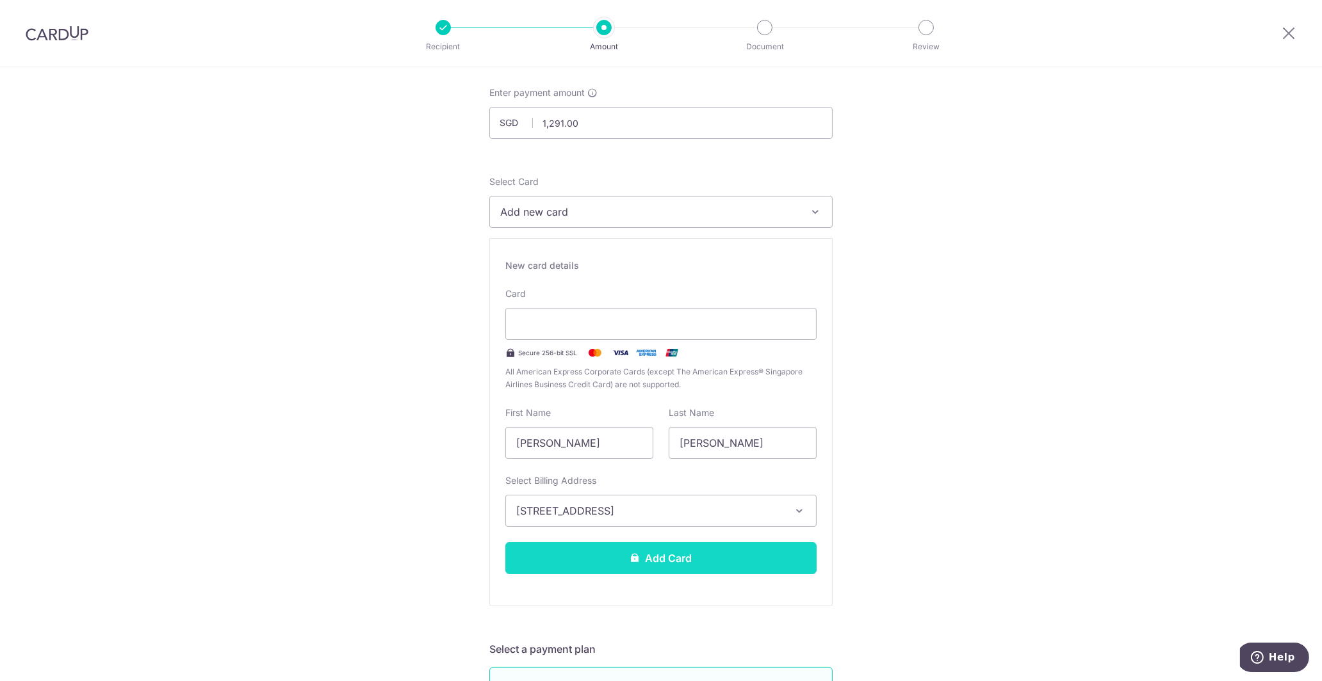
click at [679, 554] on button "Add Card" at bounding box center [660, 558] width 311 height 32
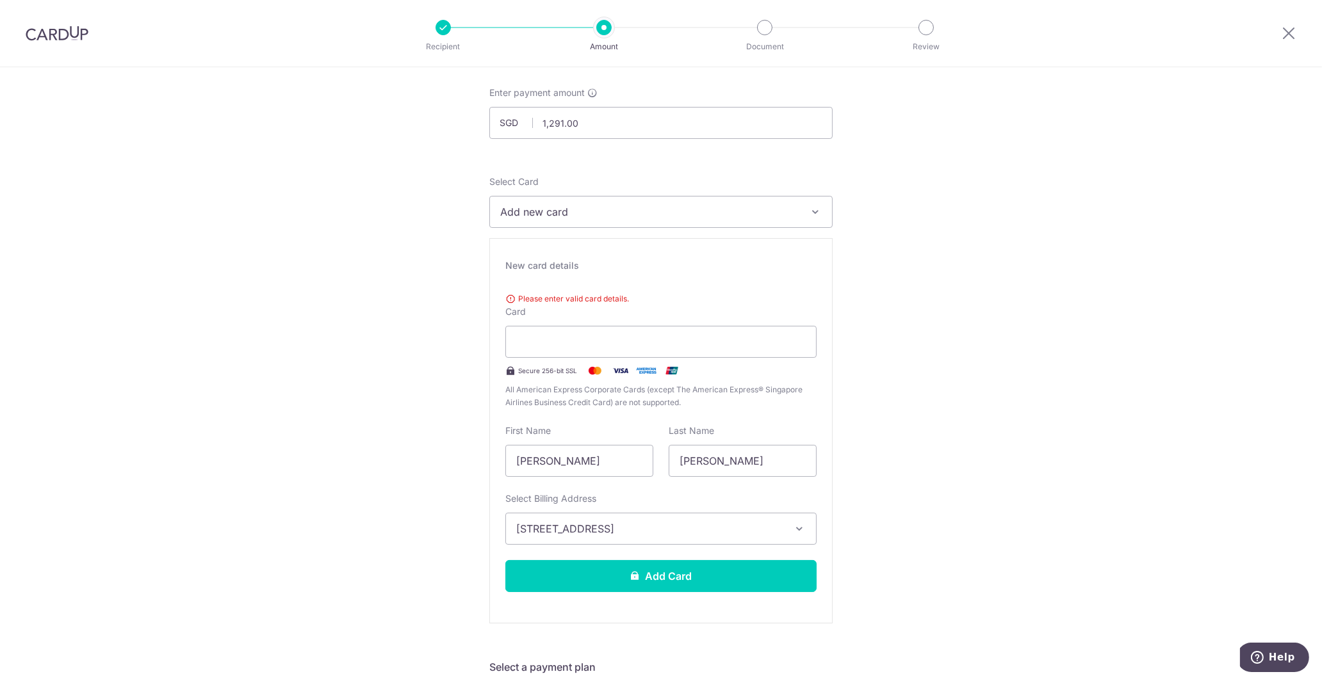
click at [622, 302] on span "Please enter valid card details." at bounding box center [660, 299] width 311 height 13
click at [589, 464] on input "Kwan Wai" at bounding box center [579, 461] width 148 height 32
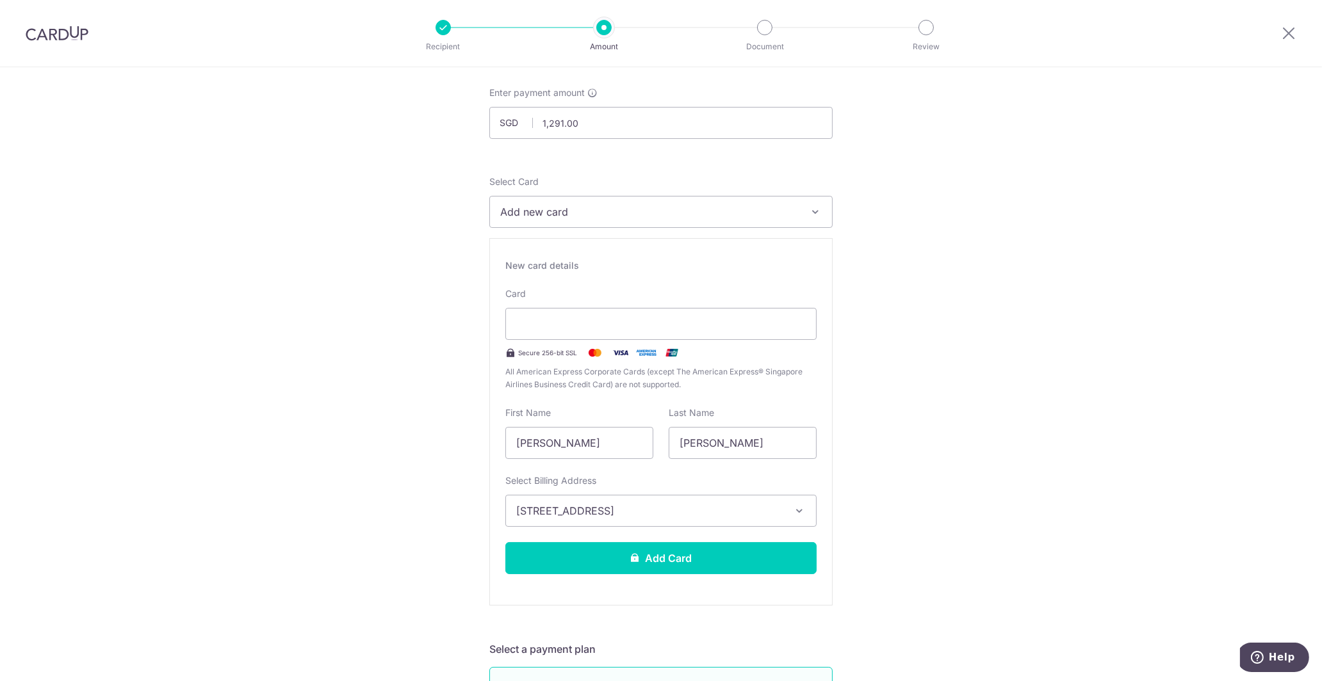
scroll to position [131, 0]
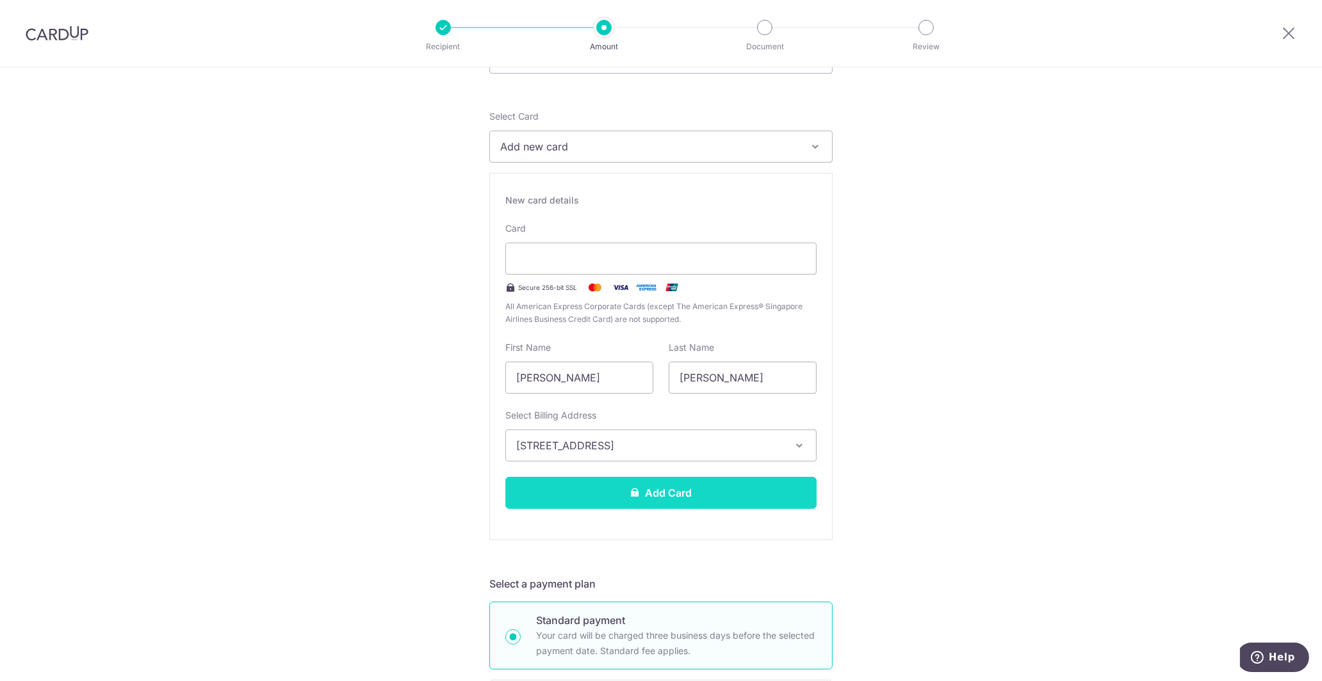
click at [735, 496] on button "Add Card" at bounding box center [660, 493] width 311 height 32
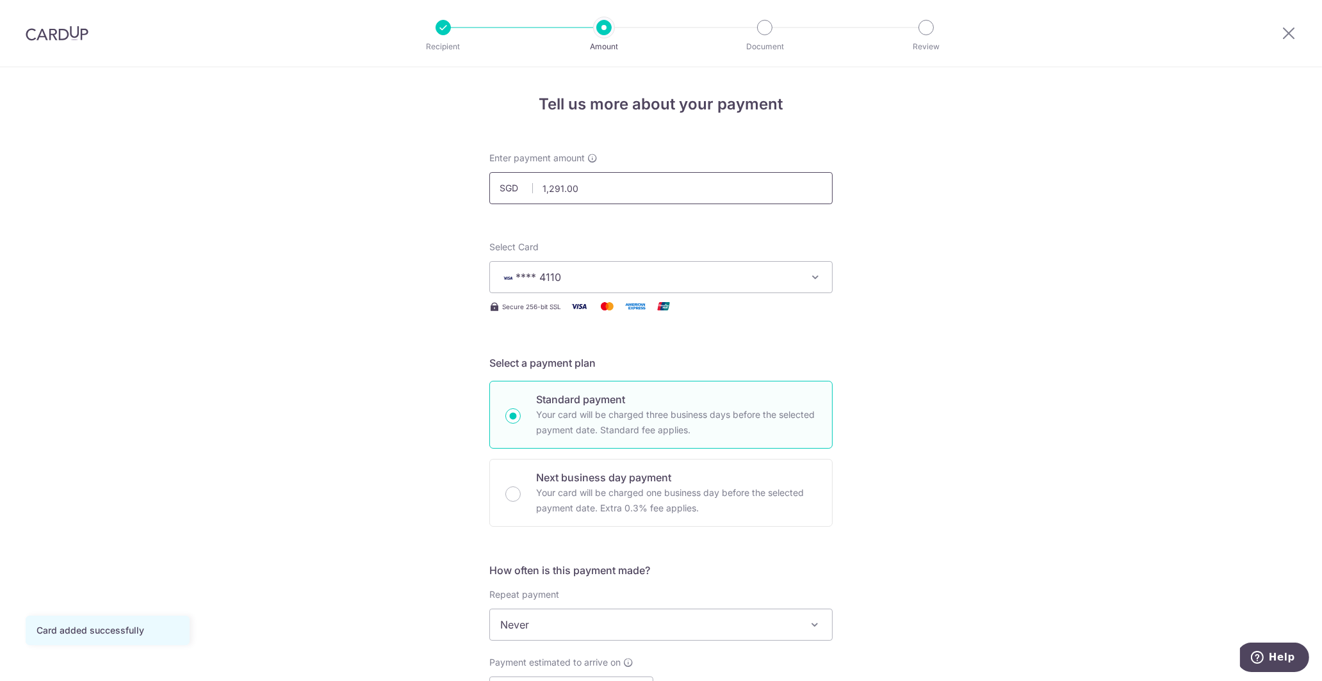
click at [656, 191] on input "1,291.00" at bounding box center [660, 188] width 343 height 32
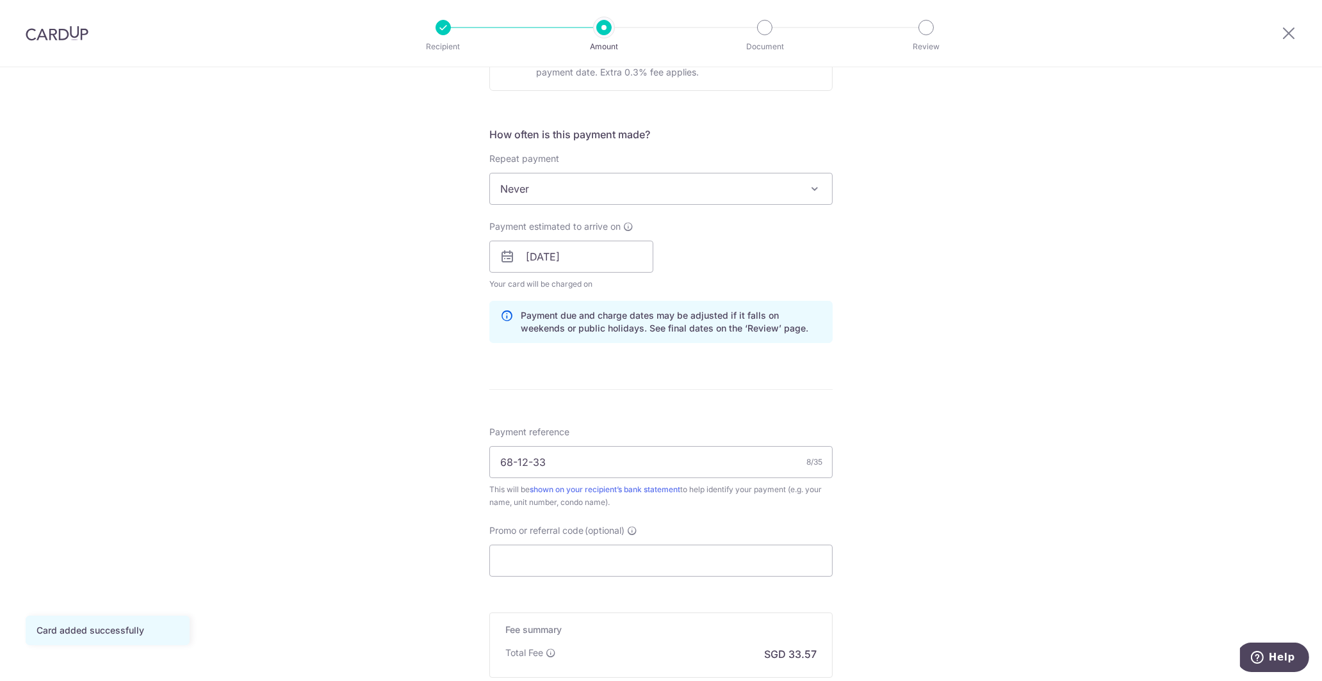
scroll to position [458, 0]
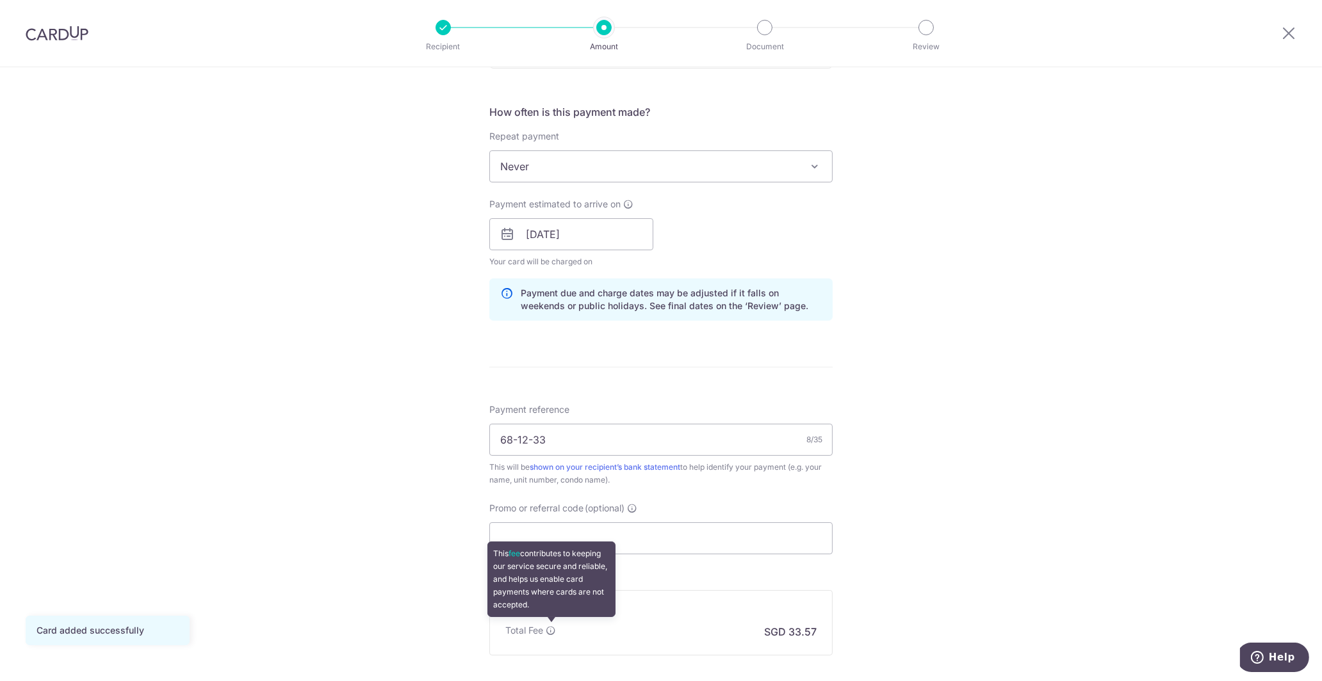
type input "1,291.00"
click at [554, 628] on icon at bounding box center [551, 631] width 10 height 10
click at [1069, 519] on div "Tell us more about your payment Enter payment amount SGD 1,291.00 1291.00 Card …" at bounding box center [661, 214] width 1322 height 1211
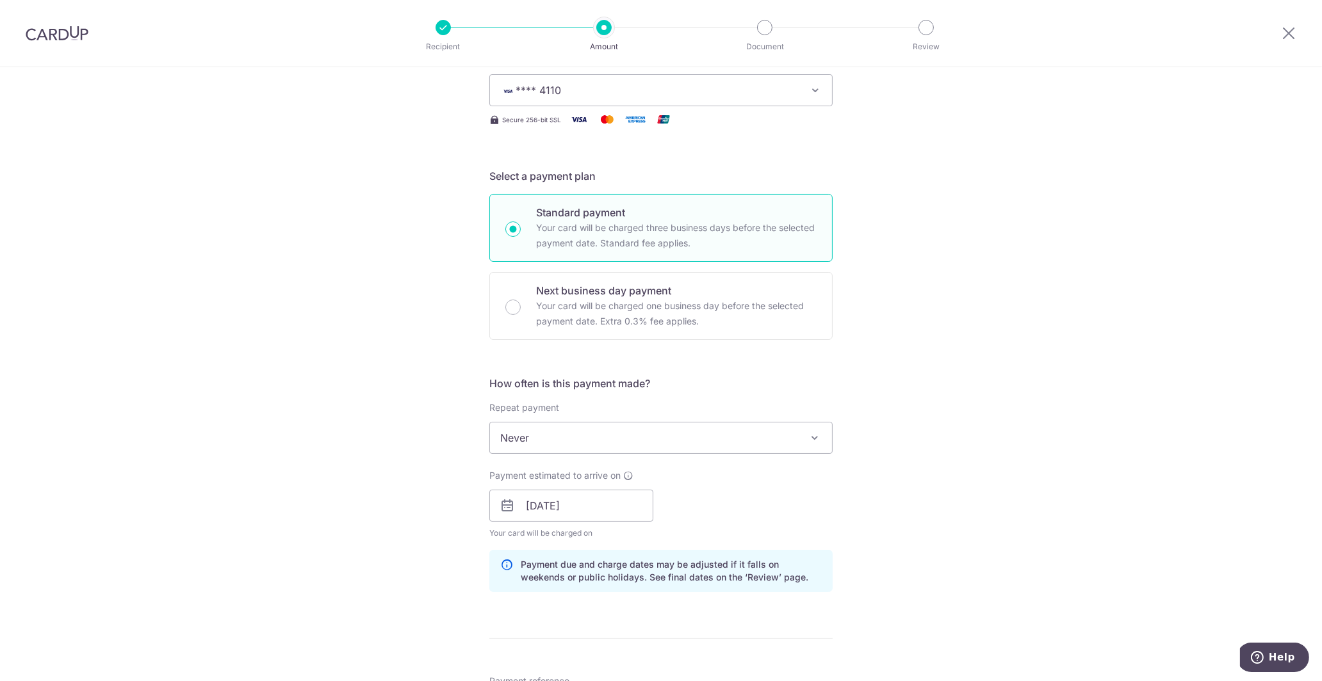
scroll to position [196, 0]
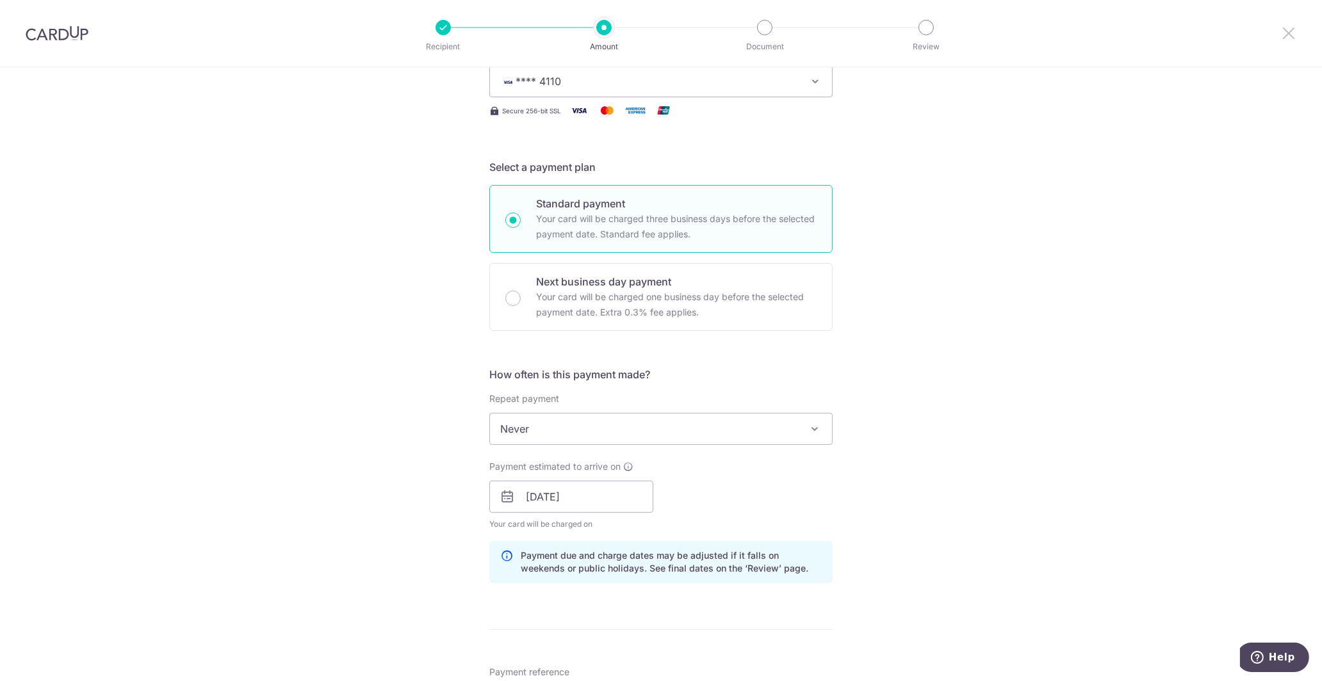
click at [1294, 34] on icon at bounding box center [1288, 33] width 15 height 16
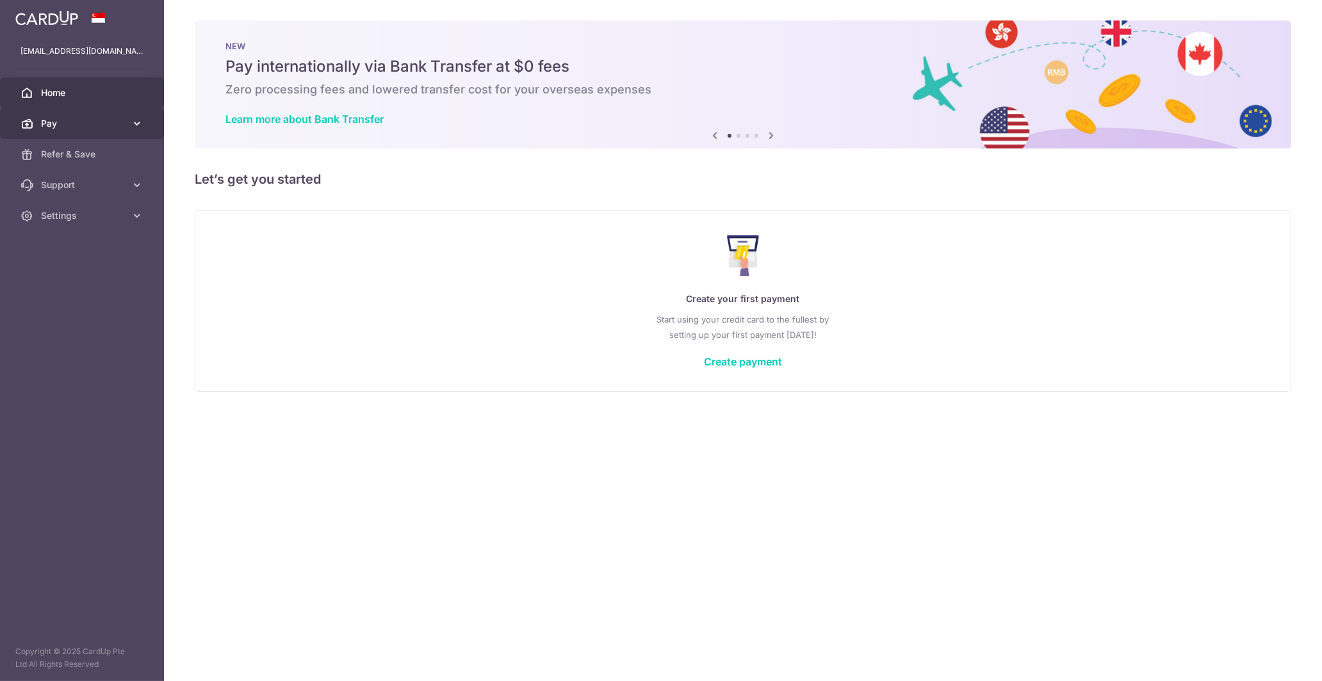
click at [91, 123] on span "Pay" at bounding box center [83, 123] width 85 height 13
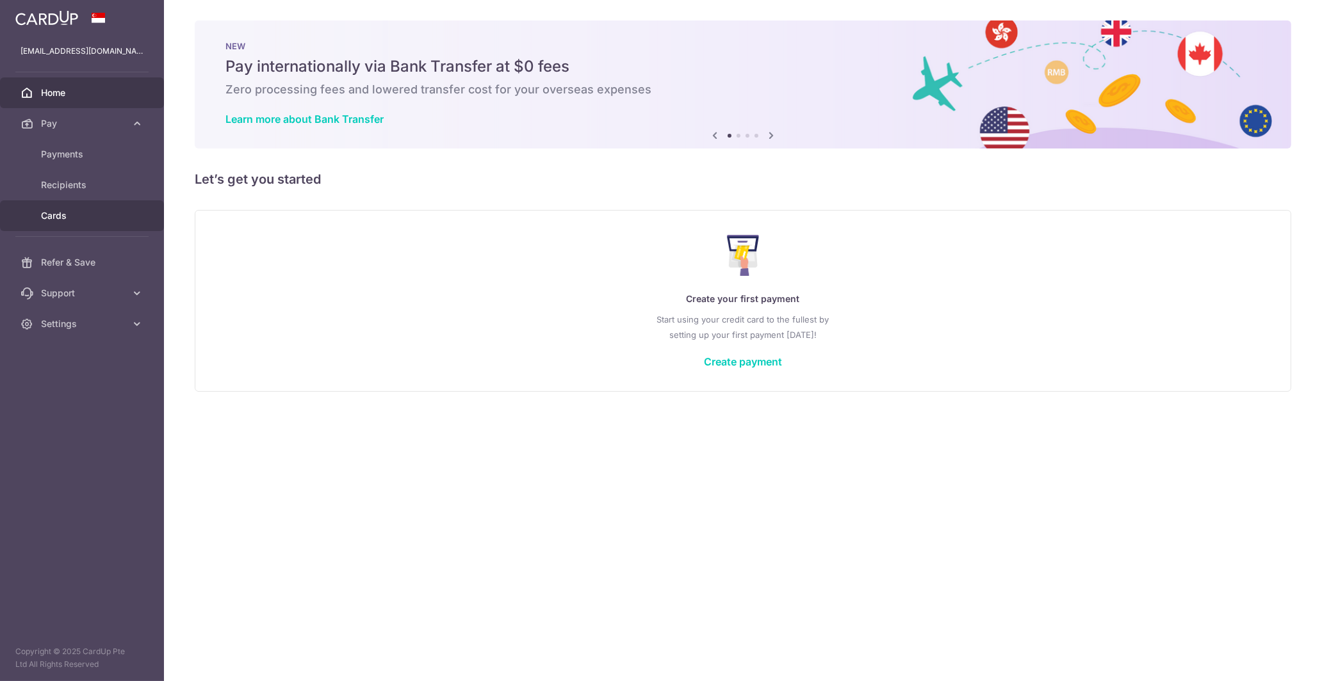
click at [74, 209] on span "Cards" at bounding box center [83, 215] width 85 height 13
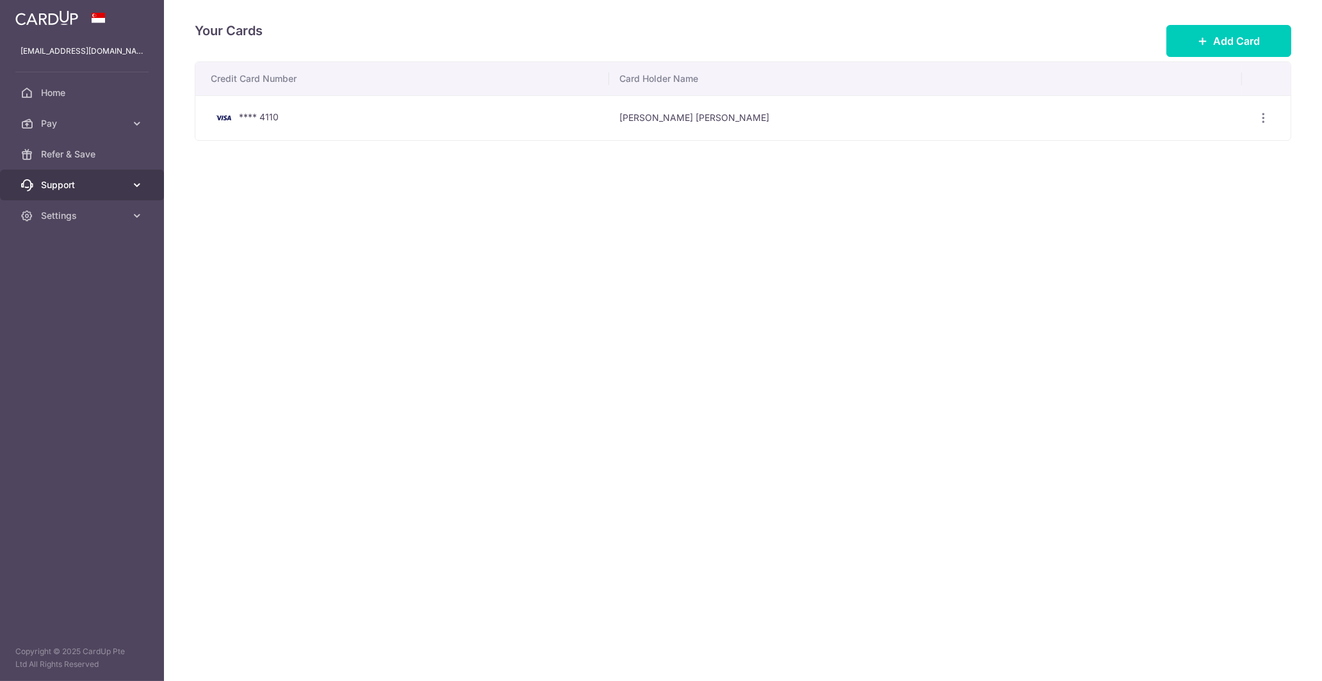
click at [105, 188] on span "Support" at bounding box center [83, 185] width 85 height 13
click at [102, 145] on link "Refer & Save" at bounding box center [82, 154] width 164 height 31
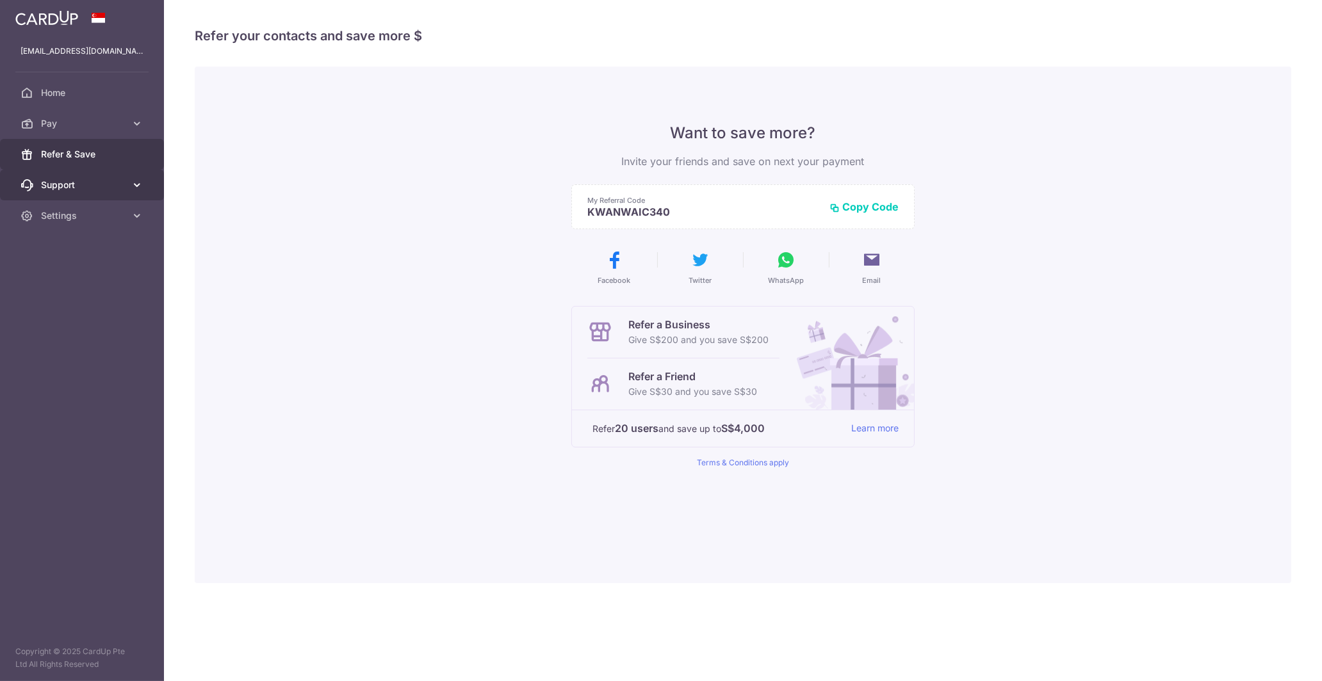
click at [88, 183] on span "Support" at bounding box center [83, 185] width 85 height 13
click at [97, 282] on link "Settings" at bounding box center [82, 293] width 164 height 31
click at [138, 122] on icon at bounding box center [137, 123] width 13 height 13
click at [138, 150] on link "Payments" at bounding box center [82, 154] width 164 height 31
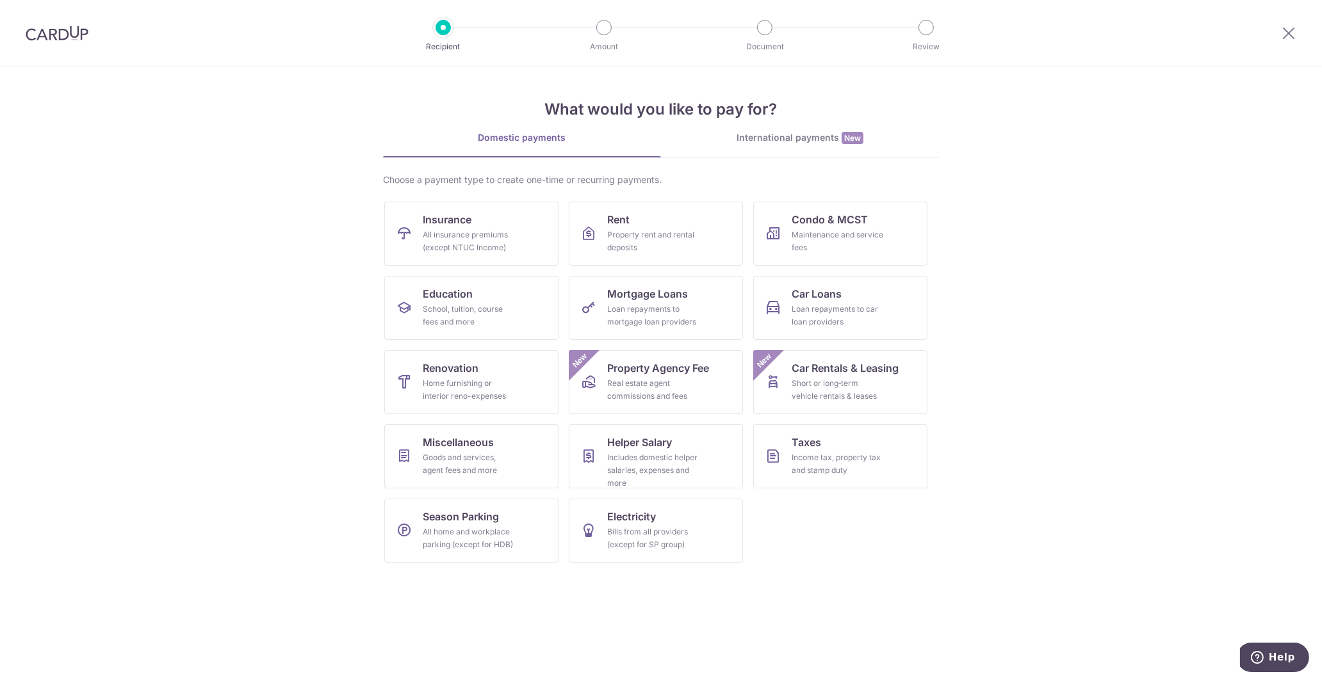
click at [765, 134] on div "International payments New" at bounding box center [800, 137] width 278 height 13
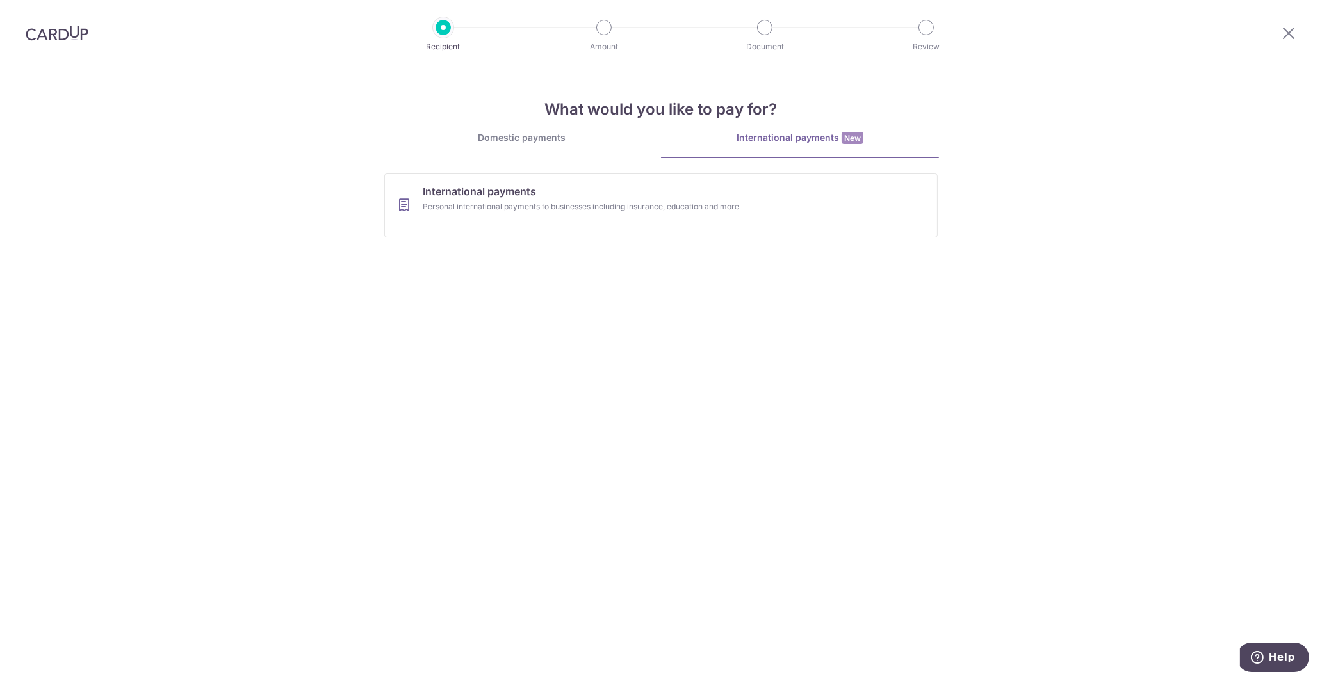
click at [572, 129] on div "What would you like to pay for? Domestic payments International payments New Ch…" at bounding box center [661, 157] width 556 height 181
click at [545, 132] on div "What would you like to pay for? Domestic payments International payments New Ch…" at bounding box center [661, 157] width 556 height 181
click at [540, 138] on div "Domestic payments" at bounding box center [522, 137] width 278 height 13
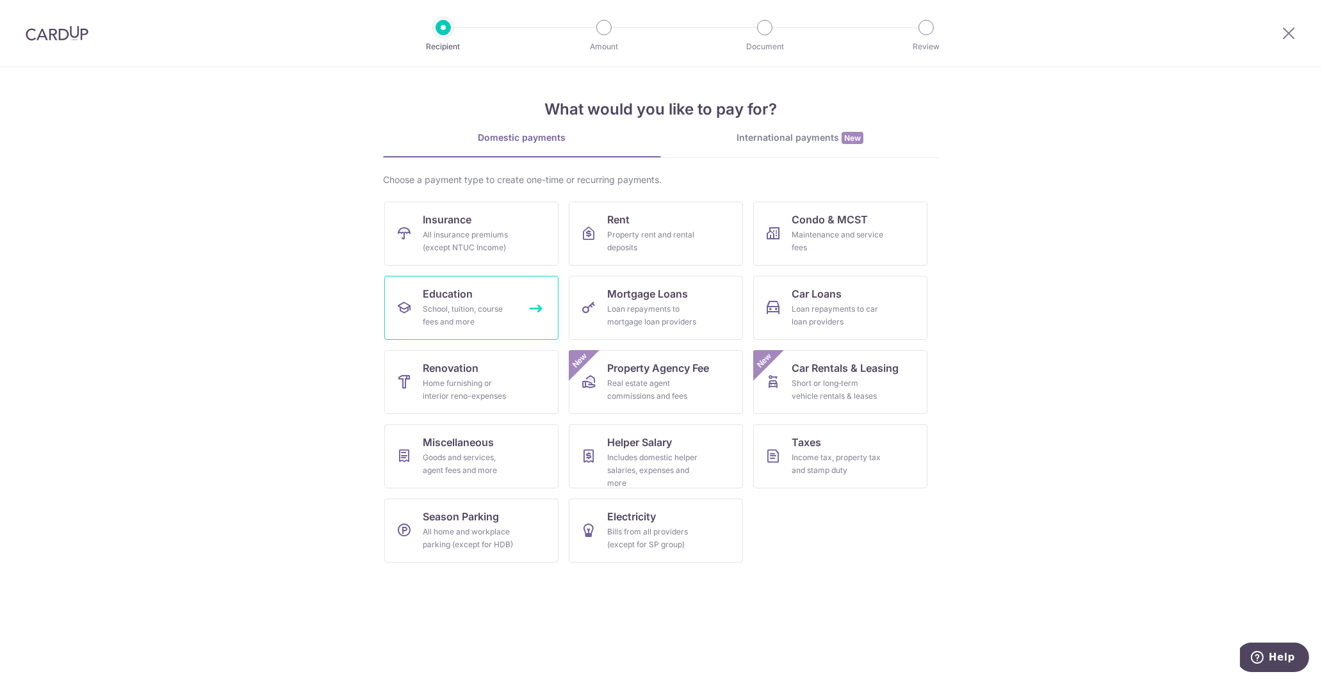
click at [481, 297] on link "Education School, tuition, course fees and more" at bounding box center [471, 308] width 174 height 64
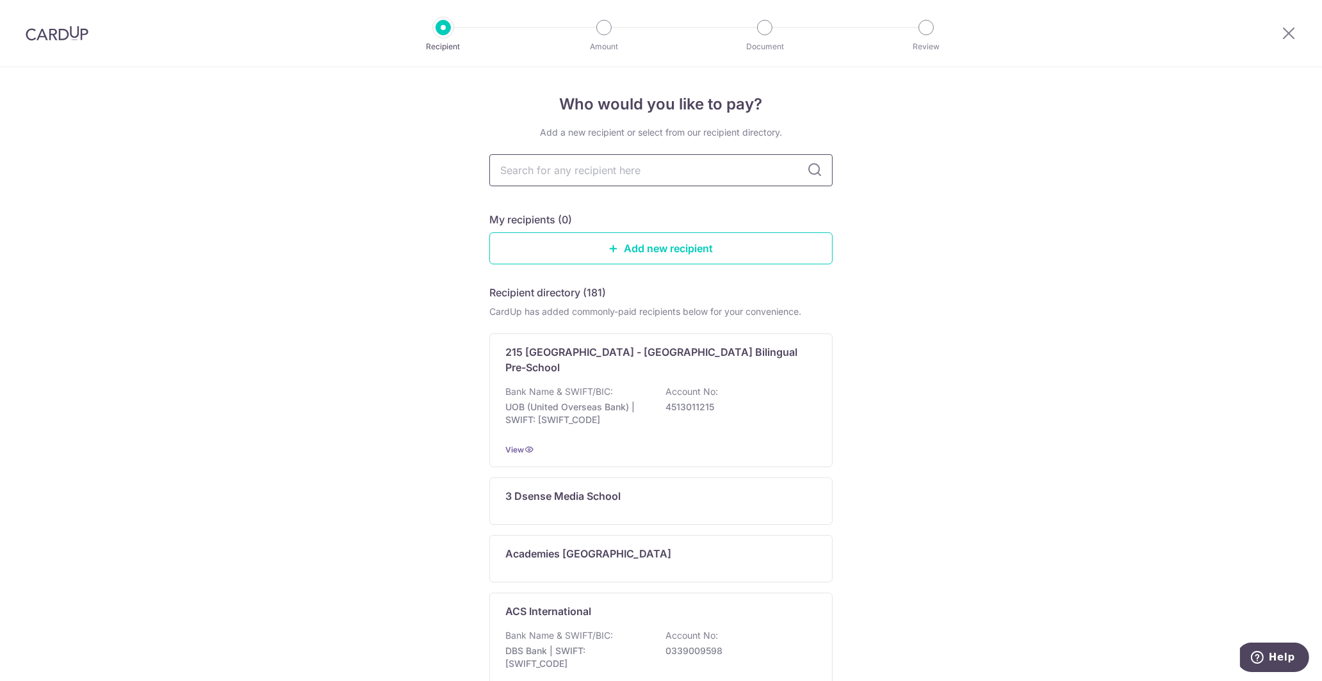
click at [684, 178] on input "text" at bounding box center [660, 170] width 343 height 32
type input "psb"
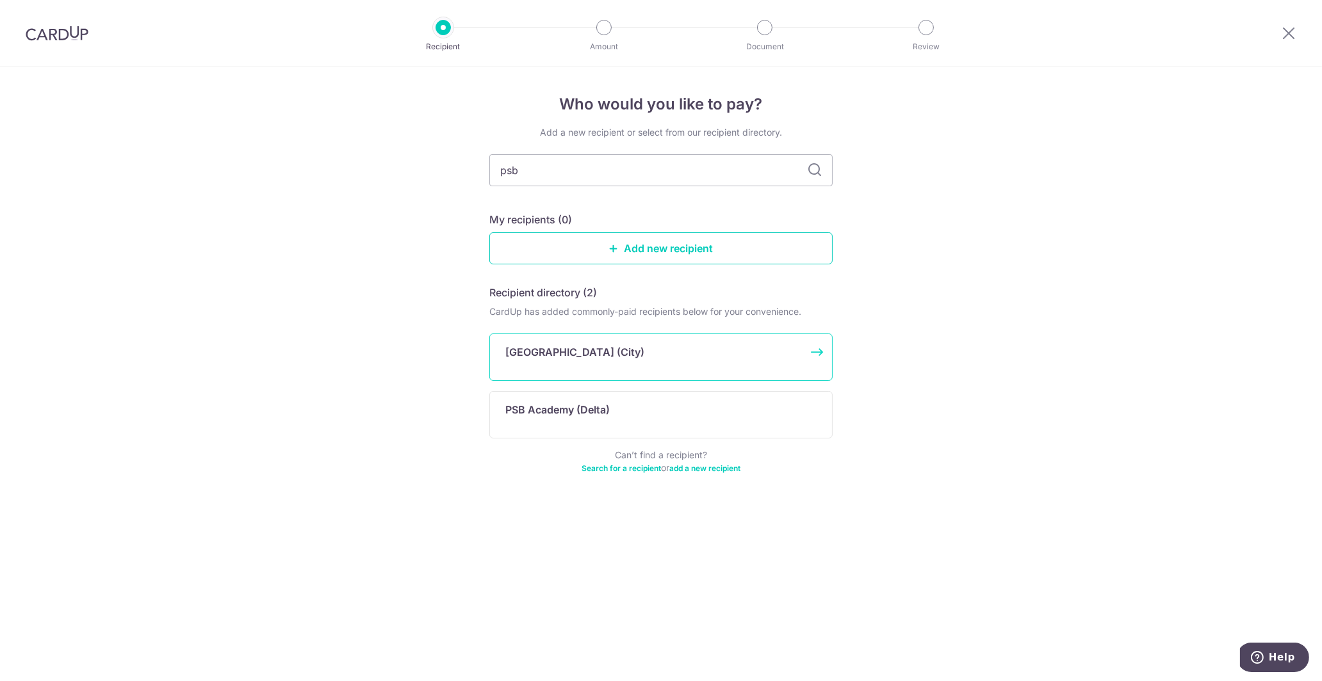
click at [641, 362] on div "PSB Academy (City)" at bounding box center [660, 357] width 343 height 47
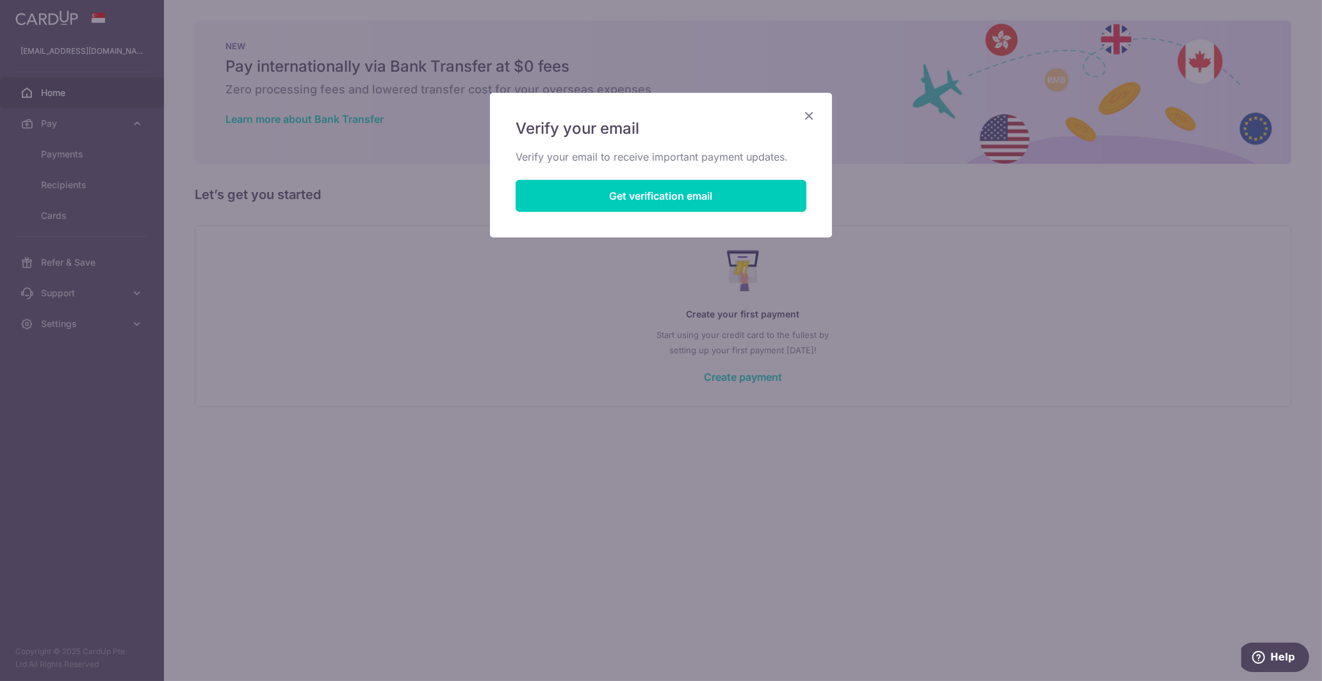
click at [811, 106] on div "Verify your email Verify your email to receive important payment updates. Get v…" at bounding box center [661, 165] width 342 height 145
click at [807, 115] on icon "Close" at bounding box center [808, 116] width 15 height 16
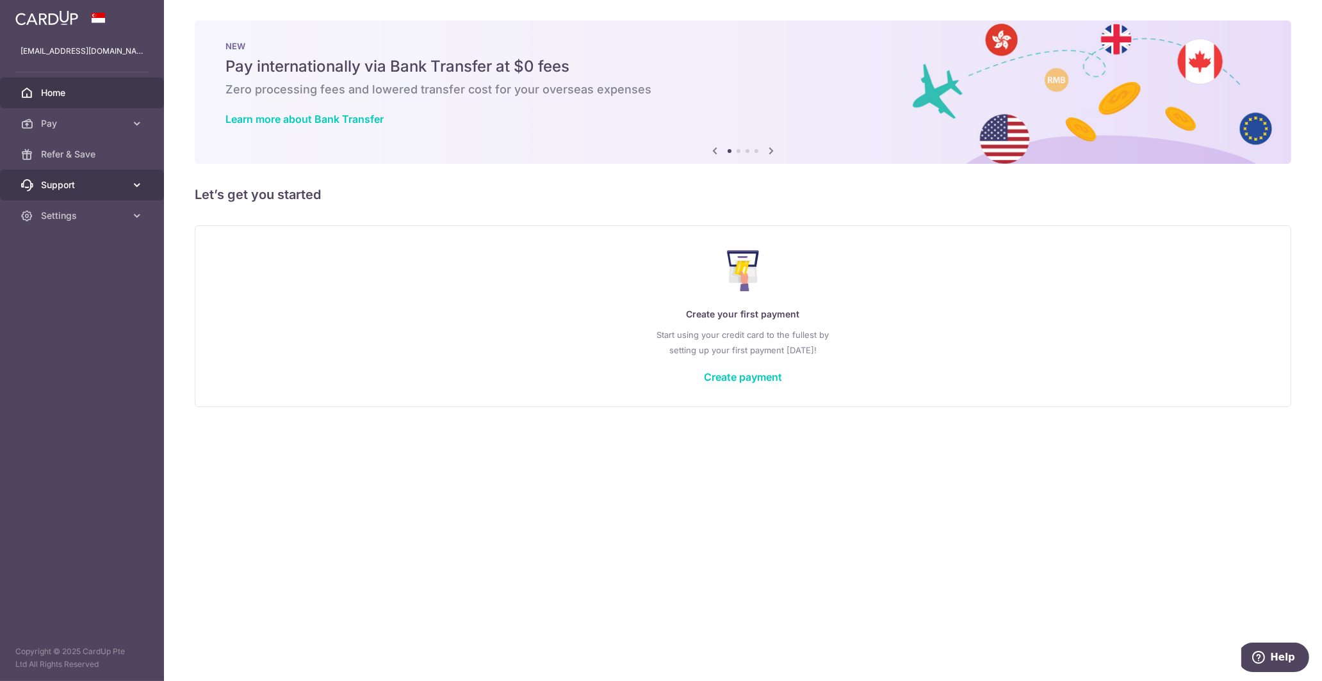
click at [147, 189] on link "Support" at bounding box center [82, 185] width 164 height 31
click at [142, 216] on icon at bounding box center [137, 215] width 13 height 13
click at [140, 216] on icon at bounding box center [137, 215] width 13 height 13
click at [135, 156] on link "Refer & Save" at bounding box center [82, 154] width 164 height 31
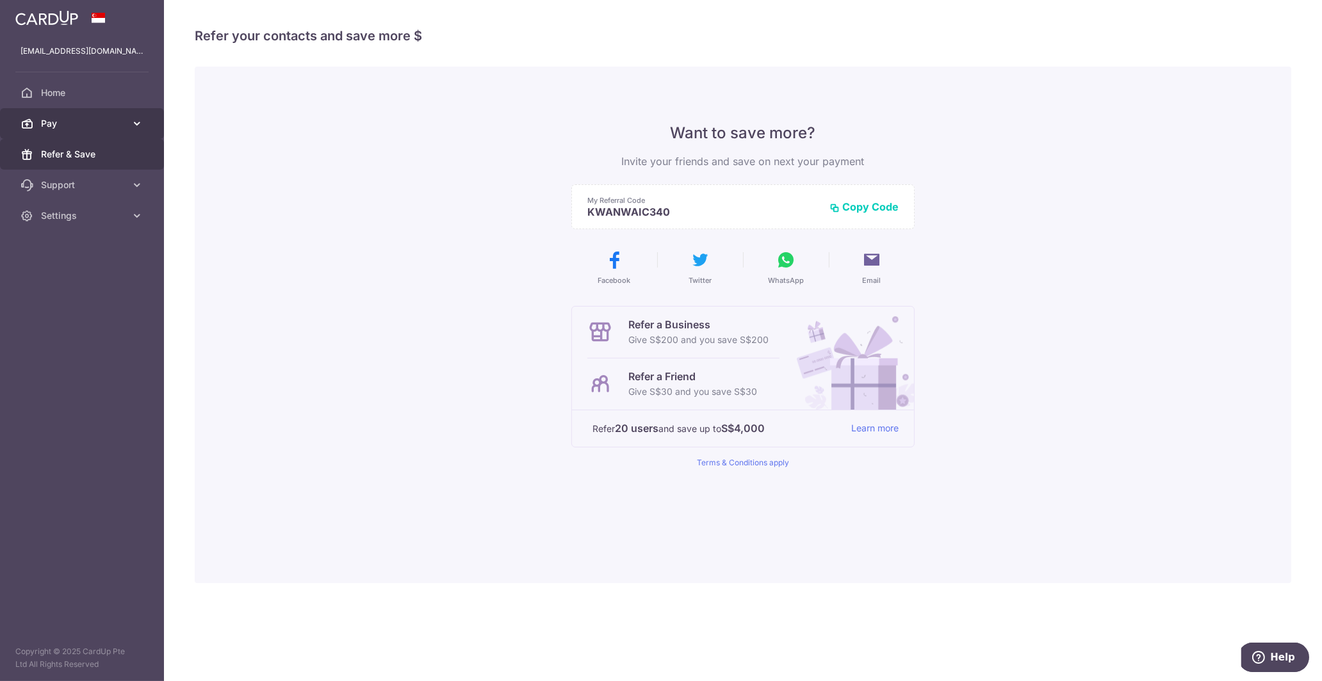
click at [77, 125] on span "Pay" at bounding box center [83, 123] width 85 height 13
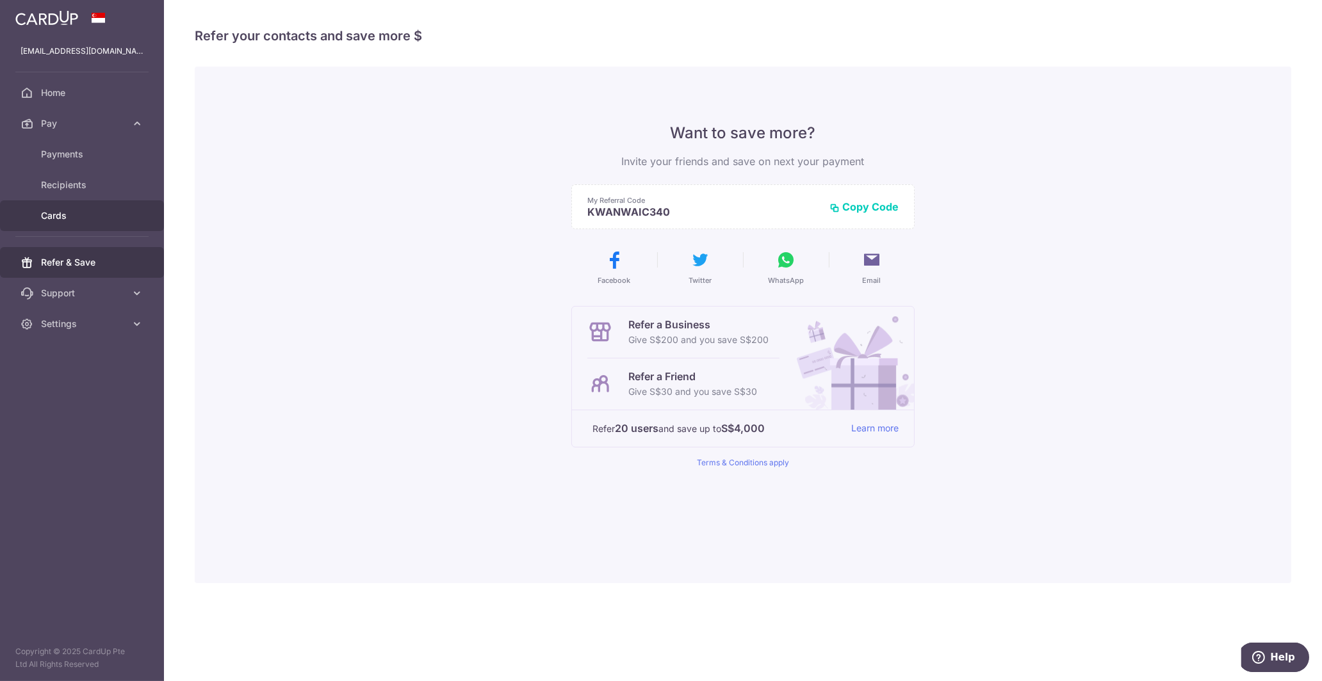
click at [70, 215] on span "Cards" at bounding box center [83, 215] width 85 height 13
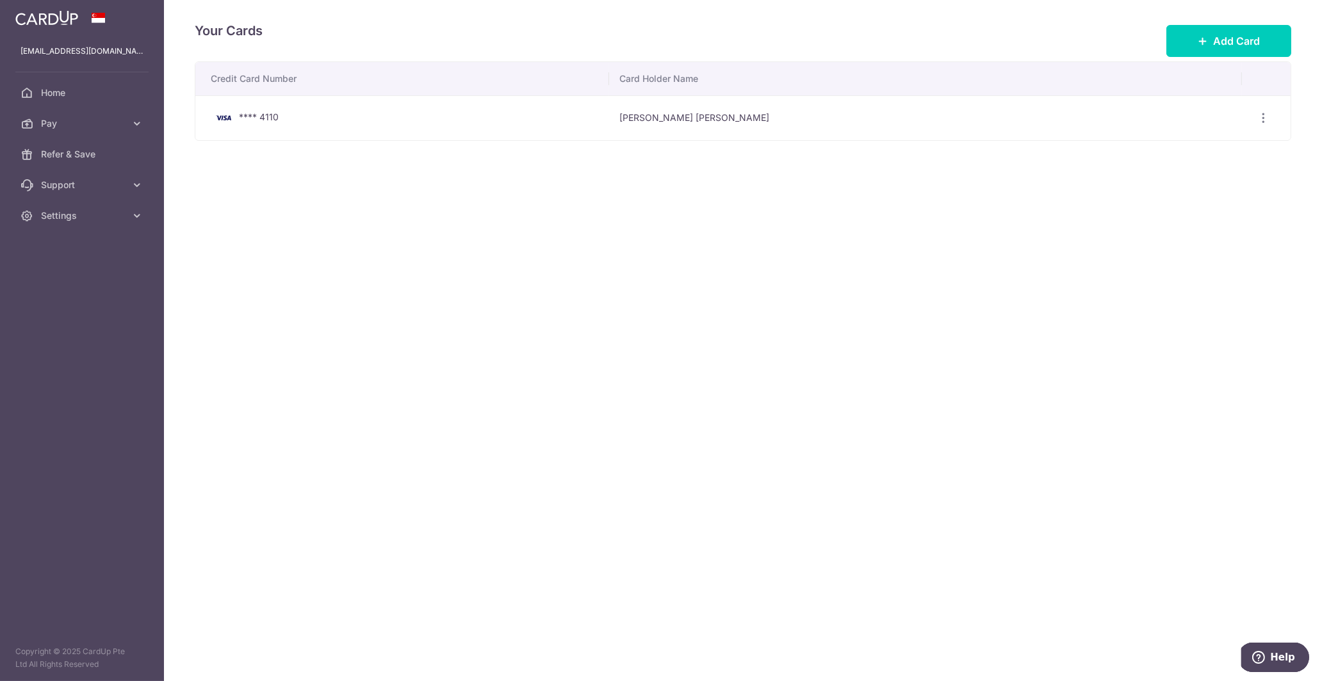
click at [531, 113] on div "**** 4110" at bounding box center [405, 117] width 388 height 15
click at [1270, 122] on icon "button" at bounding box center [1263, 117] width 13 height 13
click at [1265, 117] on icon "button" at bounding box center [1263, 117] width 13 height 13
click at [108, 120] on span "Pay" at bounding box center [83, 123] width 85 height 13
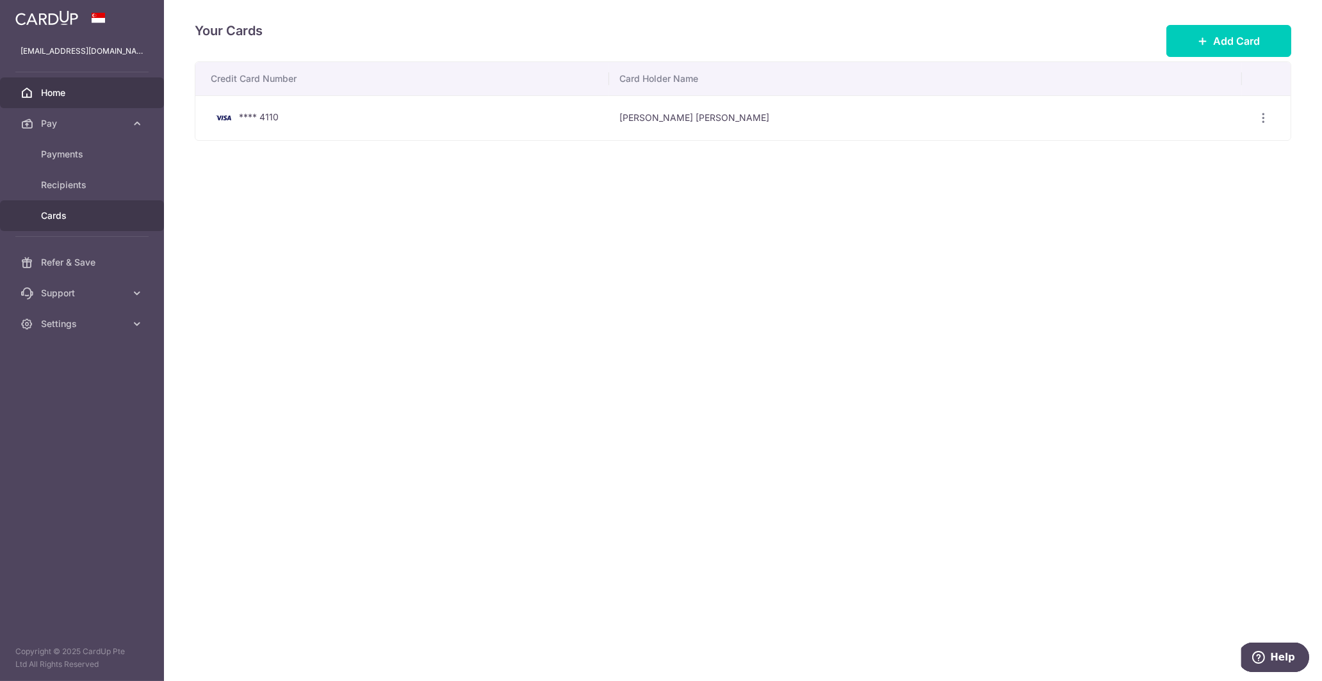
click at [93, 92] on span "Home" at bounding box center [83, 92] width 85 height 13
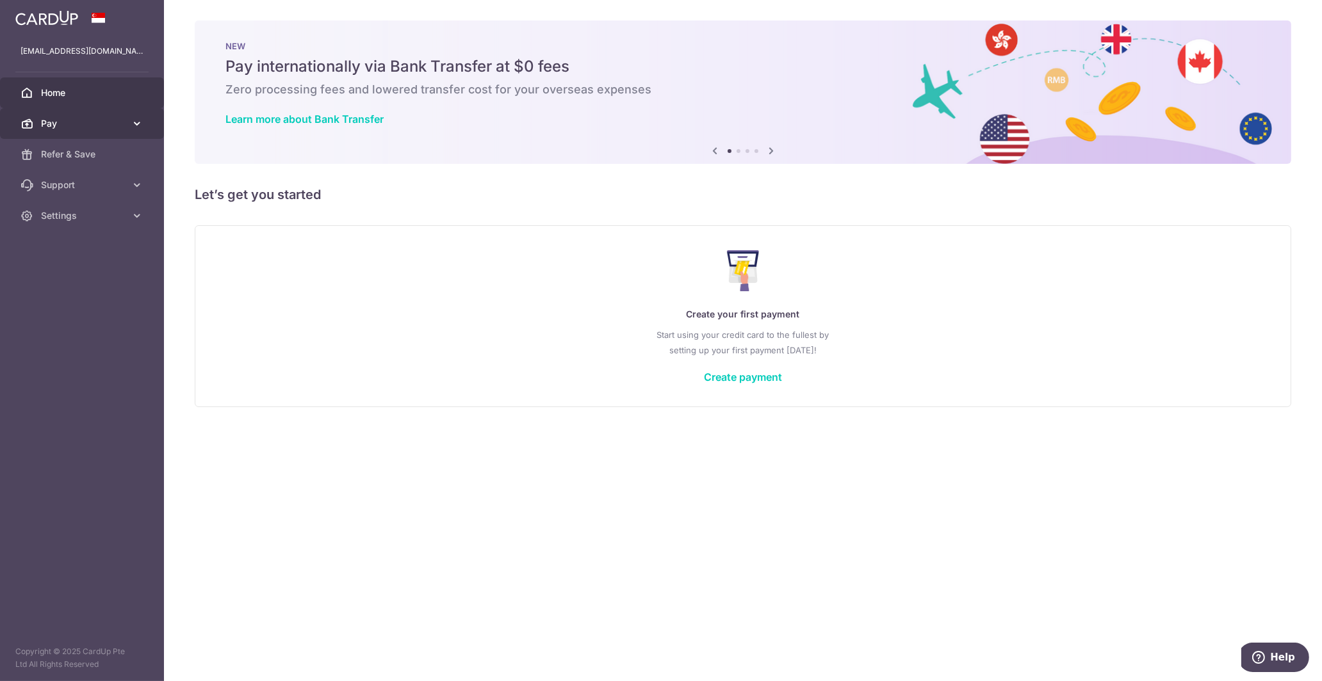
click at [148, 117] on link "Pay" at bounding box center [82, 123] width 164 height 31
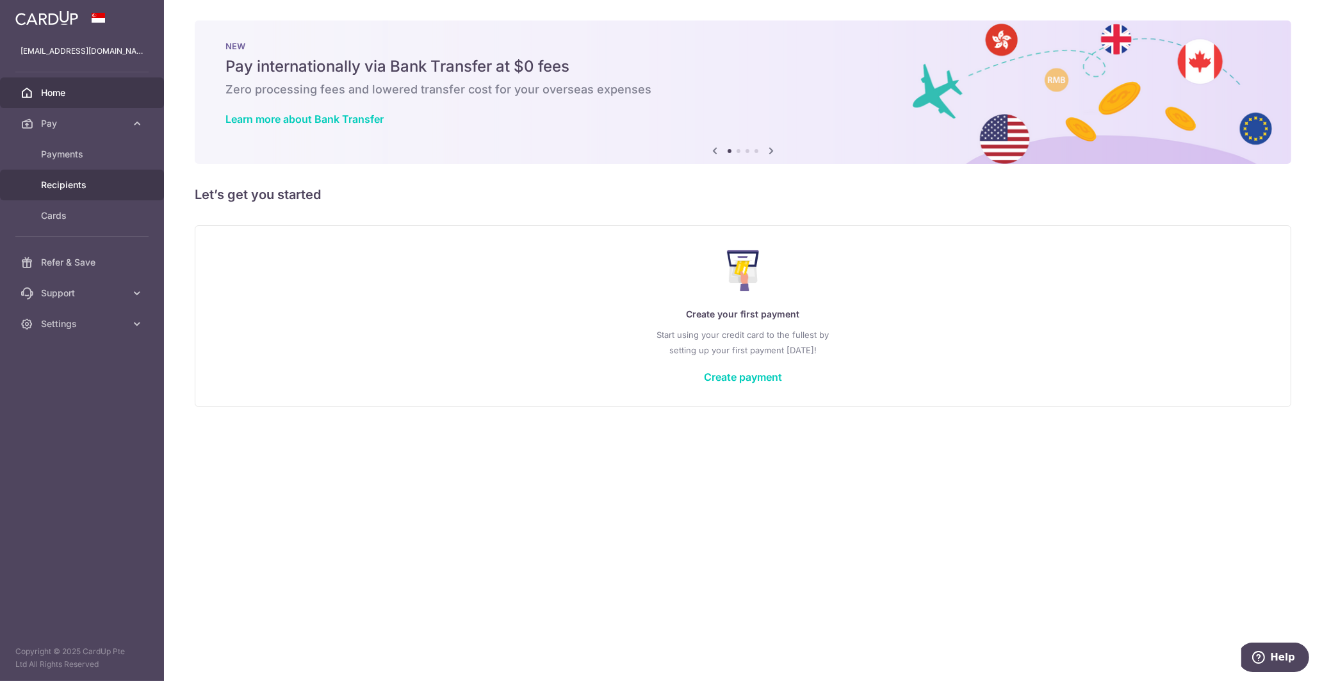
click at [114, 195] on link "Recipients" at bounding box center [82, 185] width 164 height 31
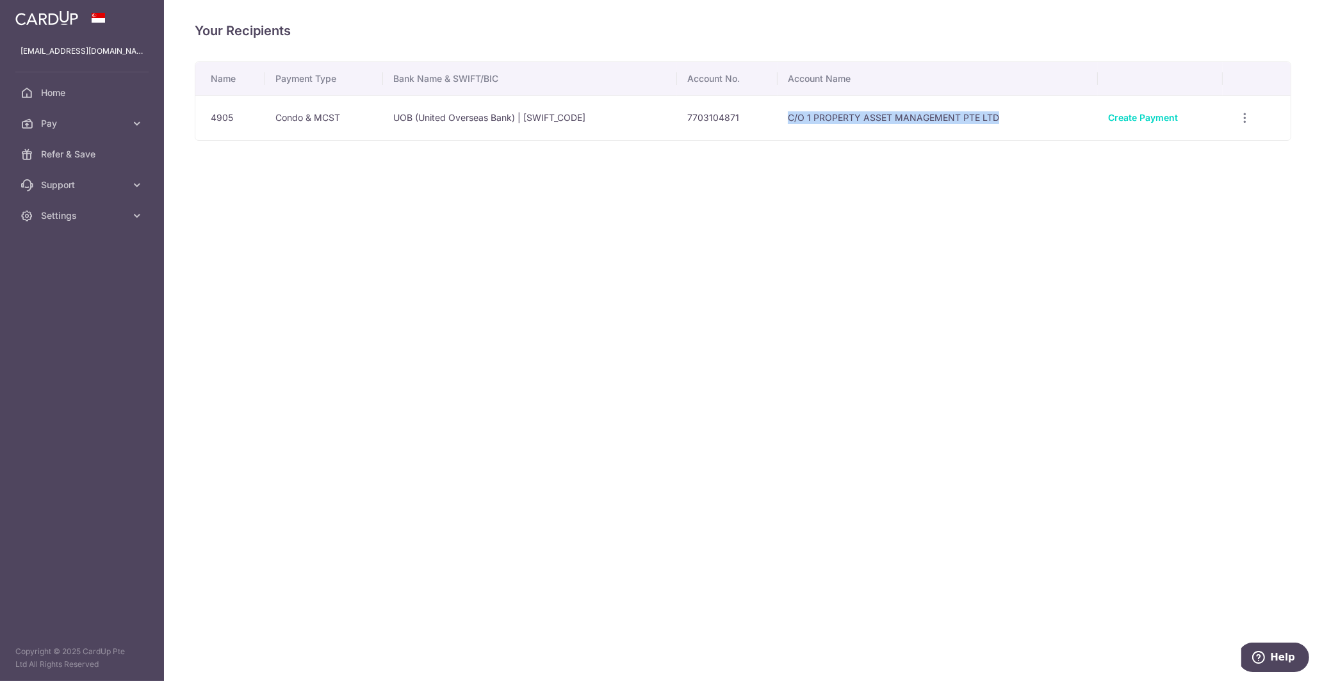
drag, startPoint x: 999, startPoint y: 120, endPoint x: 779, endPoint y: 127, distance: 220.4
click at [779, 127] on tr "4905 Condo & MCST UOB (United Overseas Bank) | [SWIFT_CODE] 7703104871 C/O 1 PR…" at bounding box center [742, 117] width 1095 height 45
click at [831, 216] on div "Your Recipients Name Payment Type Bank Name & SWIFT/BIC Account No. Account Nam…" at bounding box center [743, 340] width 1158 height 681
